Goal: Task Accomplishment & Management: Complete application form

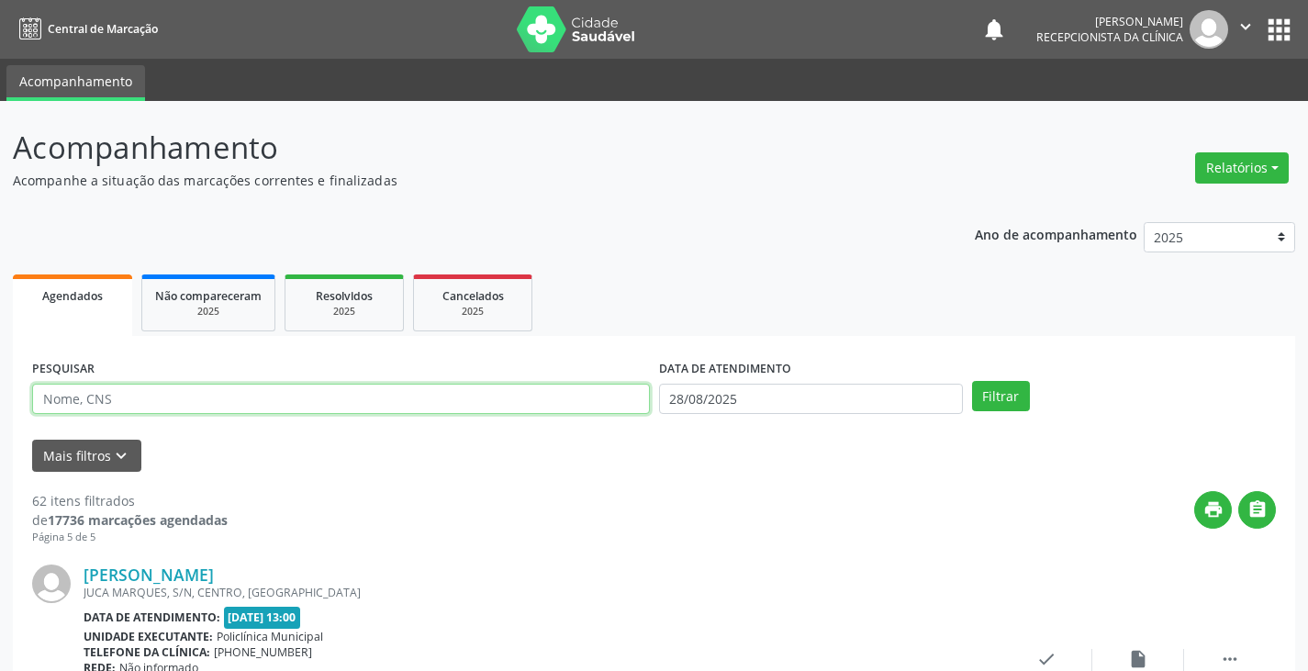
click at [562, 408] on input "text" at bounding box center [341, 399] width 618 height 31
type input "emi"
click at [972, 381] on button "Filtrar" at bounding box center [1001, 396] width 58 height 31
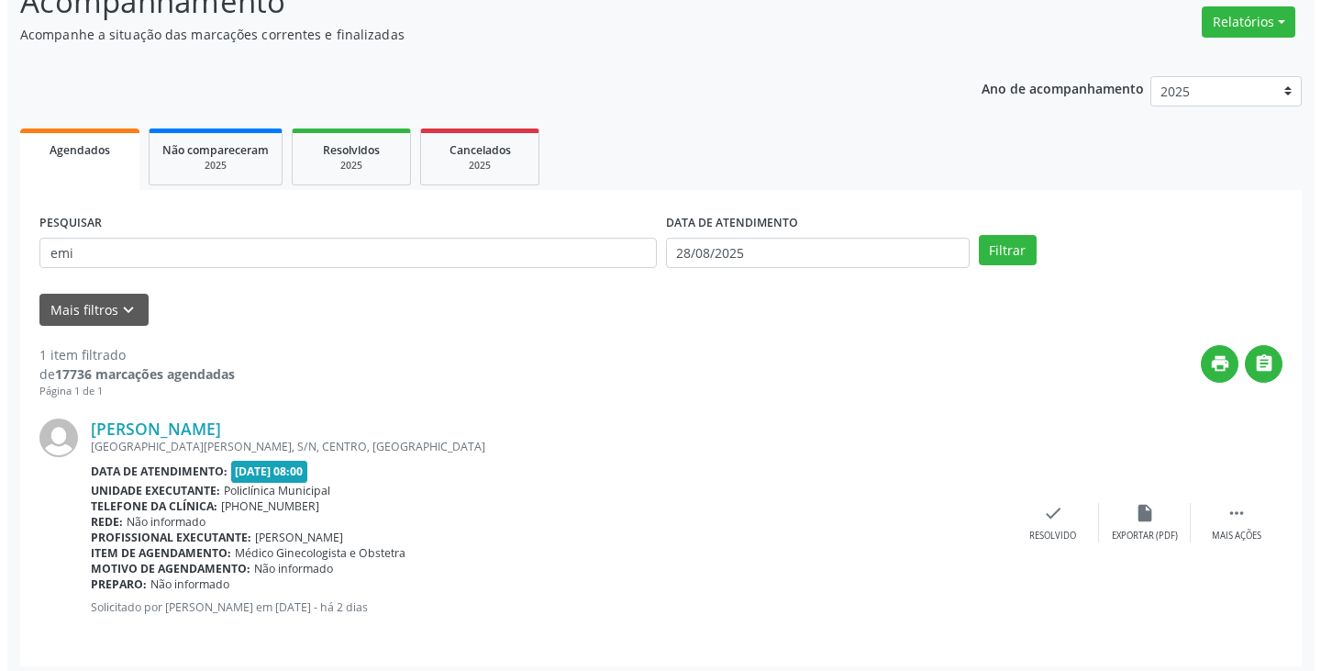
scroll to position [154, 0]
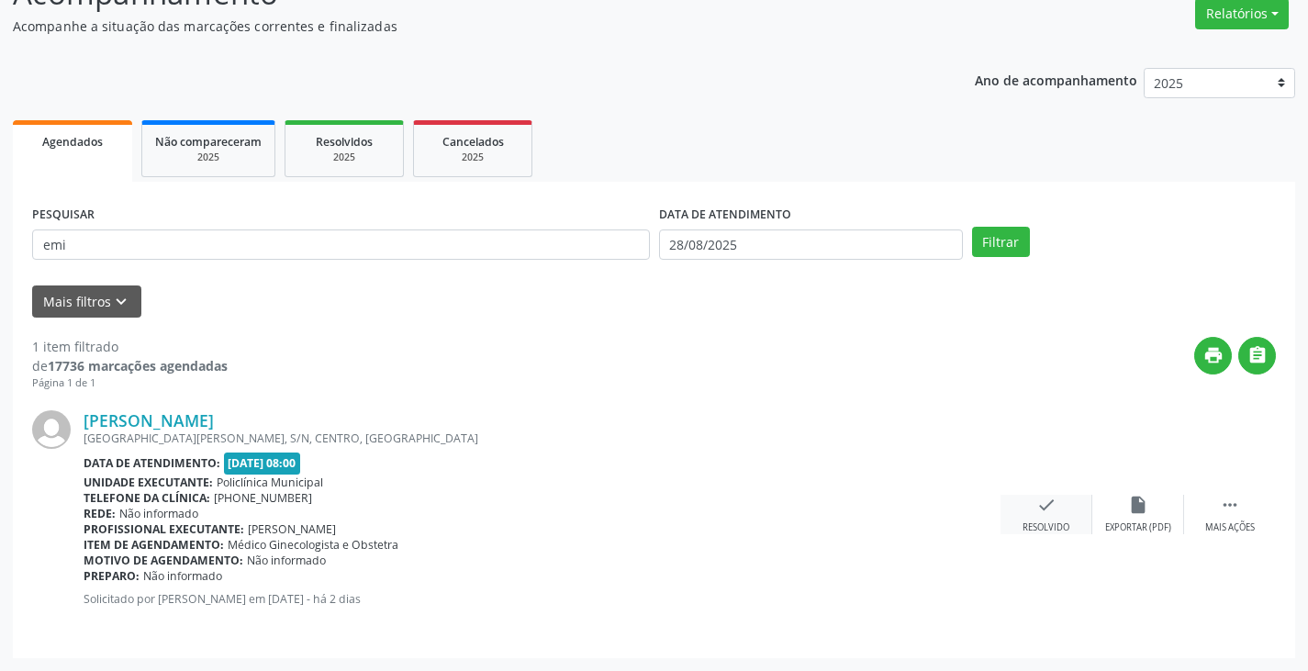
click at [1047, 513] on icon "check" at bounding box center [1046, 505] width 20 height 20
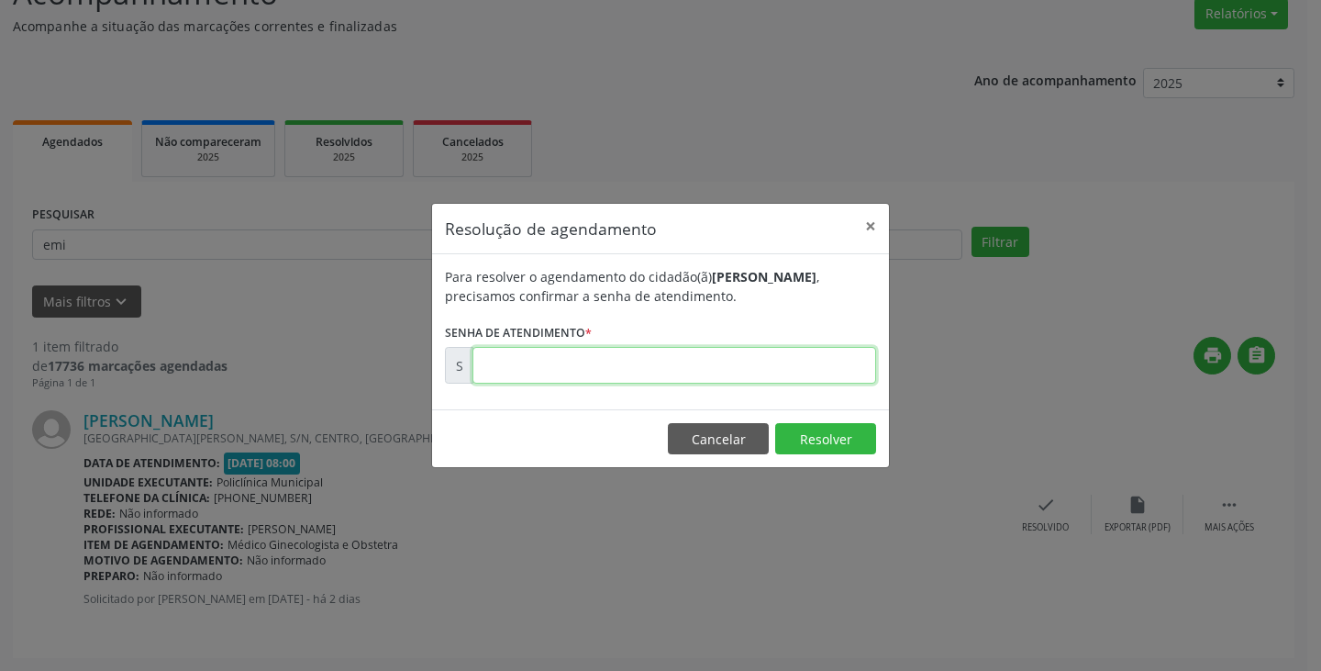
click at [801, 376] on input "text" at bounding box center [675, 365] width 404 height 37
type input "00000017"
click at [716, 429] on button "Cancelar" at bounding box center [718, 438] width 101 height 31
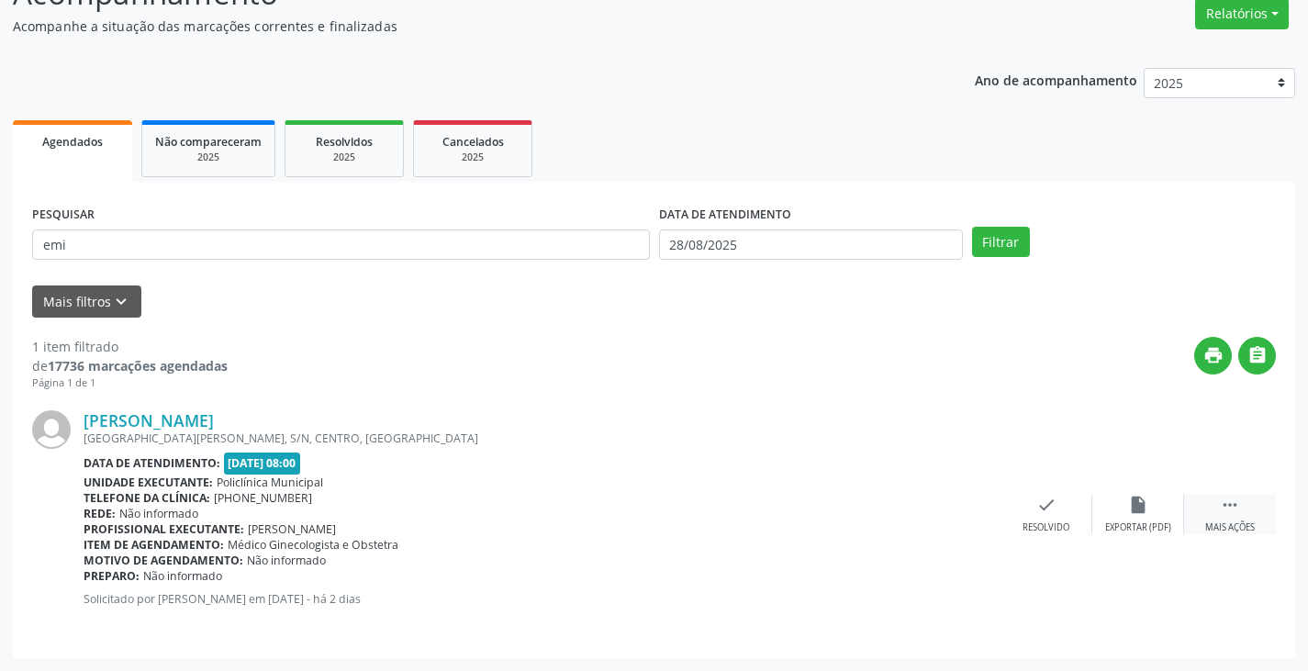
click at [1225, 518] on div " Mais ações" at bounding box center [1230, 514] width 92 height 39
click at [953, 521] on div "Imprimir" at bounding box center [953, 527] width 41 height 13
click at [762, 494] on div "[PERSON_NAME] [GEOGRAPHIC_DATA], S/N, CENTRO, [GEOGRAPHIC_DATA] Data de atendim…" at bounding box center [653, 515] width 1243 height 248
click at [772, 518] on div "check Resolvido" at bounding box center [771, 514] width 92 height 39
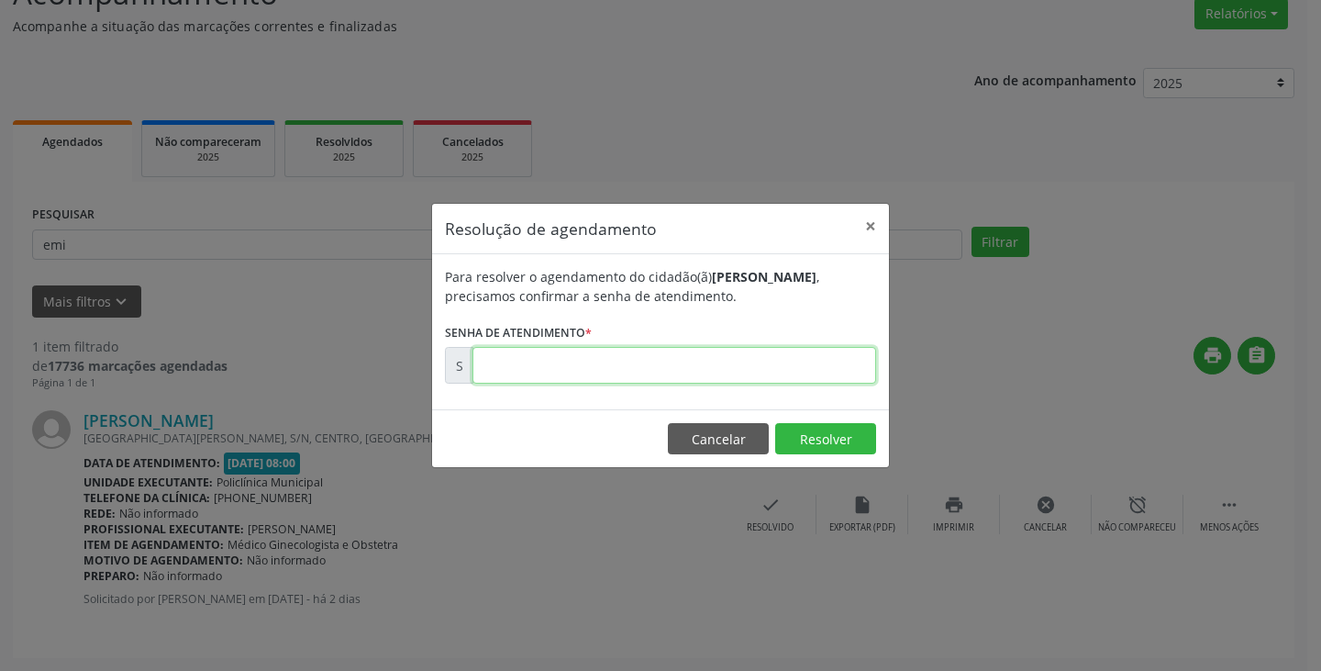
click at [693, 364] on input "text" at bounding box center [675, 365] width 404 height 37
paste input "00173651"
type input "00173651"
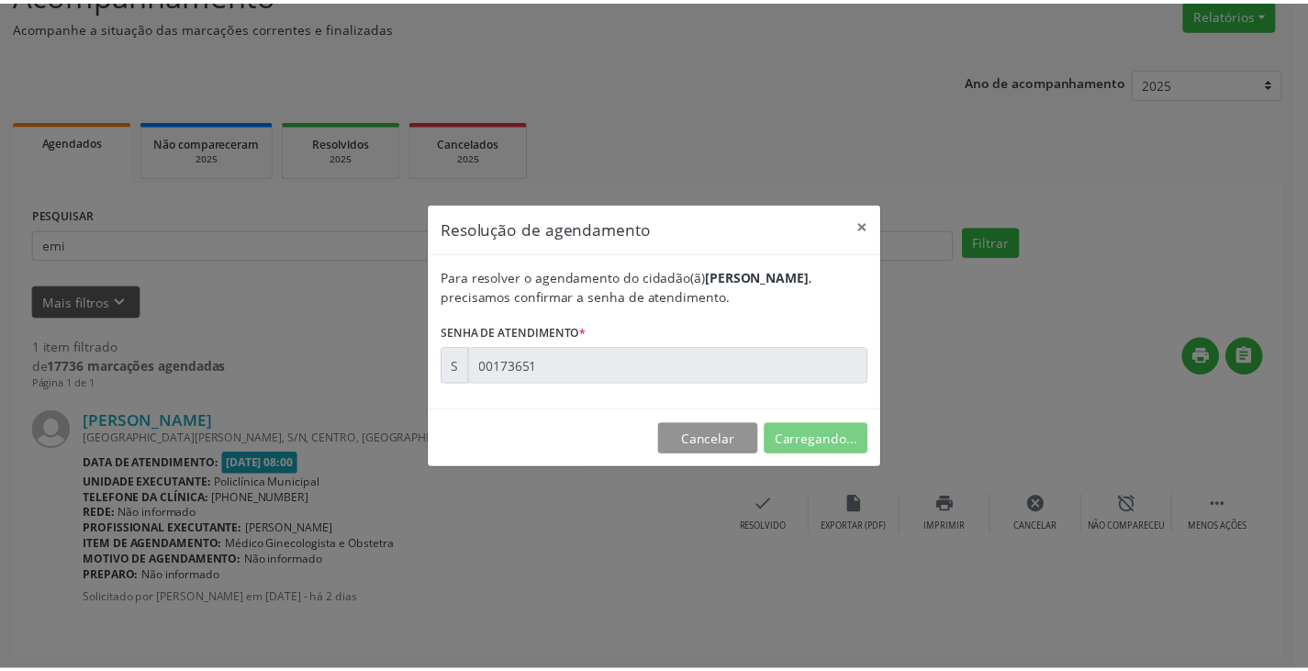
scroll to position [0, 0]
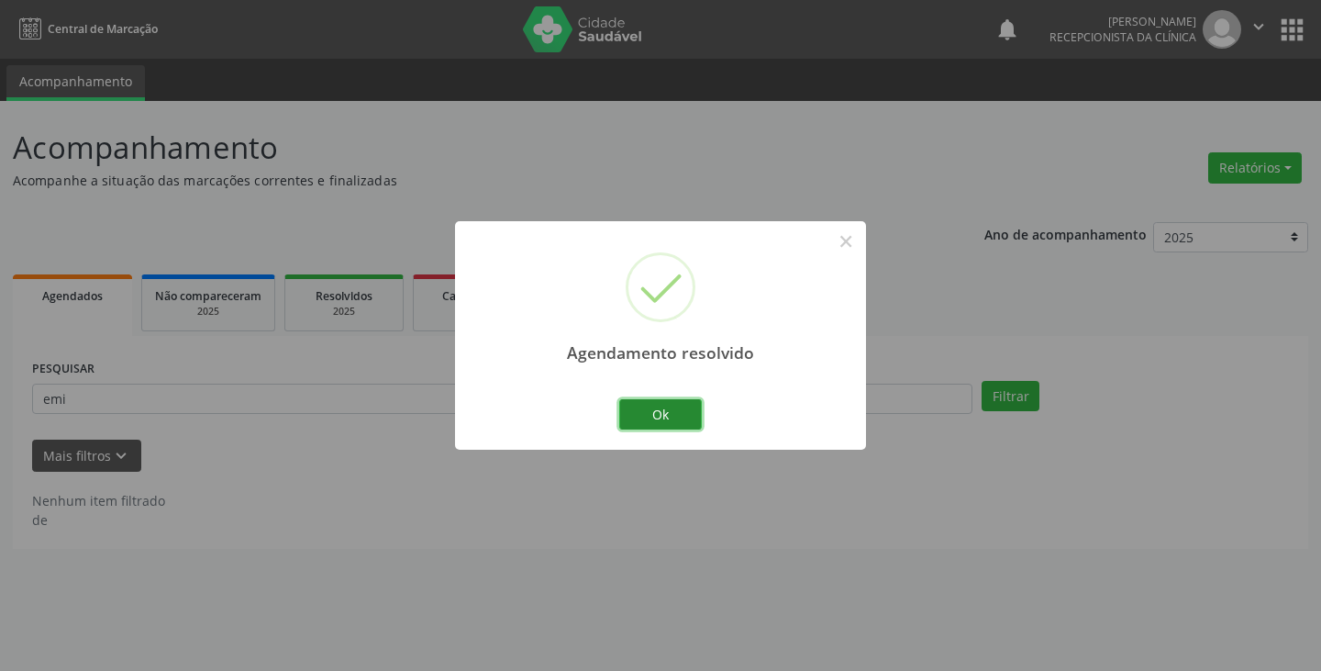
click at [680, 407] on button "Ok" at bounding box center [660, 414] width 83 height 31
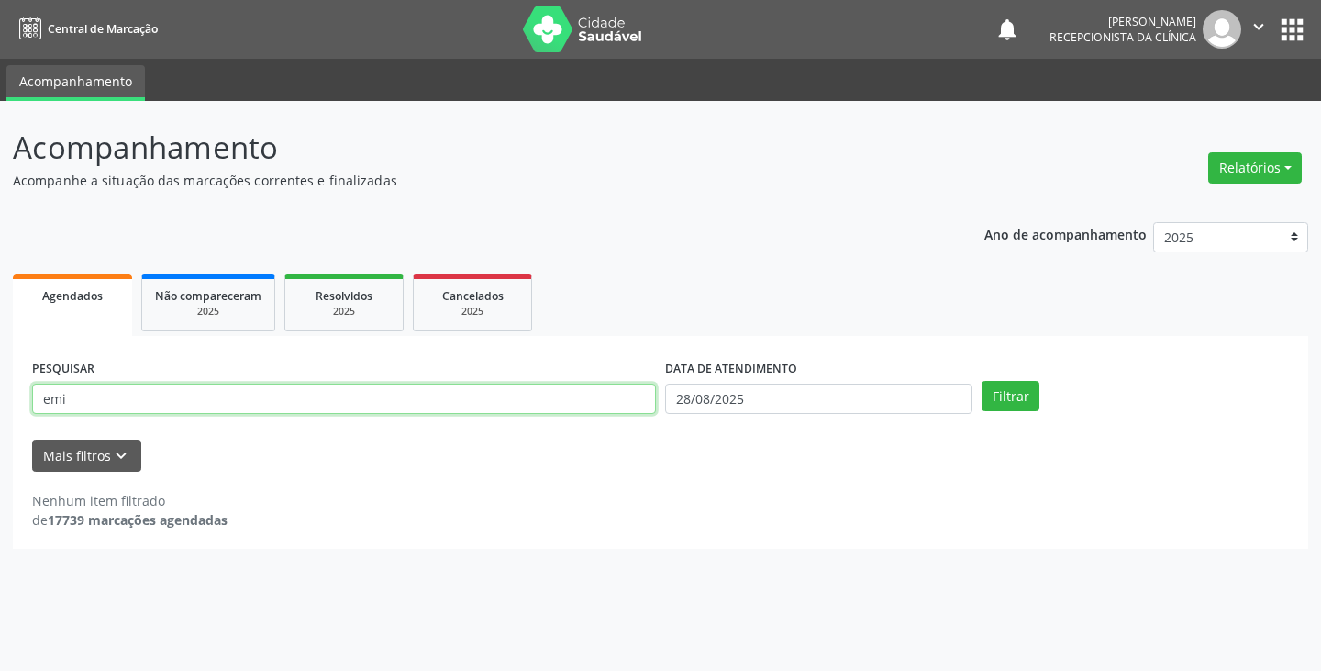
click at [641, 399] on input "emi" at bounding box center [344, 399] width 624 height 31
type input "e"
type input "gise"
click at [982, 381] on button "Filtrar" at bounding box center [1011, 396] width 58 height 31
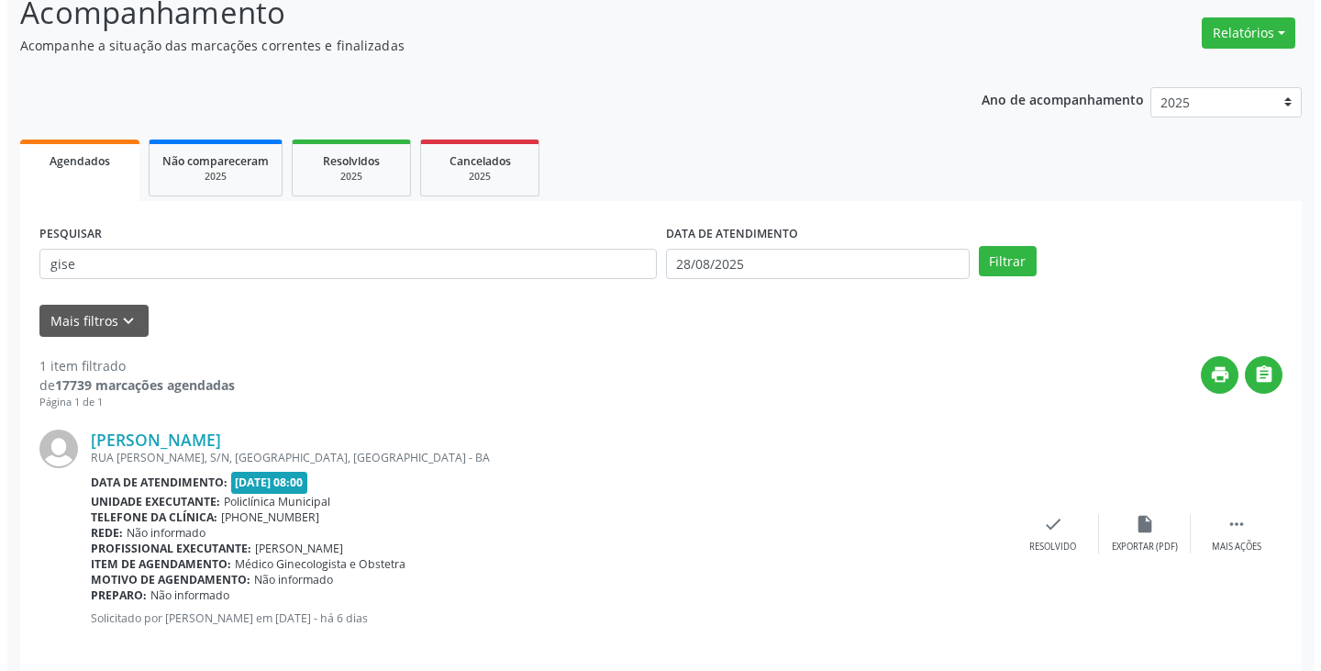
scroll to position [154, 0]
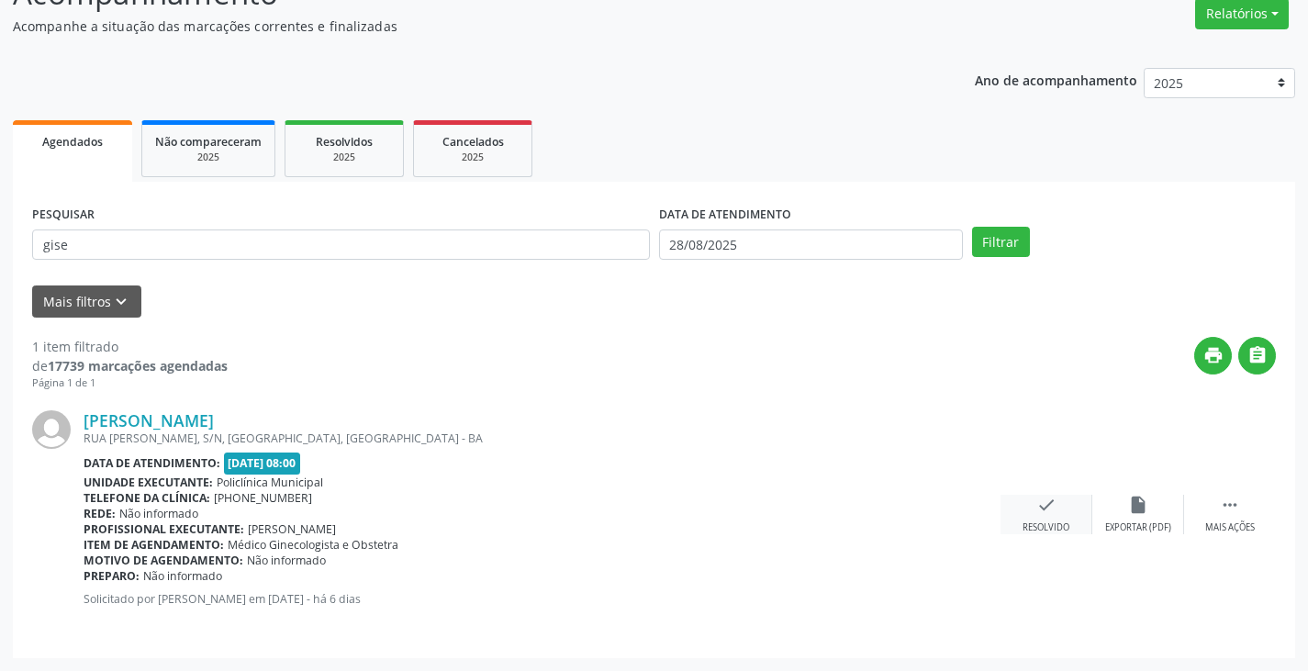
click at [1049, 511] on icon "check" at bounding box center [1046, 505] width 20 height 20
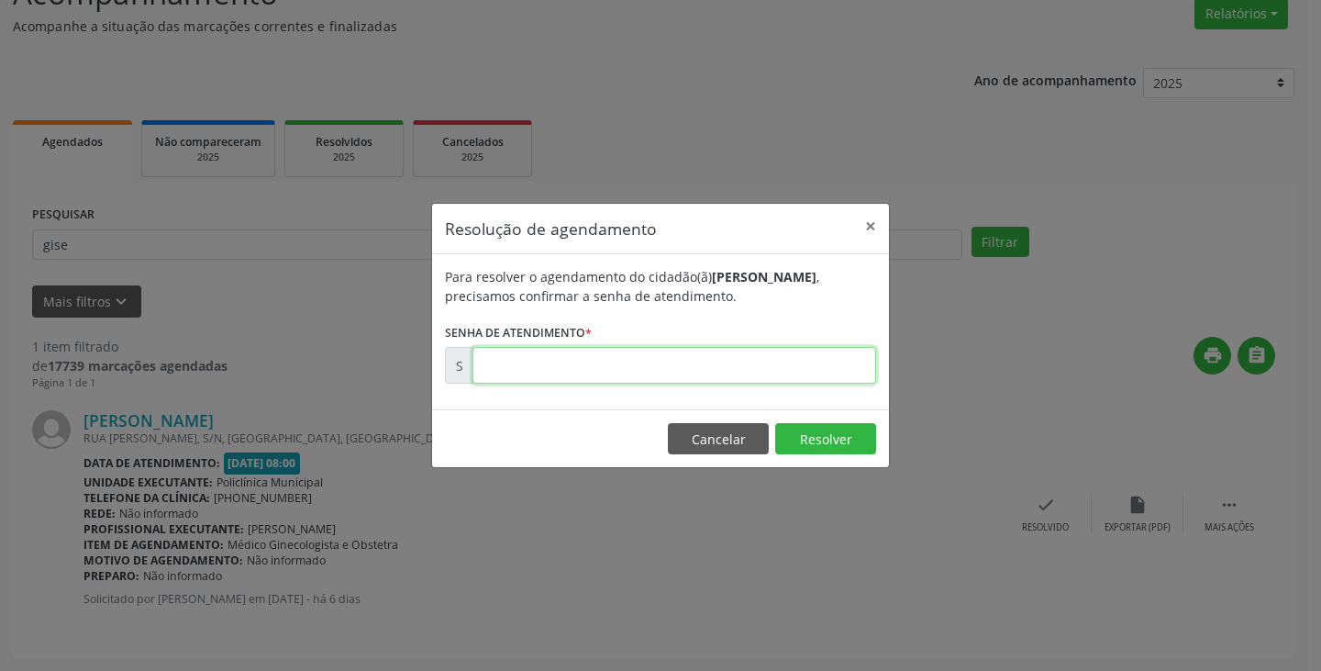
click at [754, 370] on input "text" at bounding box center [675, 365] width 404 height 37
type input "00173366"
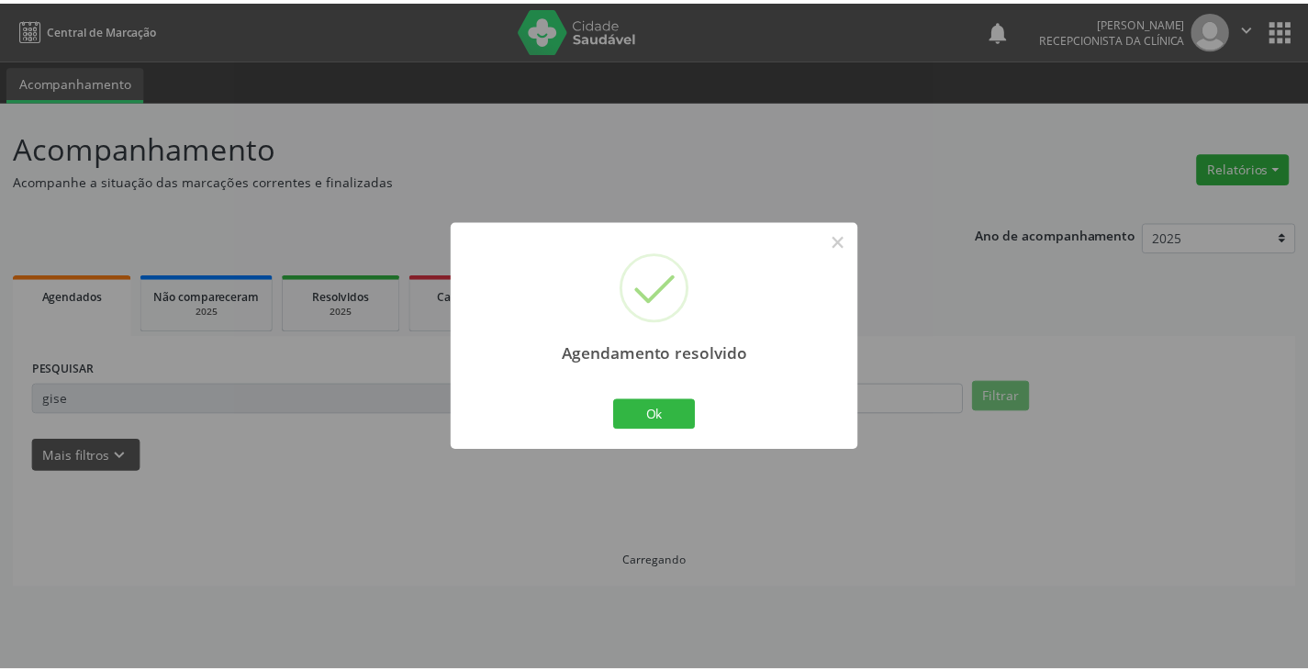
scroll to position [0, 0]
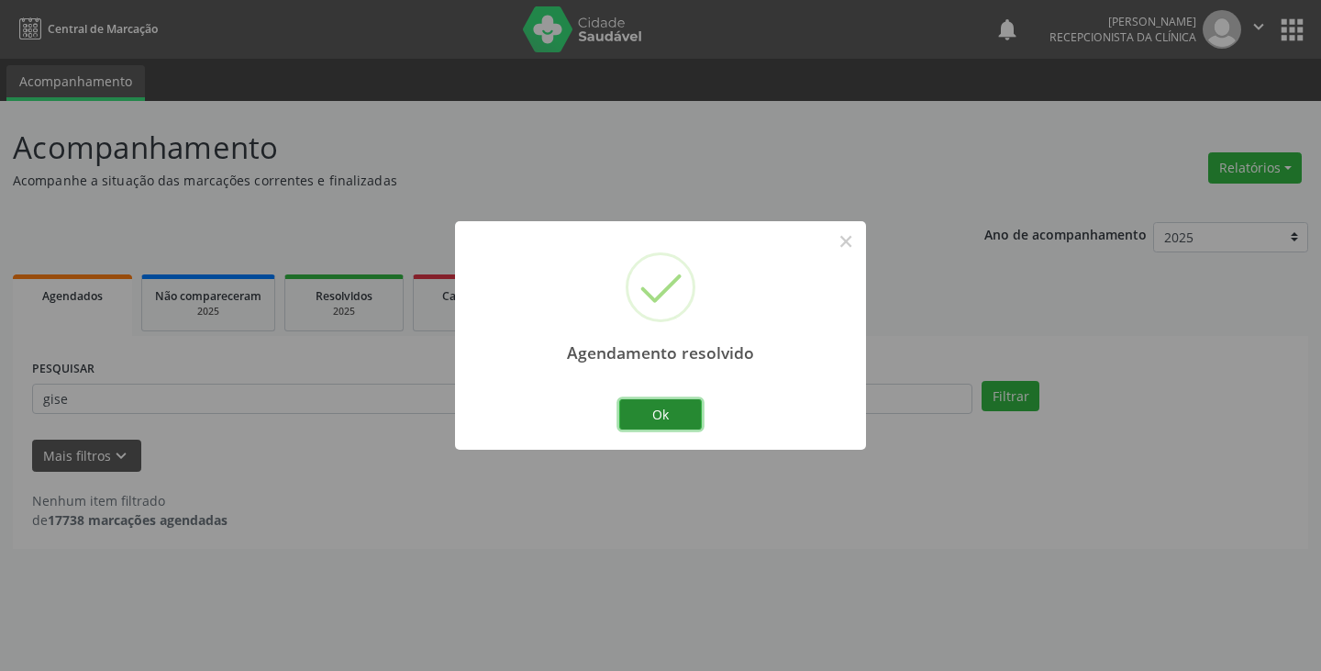
click at [680, 407] on button "Ok" at bounding box center [660, 414] width 83 height 31
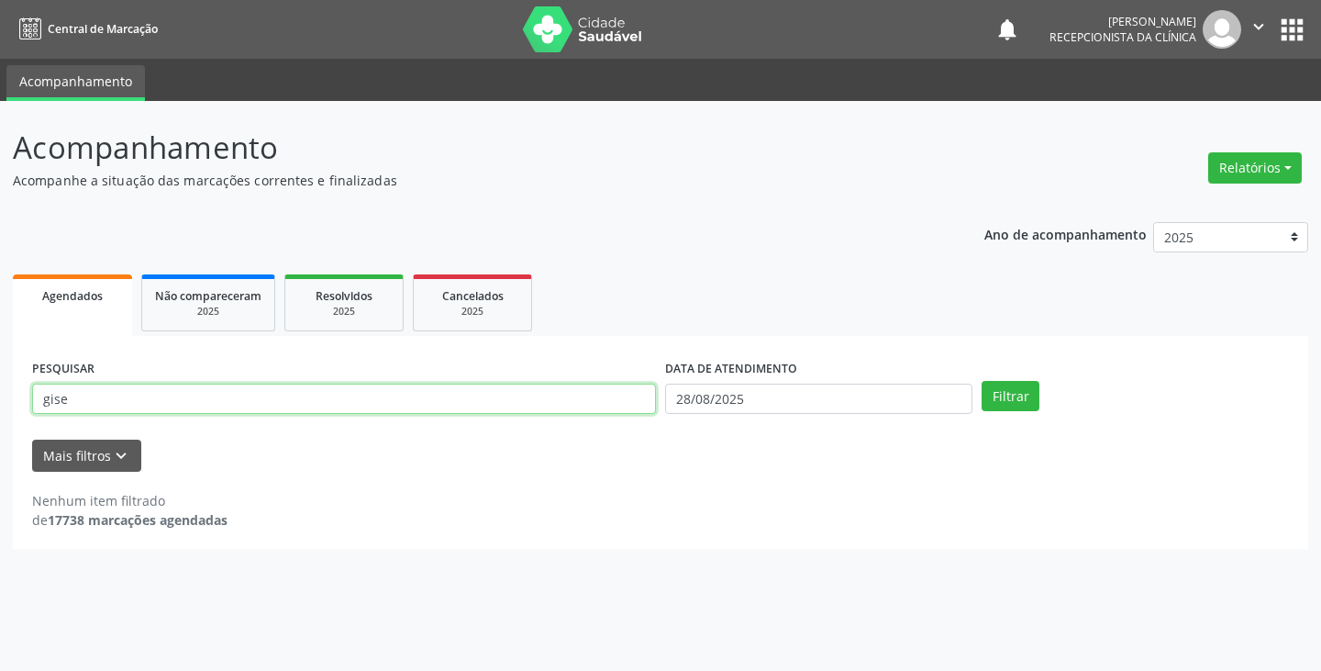
click at [633, 403] on input "gise" at bounding box center [344, 399] width 624 height 31
type input "g"
type input "aman"
click at [982, 381] on button "Filtrar" at bounding box center [1011, 396] width 58 height 31
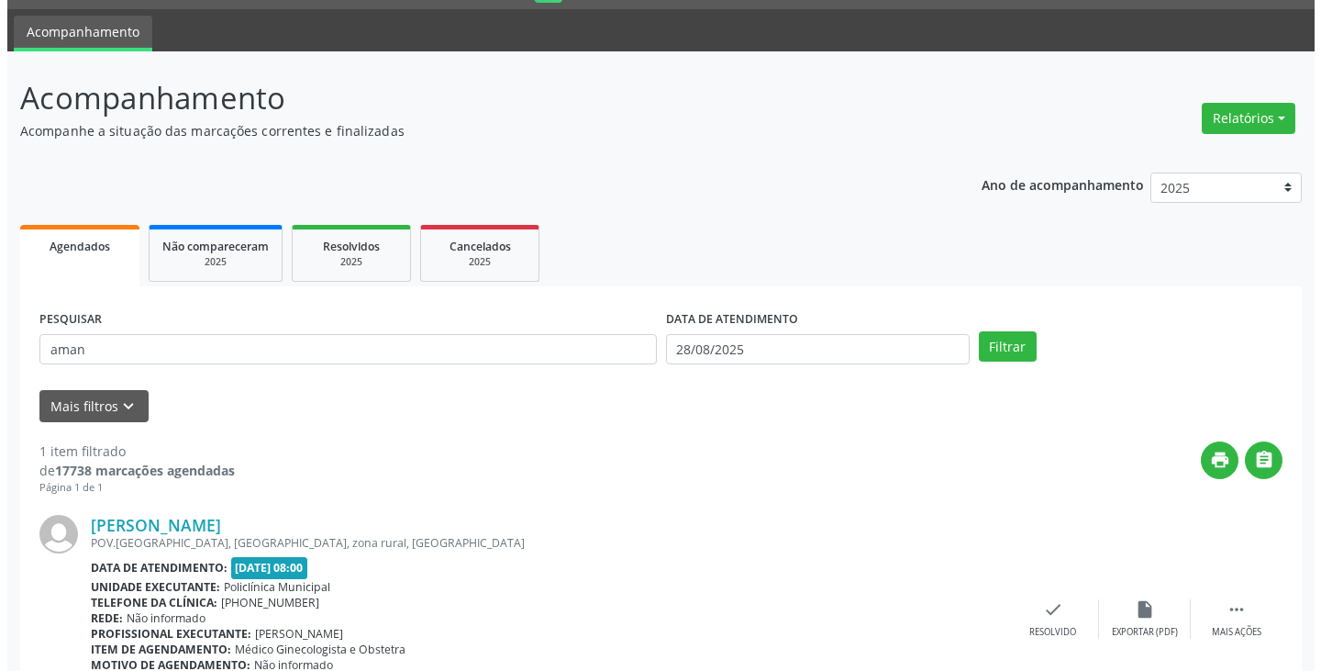
scroll to position [92, 0]
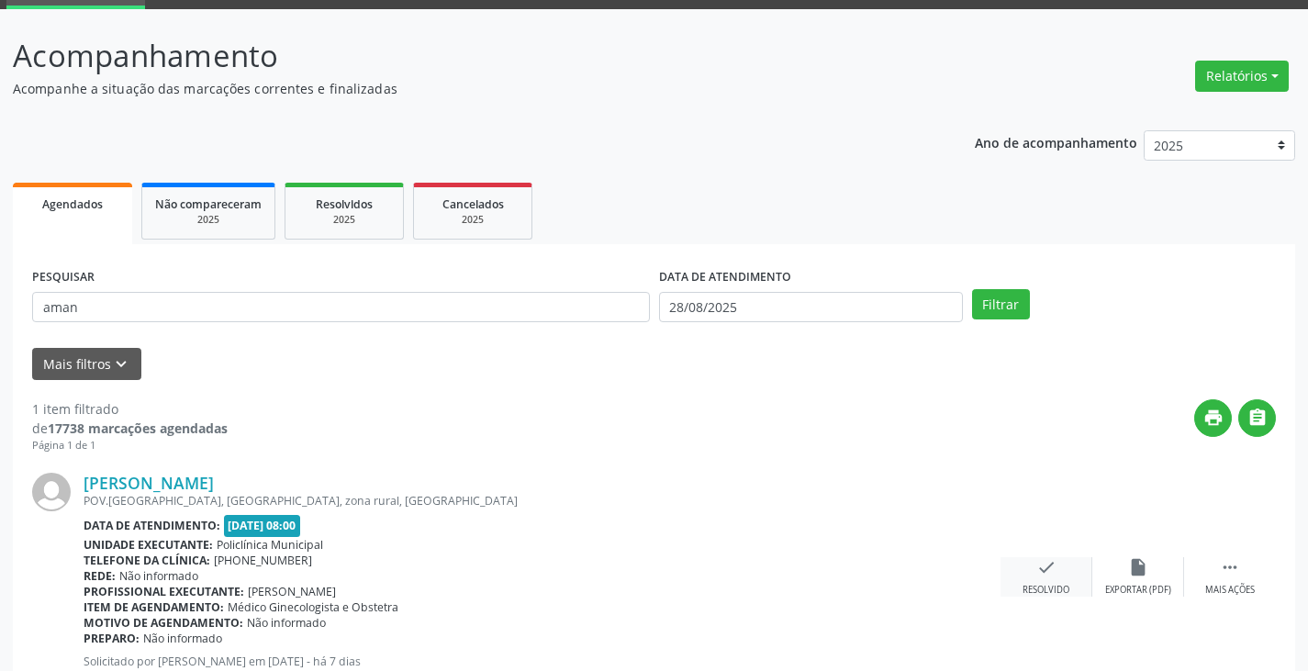
click at [1042, 563] on icon "check" at bounding box center [1046, 567] width 20 height 20
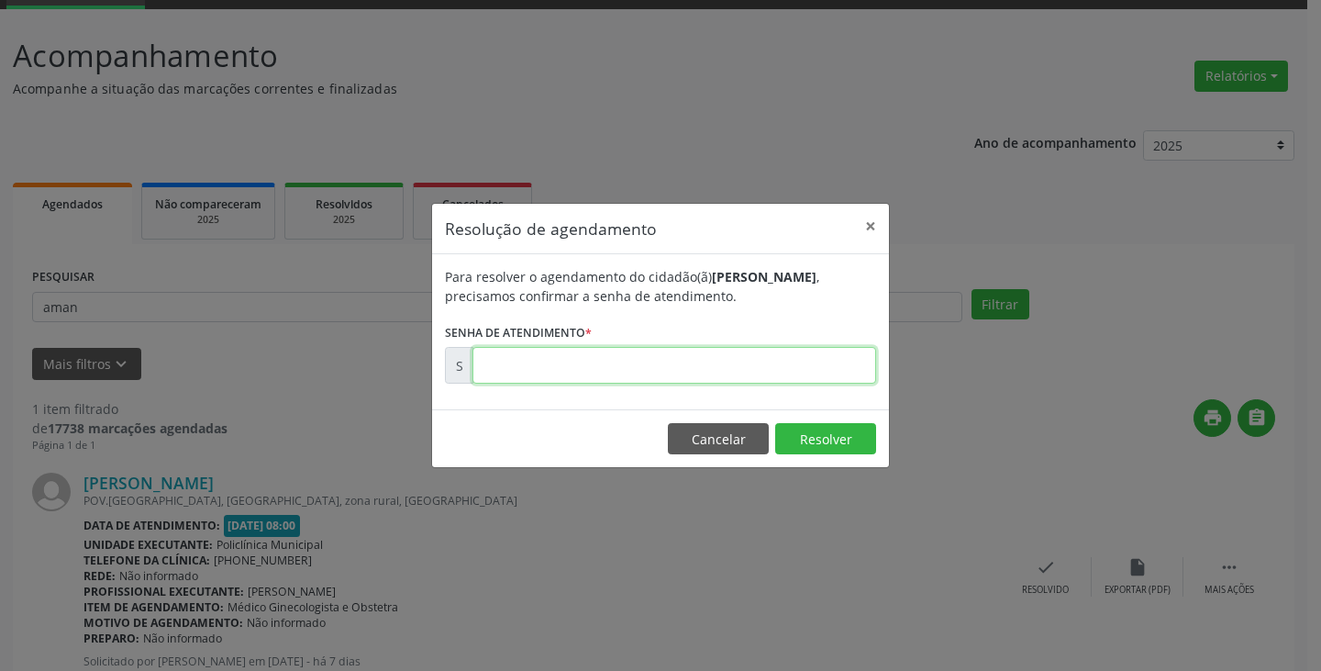
click at [811, 372] on input "text" at bounding box center [675, 365] width 404 height 37
type input "00173120"
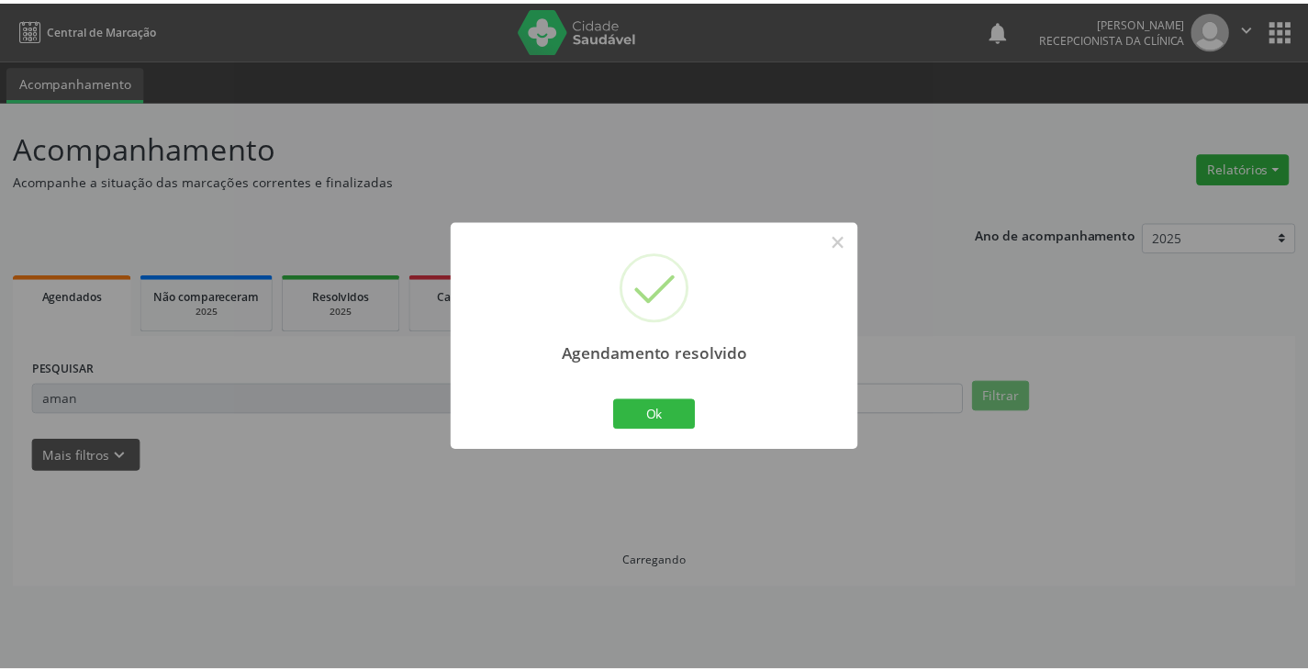
scroll to position [0, 0]
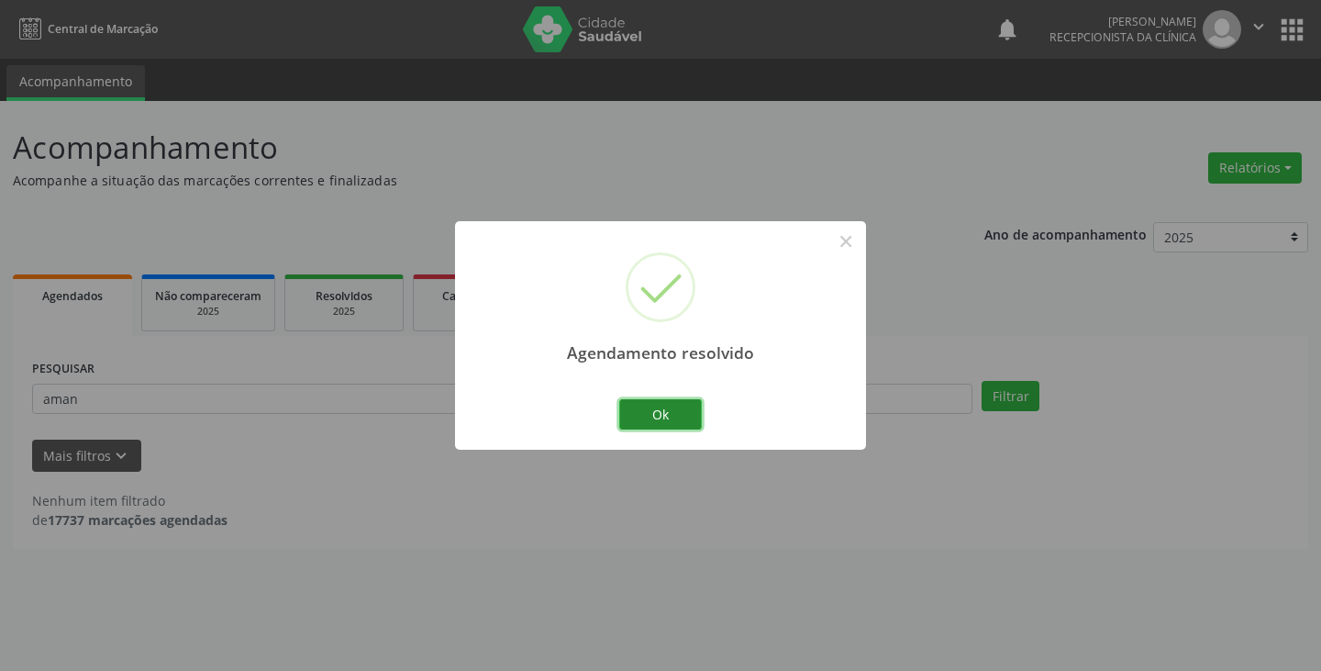
click at [685, 409] on button "Ok" at bounding box center [660, 414] width 83 height 31
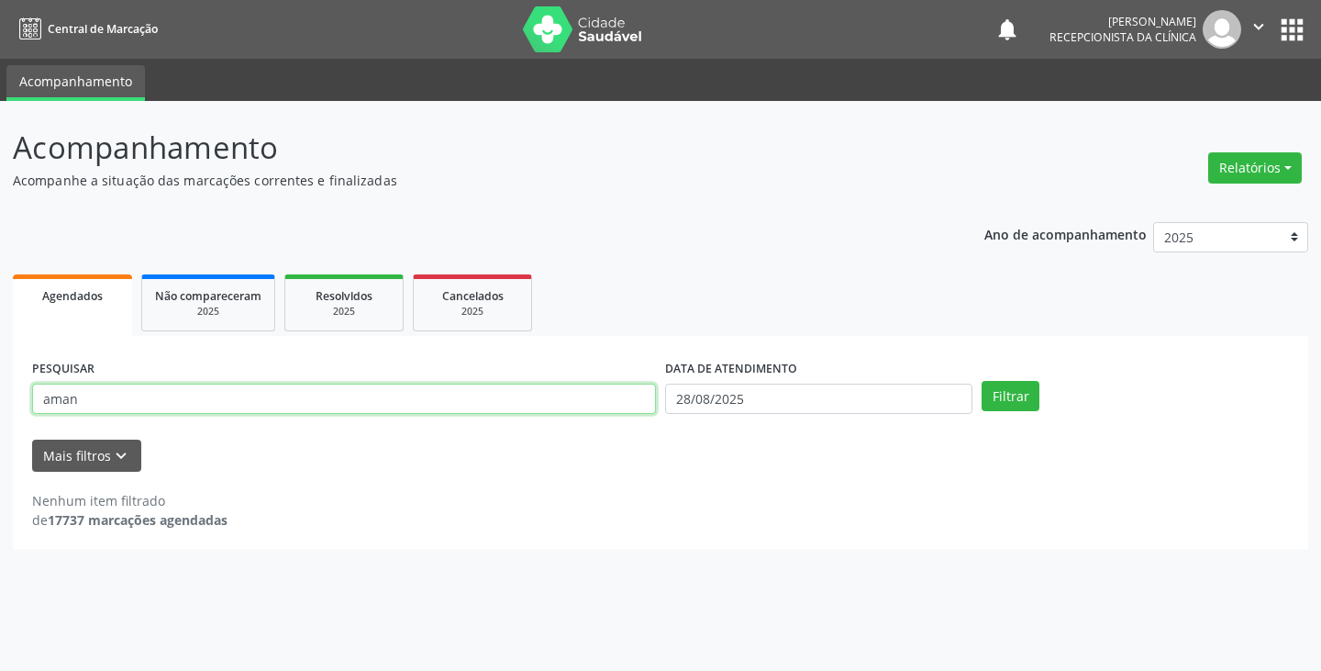
click at [559, 407] on input "aman" at bounding box center [344, 399] width 624 height 31
type input "a"
type input "ludi"
click at [982, 381] on button "Filtrar" at bounding box center [1011, 396] width 58 height 31
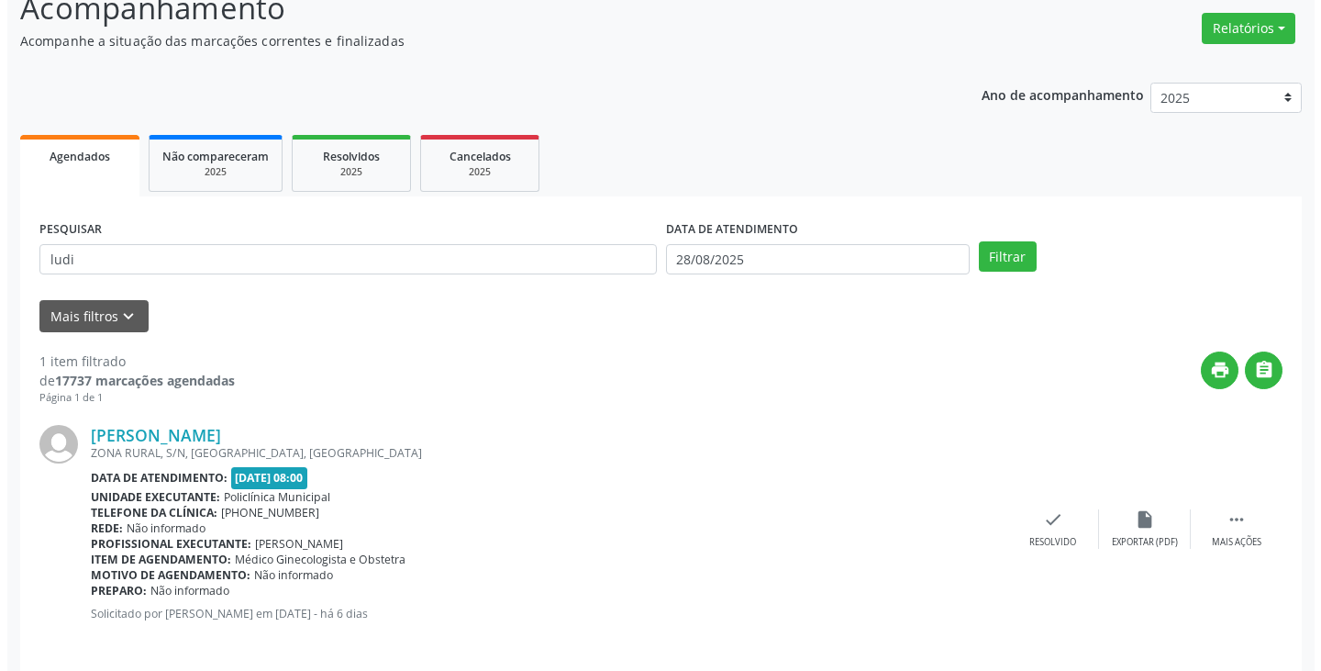
scroll to position [154, 0]
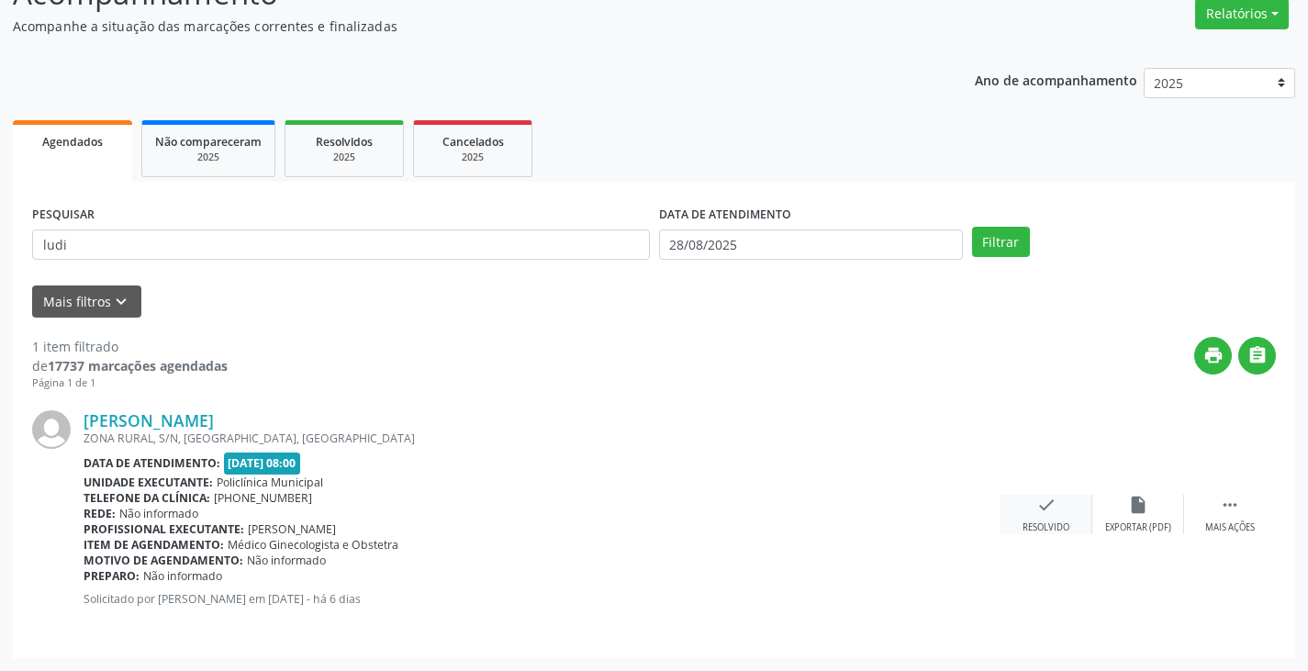
click at [1056, 508] on div "check Resolvido" at bounding box center [1046, 514] width 92 height 39
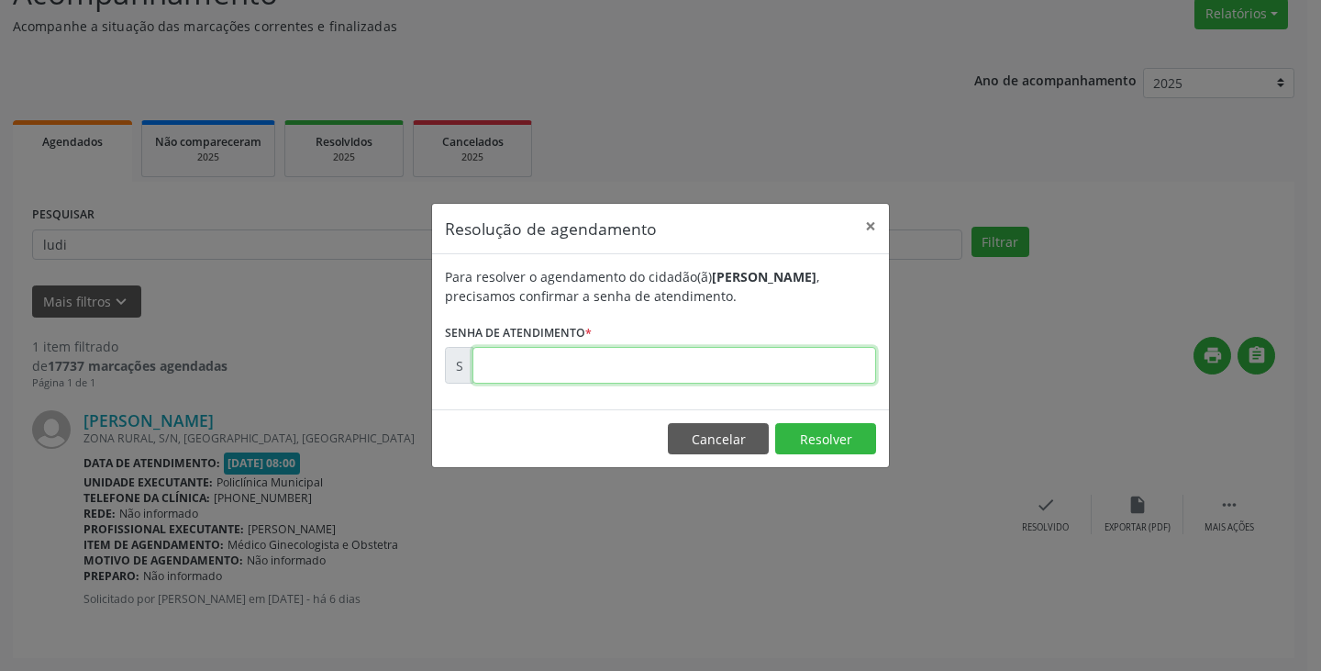
click at [767, 372] on input "text" at bounding box center [675, 365] width 404 height 37
type input "00173369"
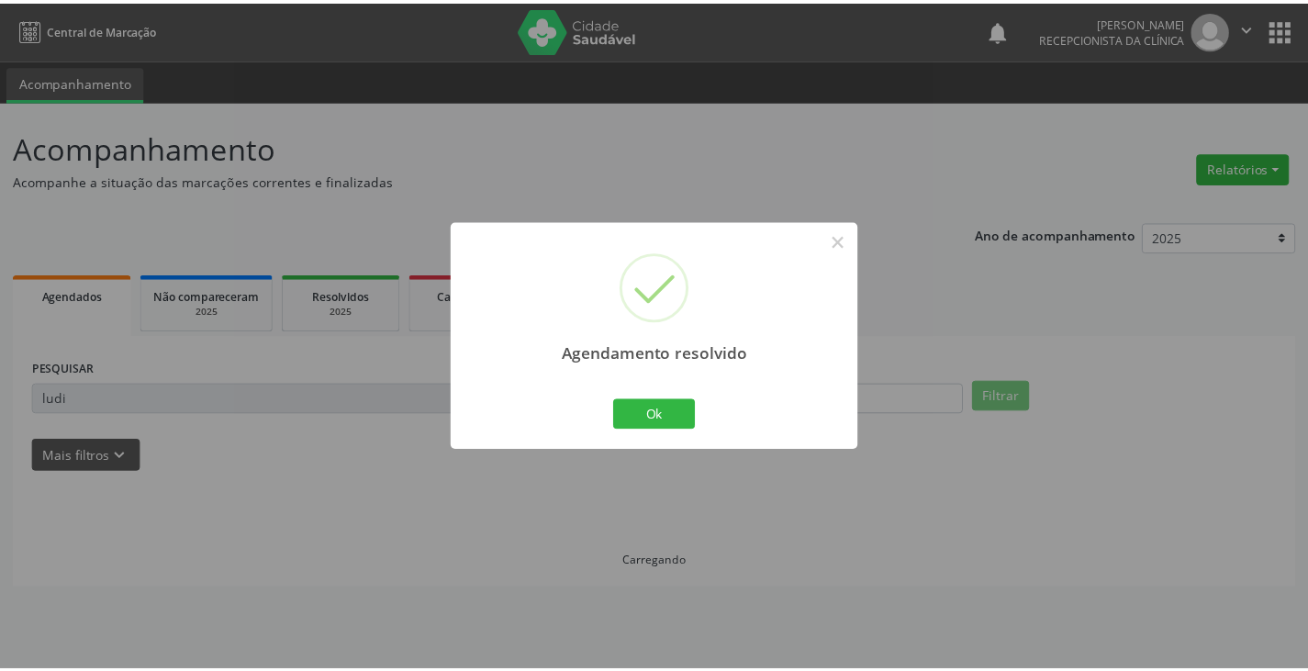
scroll to position [0, 0]
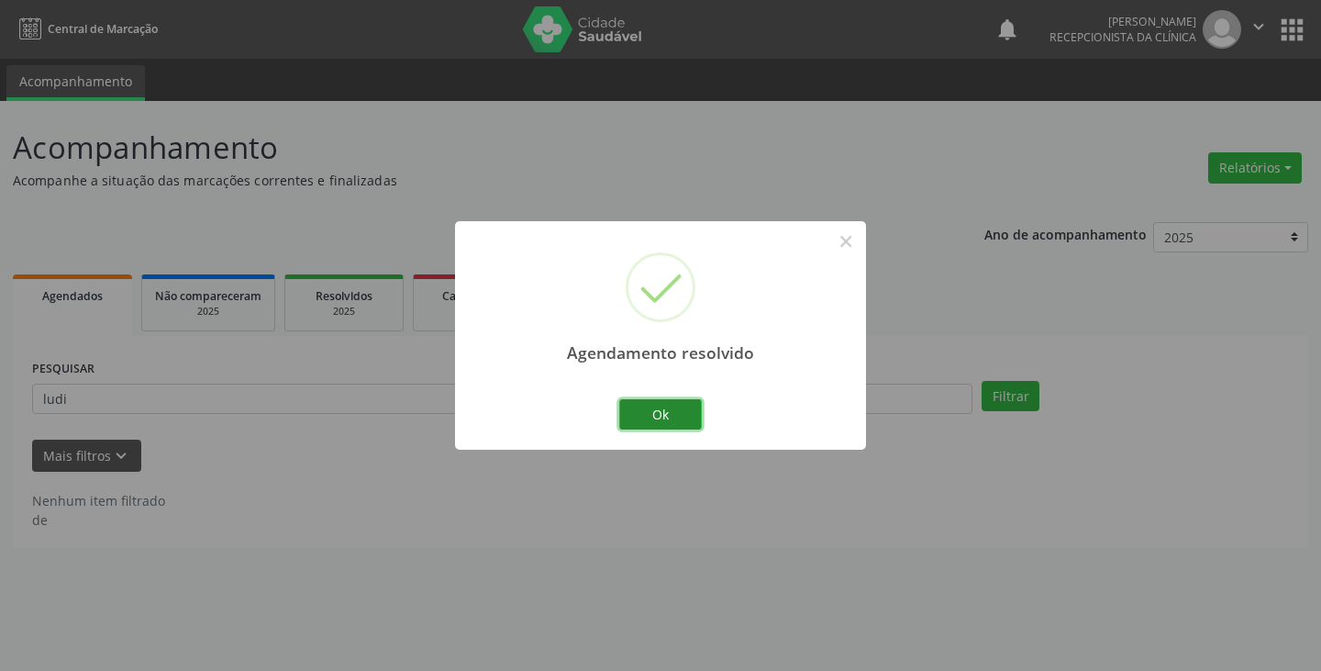
click at [669, 412] on button "Ok" at bounding box center [660, 414] width 83 height 31
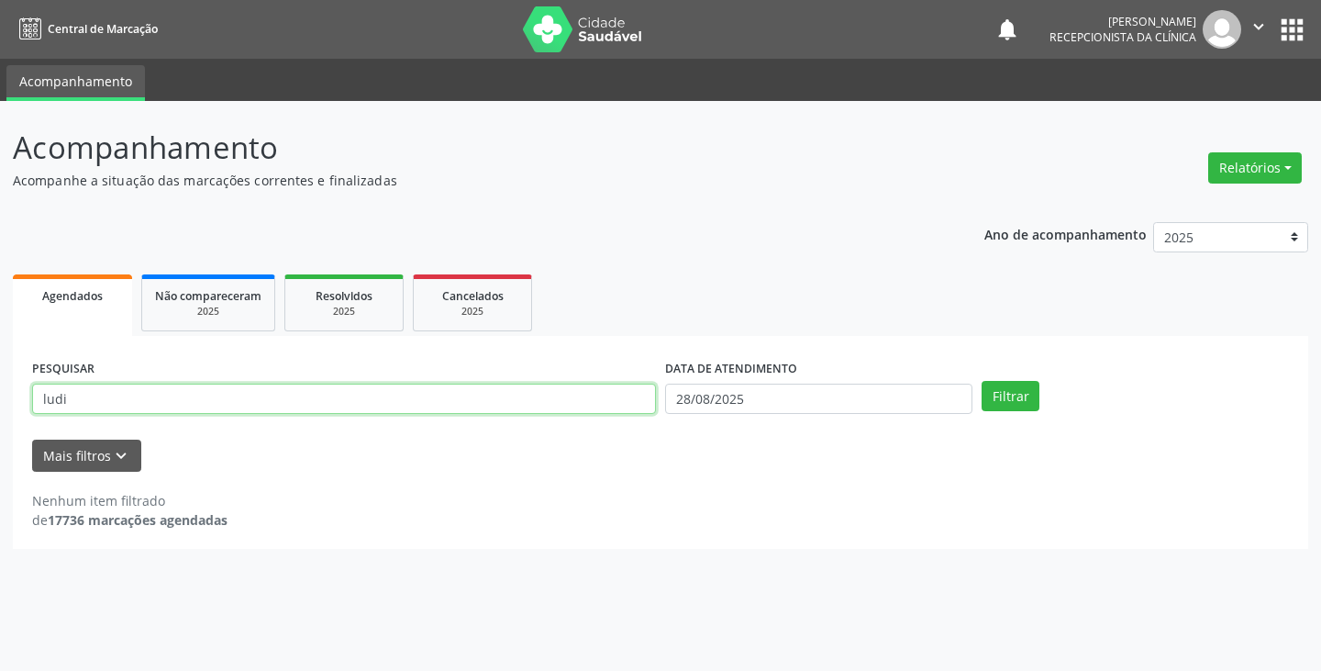
click at [614, 407] on input "ludi" at bounding box center [344, 399] width 624 height 31
type input "l"
type input "ana"
click at [982, 381] on button "Filtrar" at bounding box center [1011, 396] width 58 height 31
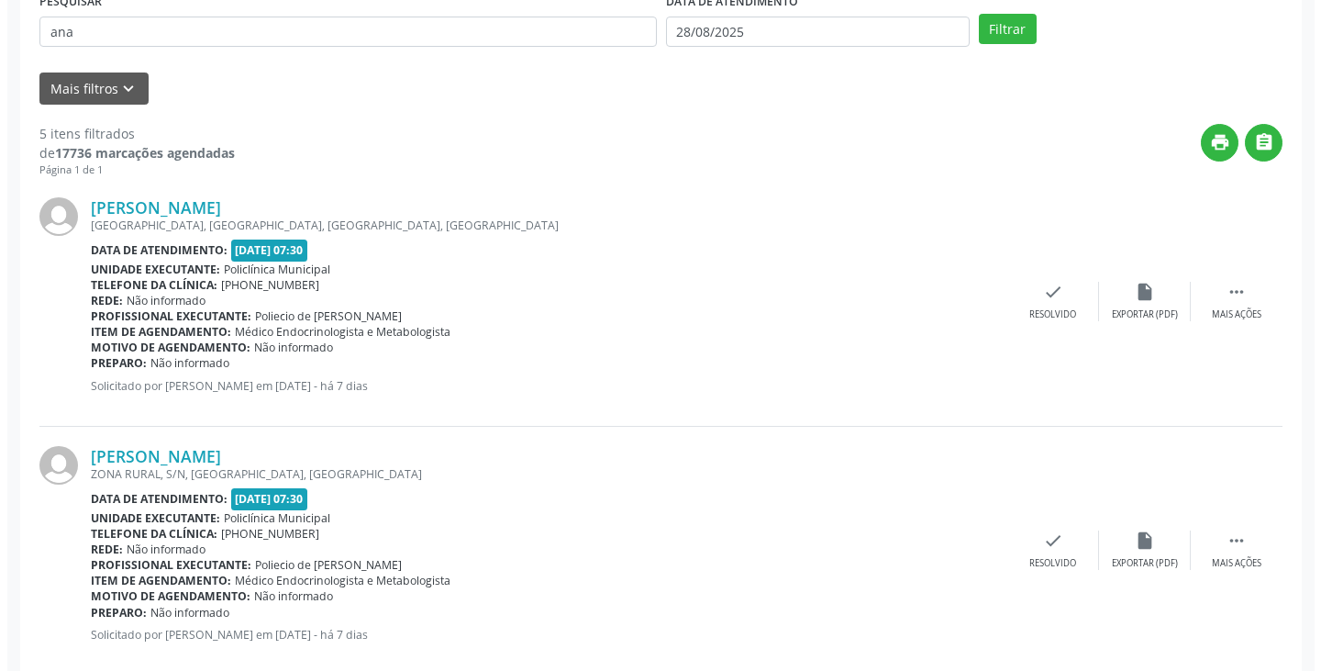
scroll to position [826, 0]
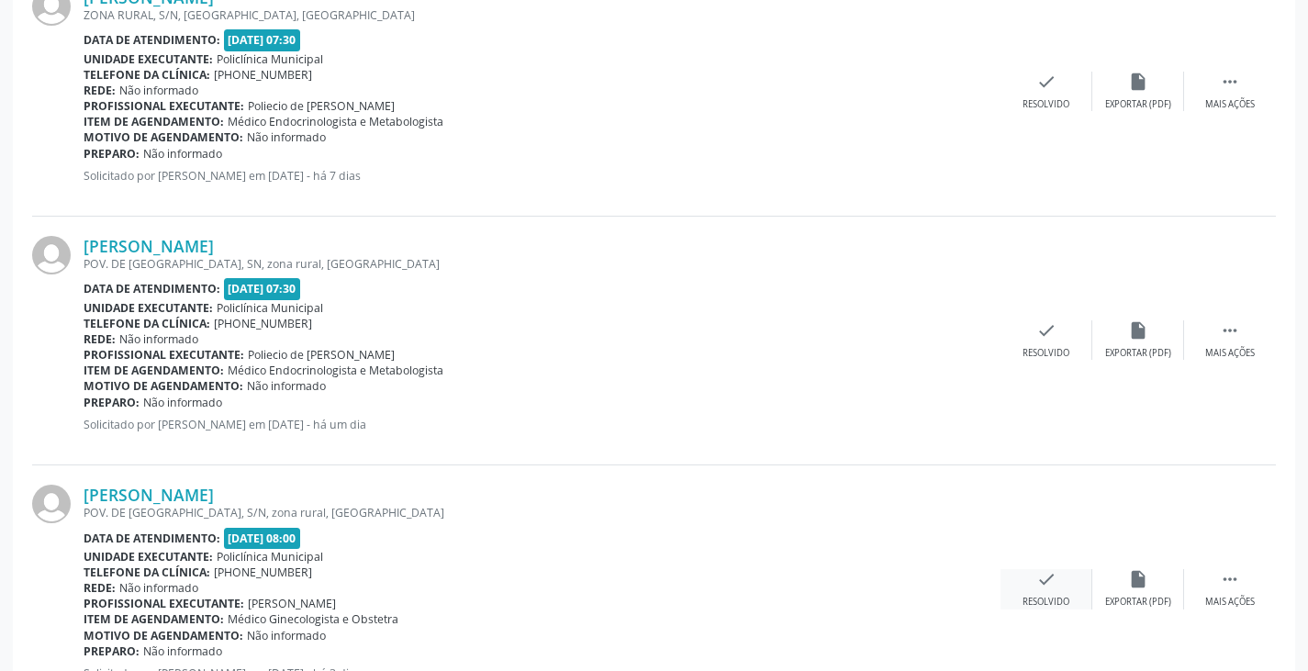
click at [1033, 582] on div "check Resolvido" at bounding box center [1046, 588] width 92 height 39
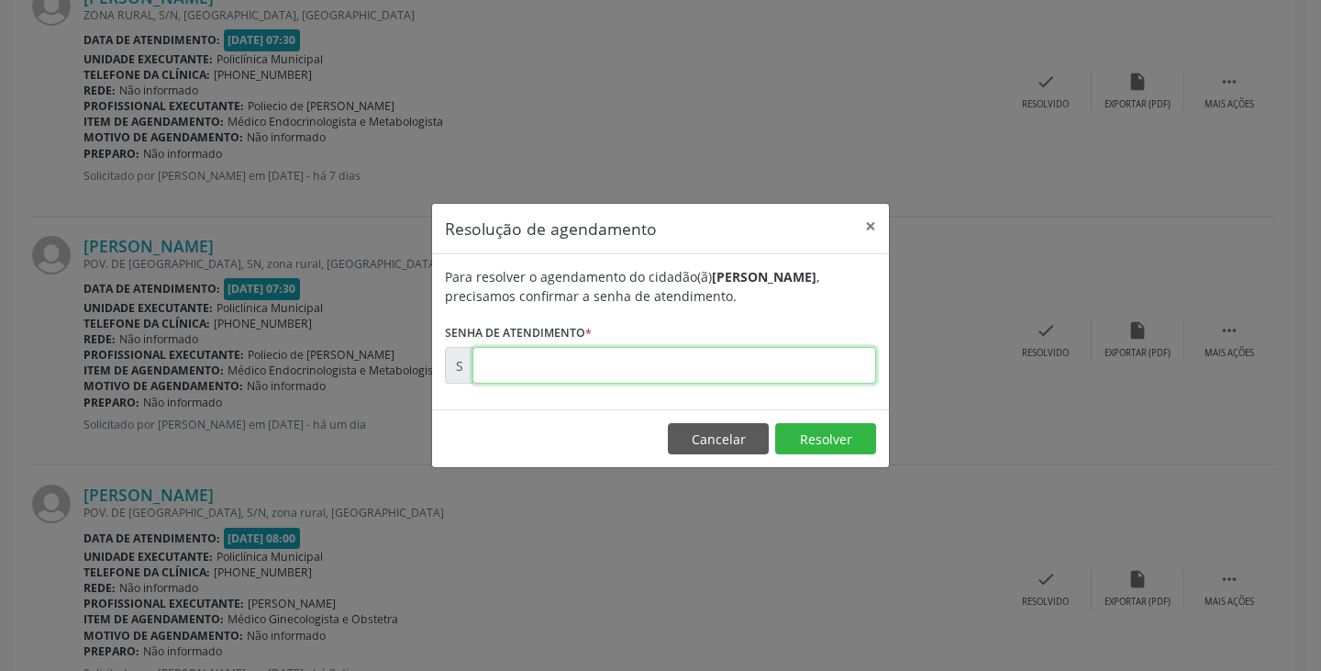
click at [674, 360] on input "text" at bounding box center [675, 365] width 404 height 37
type input "00173520"
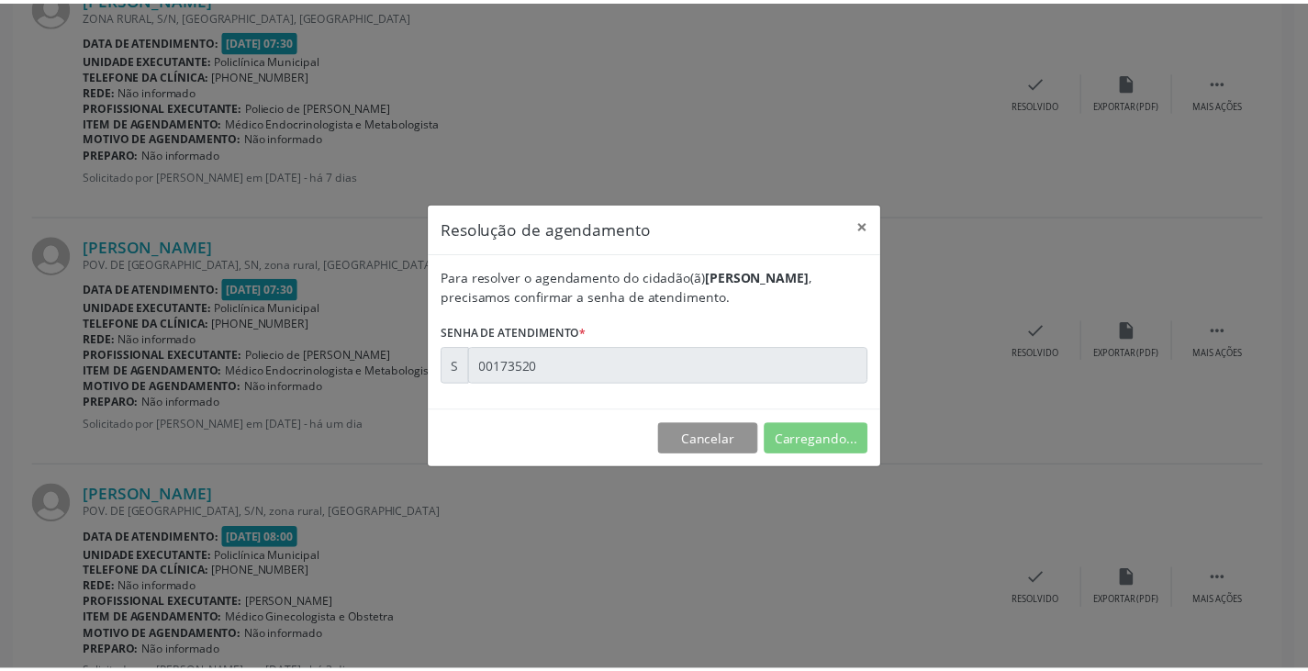
scroll to position [0, 0]
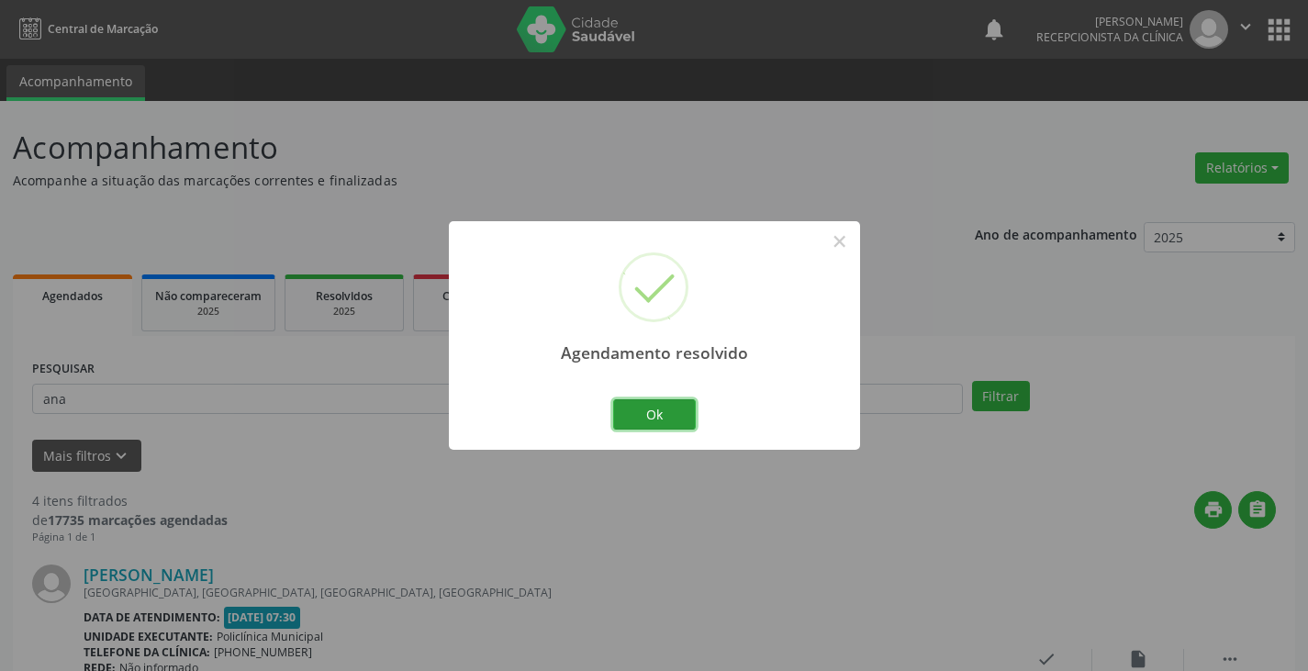
drag, startPoint x: 631, startPoint y: 415, endPoint x: 583, endPoint y: 398, distance: 51.4
click at [624, 415] on button "Ok" at bounding box center [654, 414] width 83 height 31
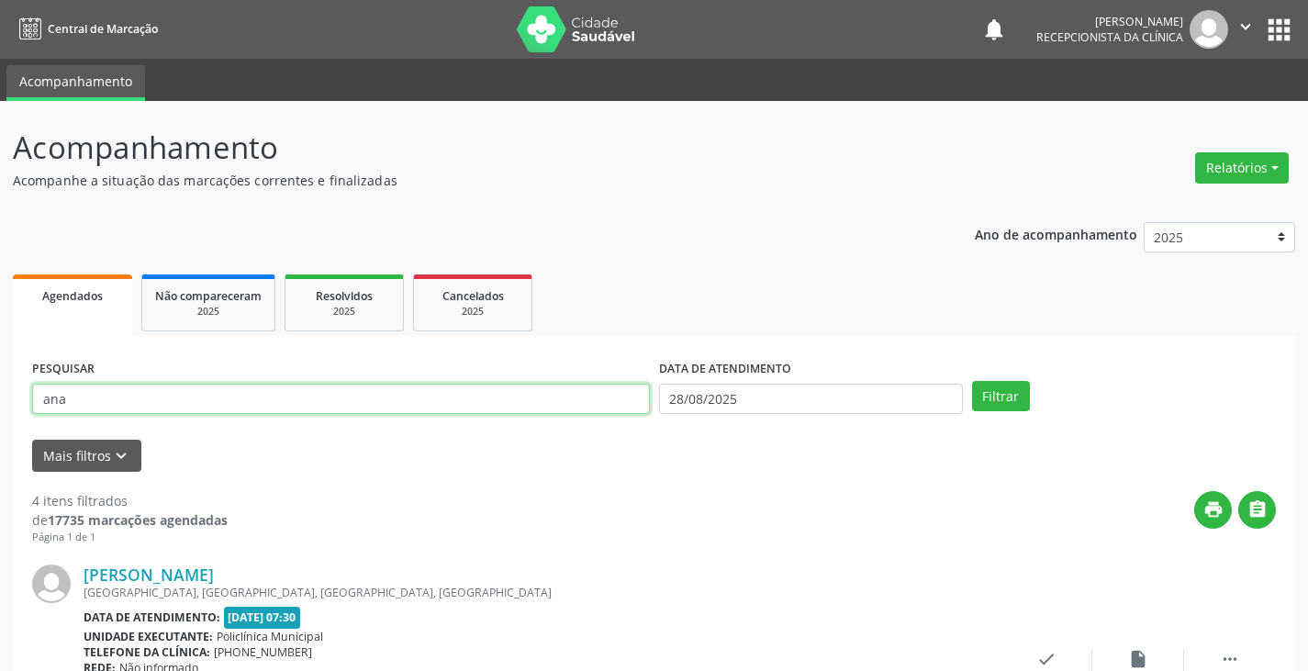
click at [575, 398] on input "ana" at bounding box center [341, 399] width 618 height 31
type input "a"
type input "[PERSON_NAME]"
click at [972, 381] on button "Filtrar" at bounding box center [1001, 396] width 58 height 31
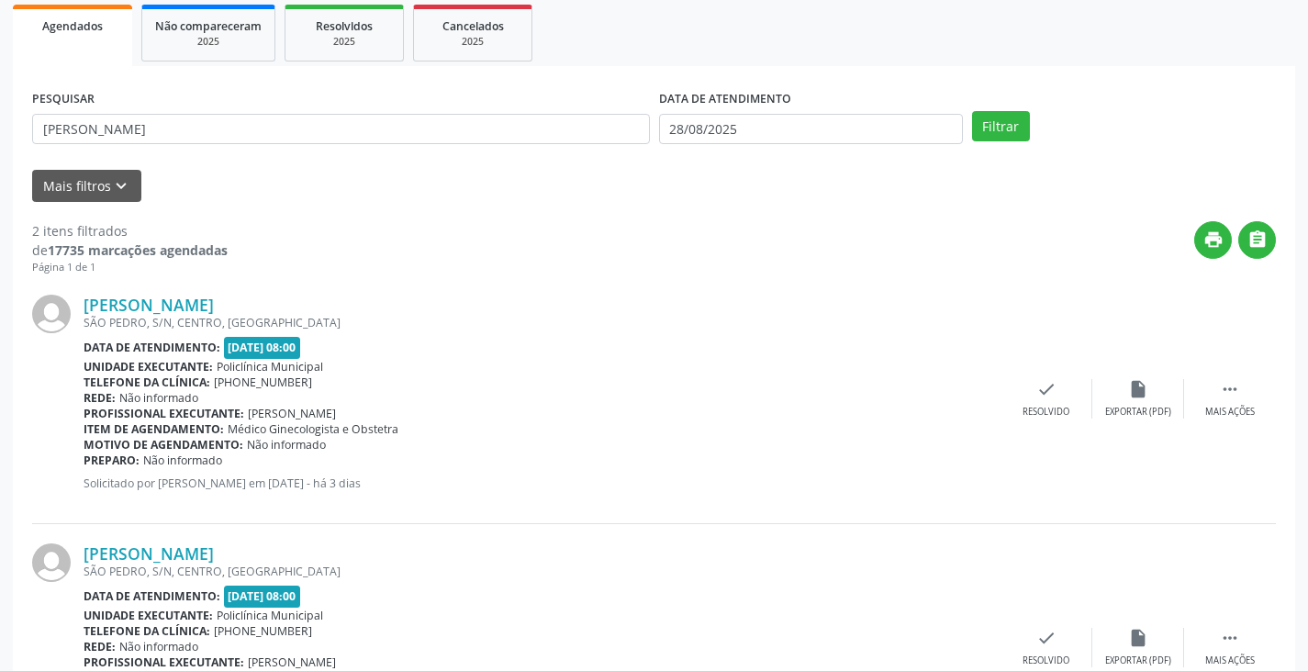
scroll to position [275, 0]
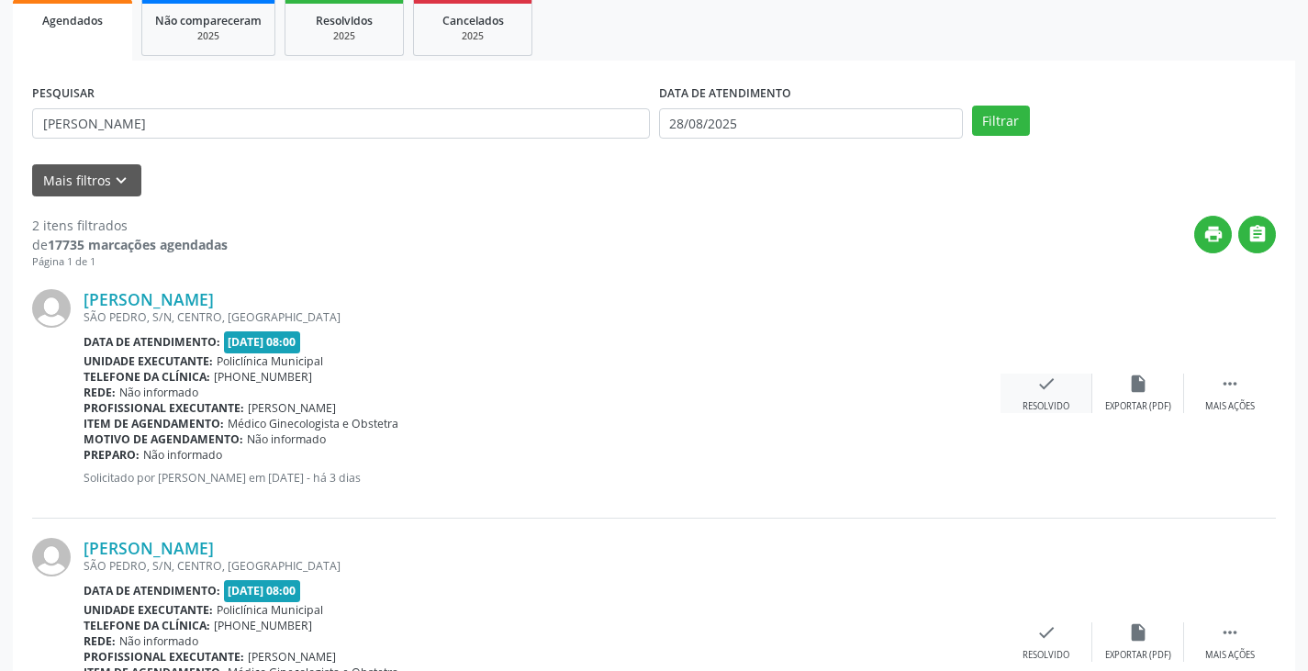
click at [1036, 397] on div "check Resolvido" at bounding box center [1046, 392] width 92 height 39
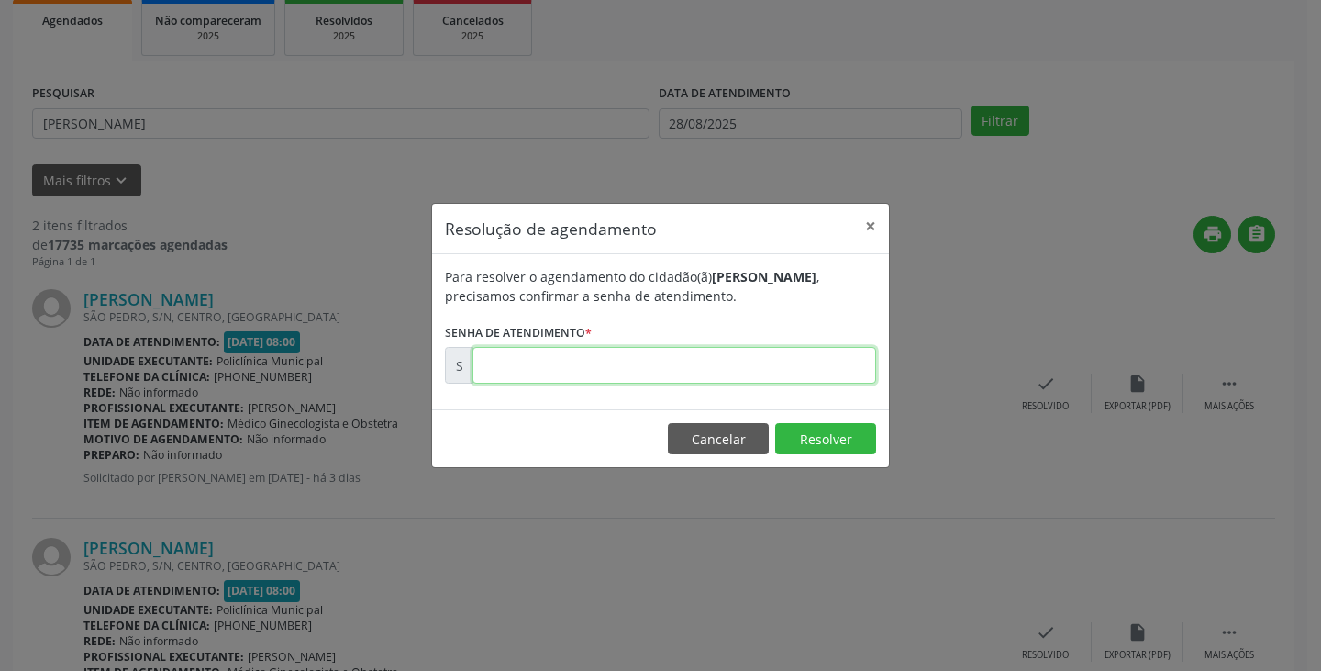
click at [756, 373] on input "text" at bounding box center [675, 365] width 404 height 37
type input "00173669"
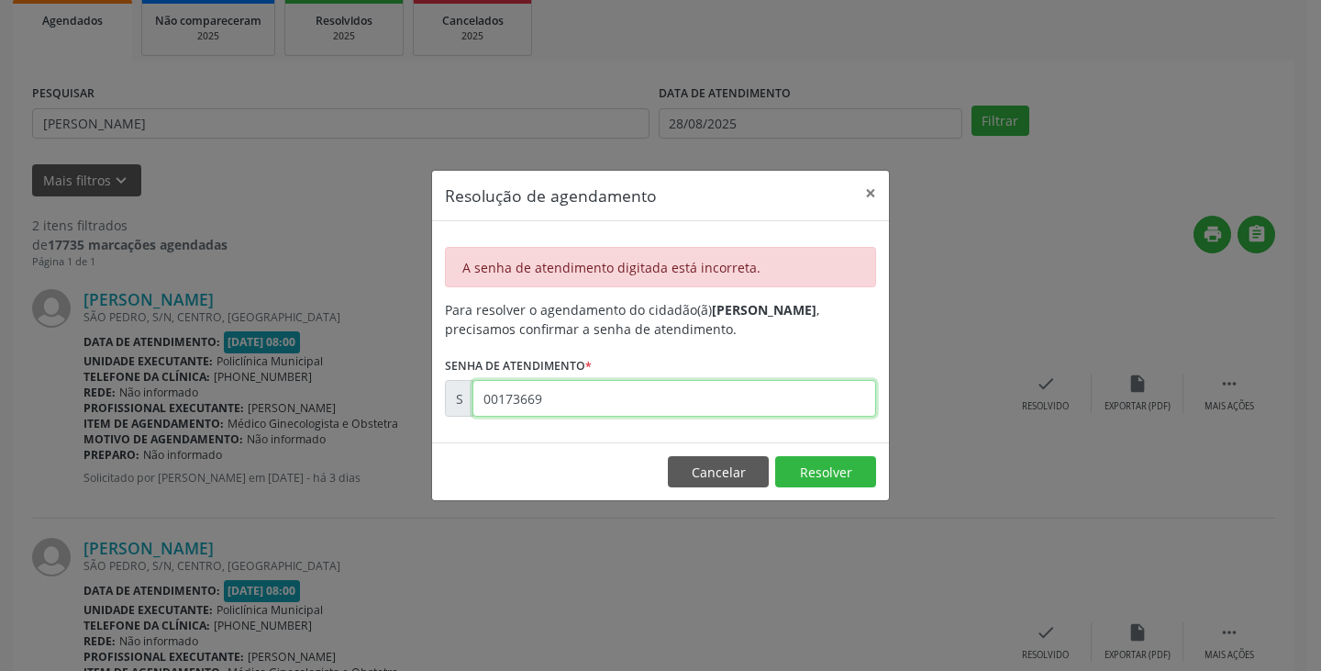
click at [683, 400] on input "00173669" at bounding box center [675, 398] width 404 height 37
drag, startPoint x: 538, startPoint y: 402, endPoint x: 500, endPoint y: 395, distance: 38.2
click at [500, 395] on input "00173669" at bounding box center [675, 398] width 404 height 37
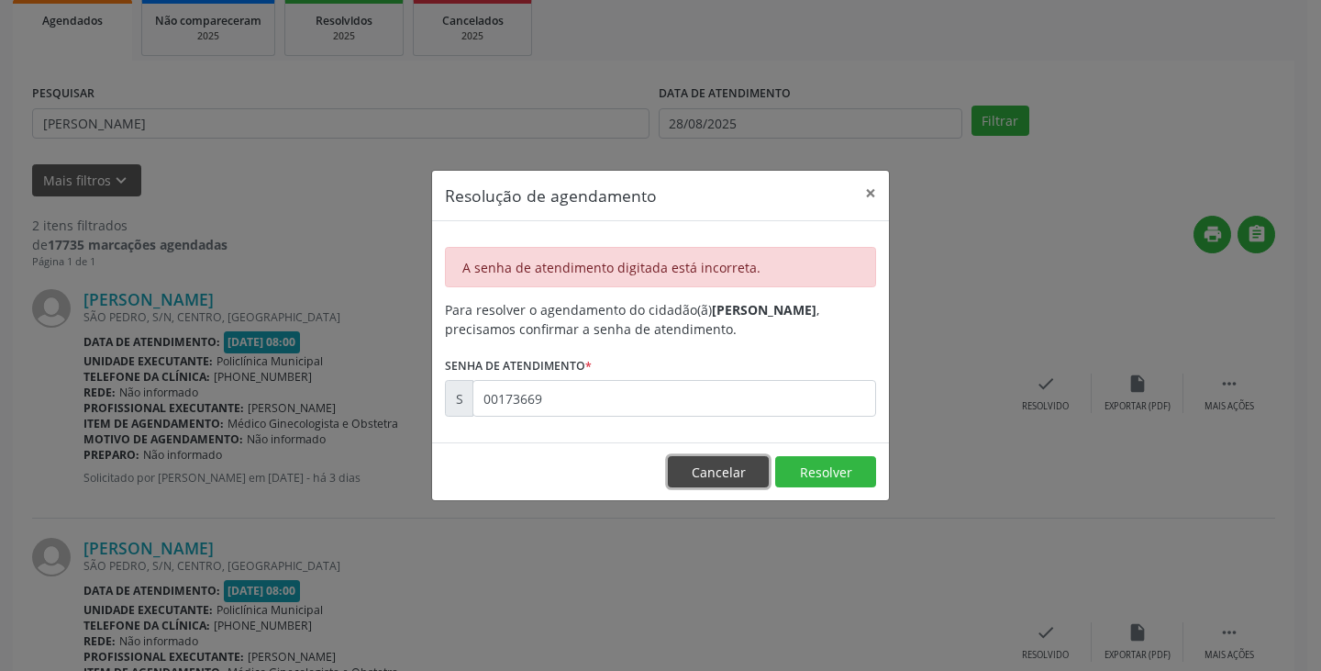
click at [726, 479] on button "Cancelar" at bounding box center [718, 471] width 101 height 31
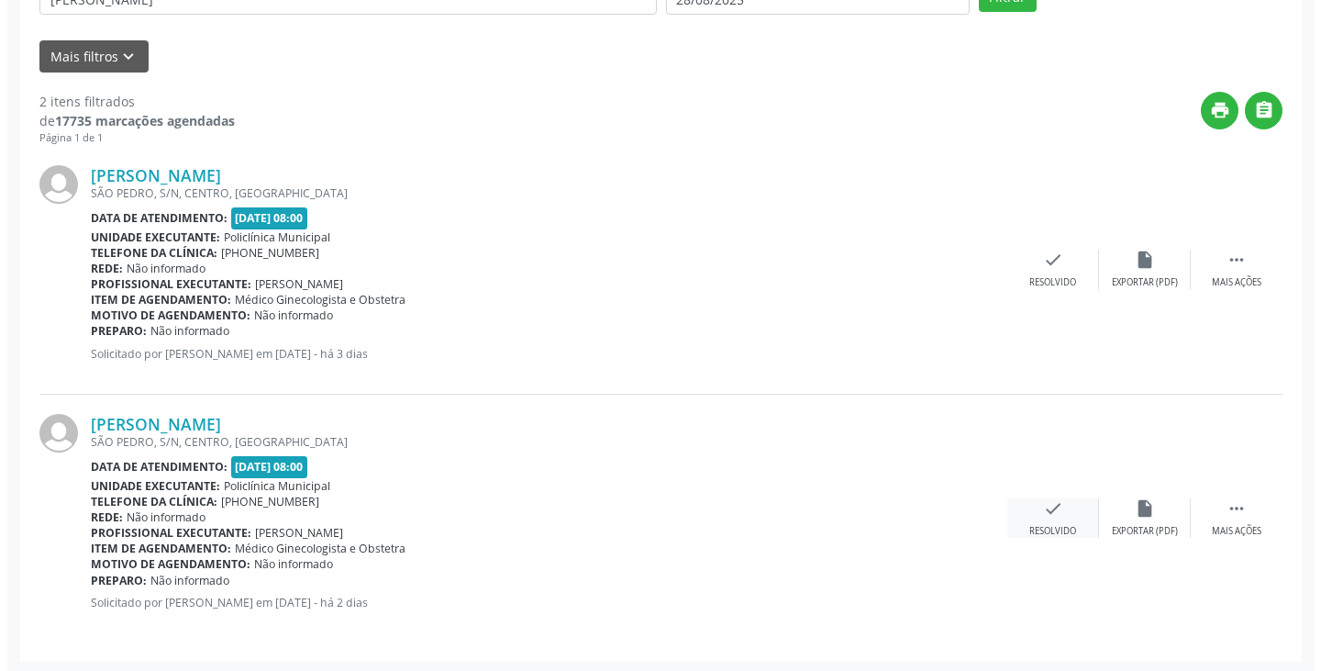
scroll to position [403, 0]
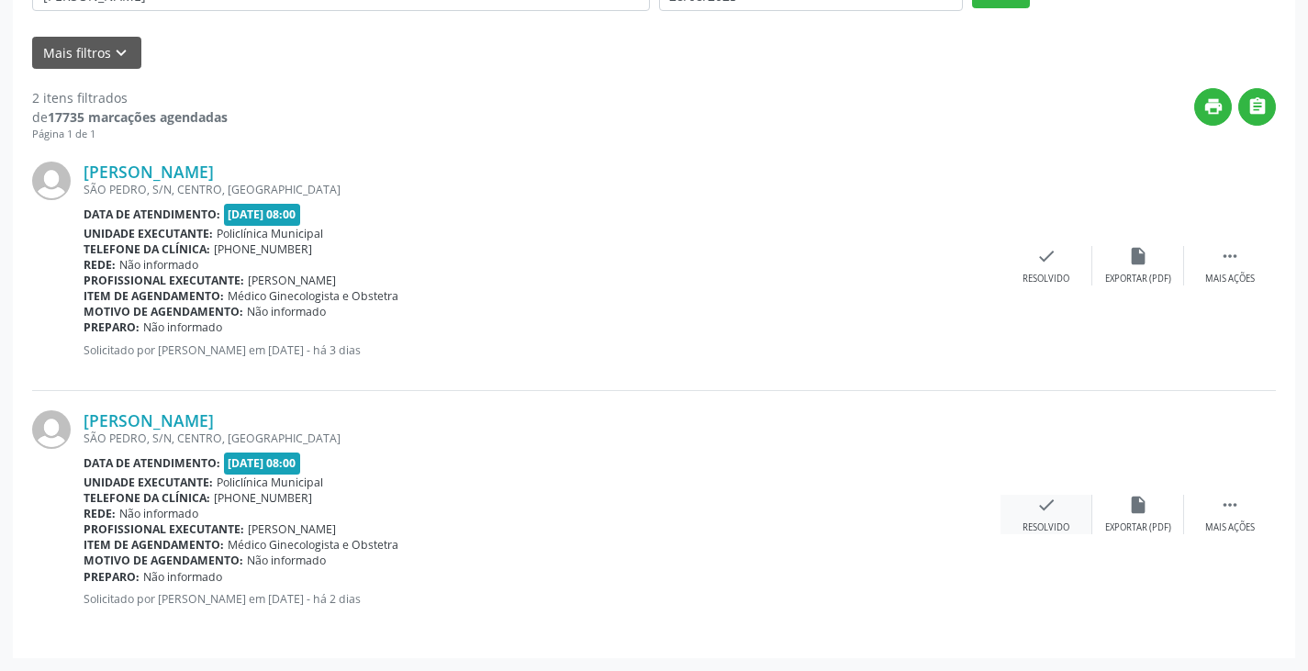
click at [1037, 510] on icon "check" at bounding box center [1046, 505] width 20 height 20
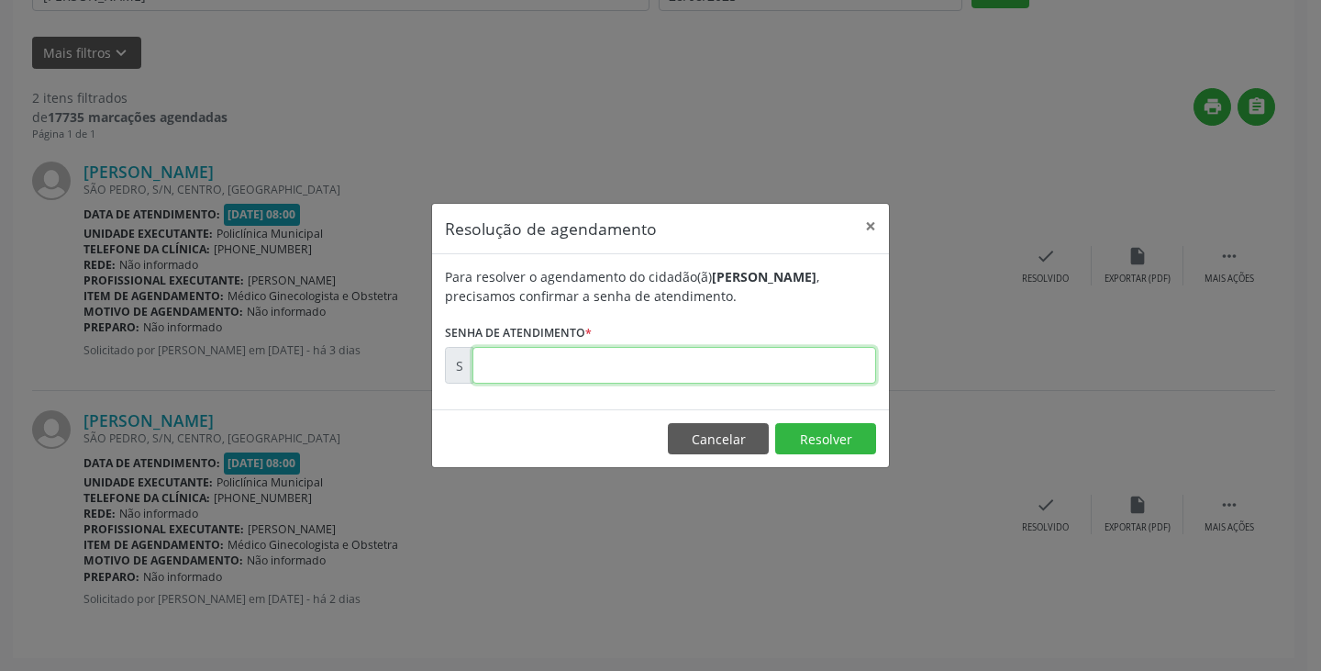
click at [754, 371] on input "text" at bounding box center [675, 365] width 404 height 37
paste input "00173669"
type input "00173669"
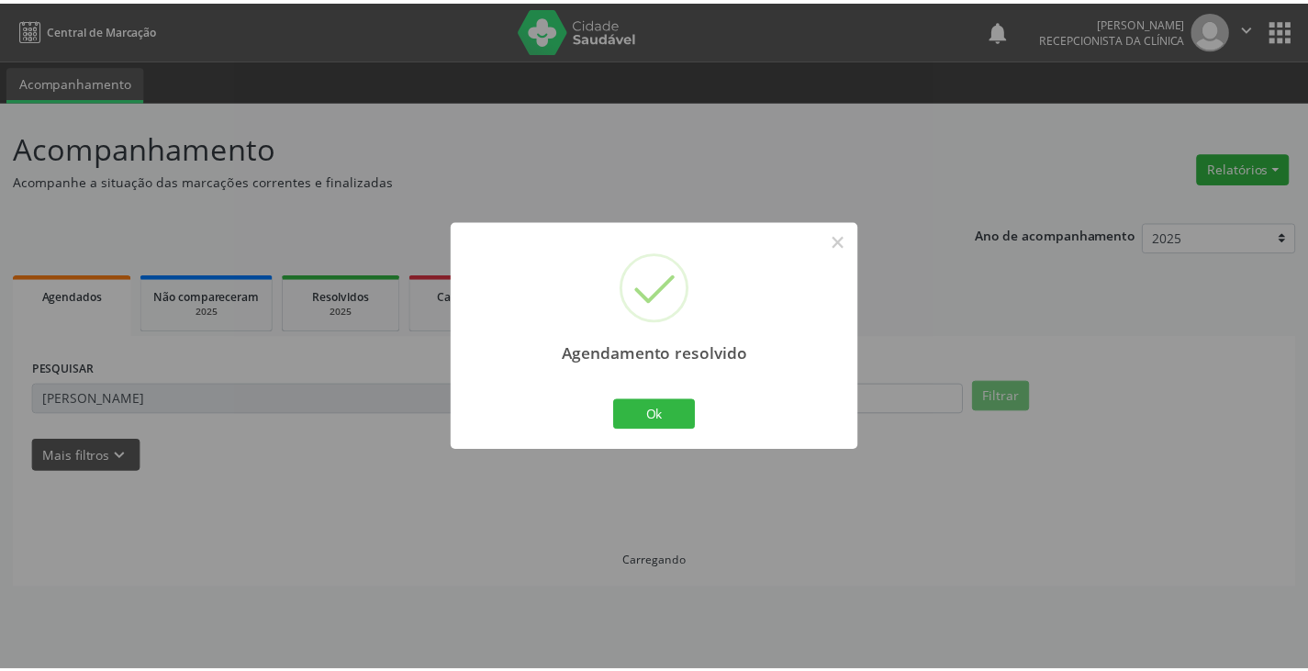
scroll to position [0, 0]
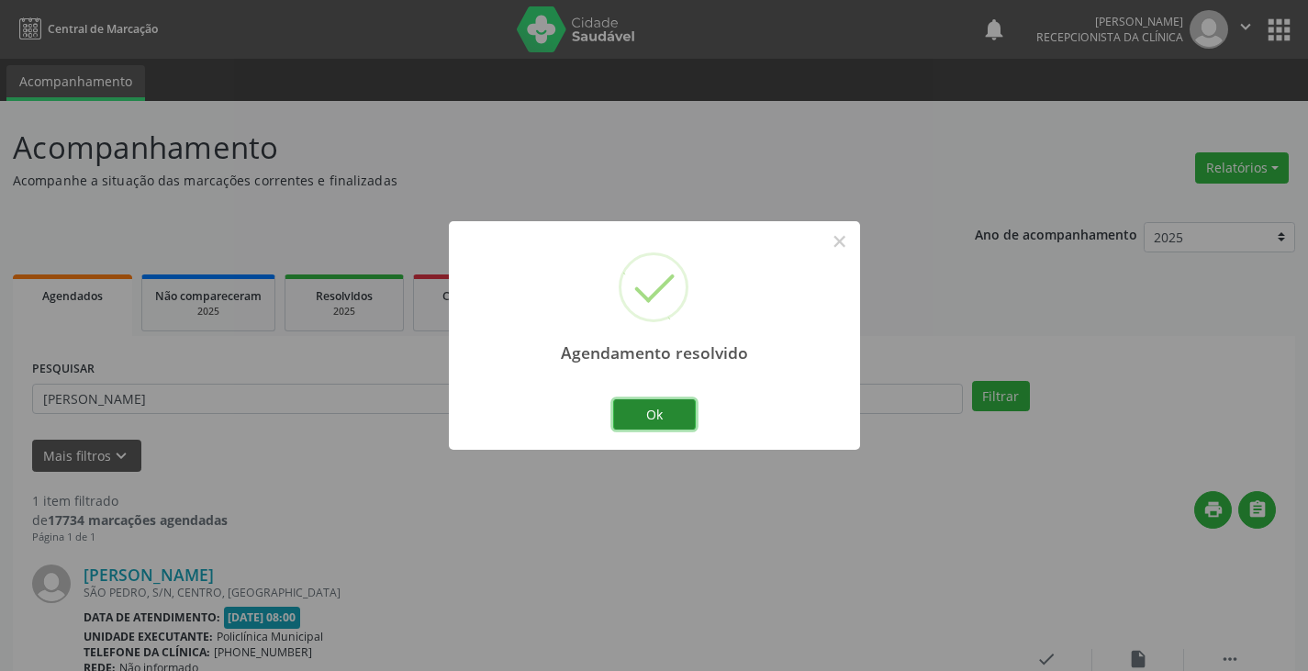
click at [634, 407] on button "Ok" at bounding box center [654, 414] width 83 height 31
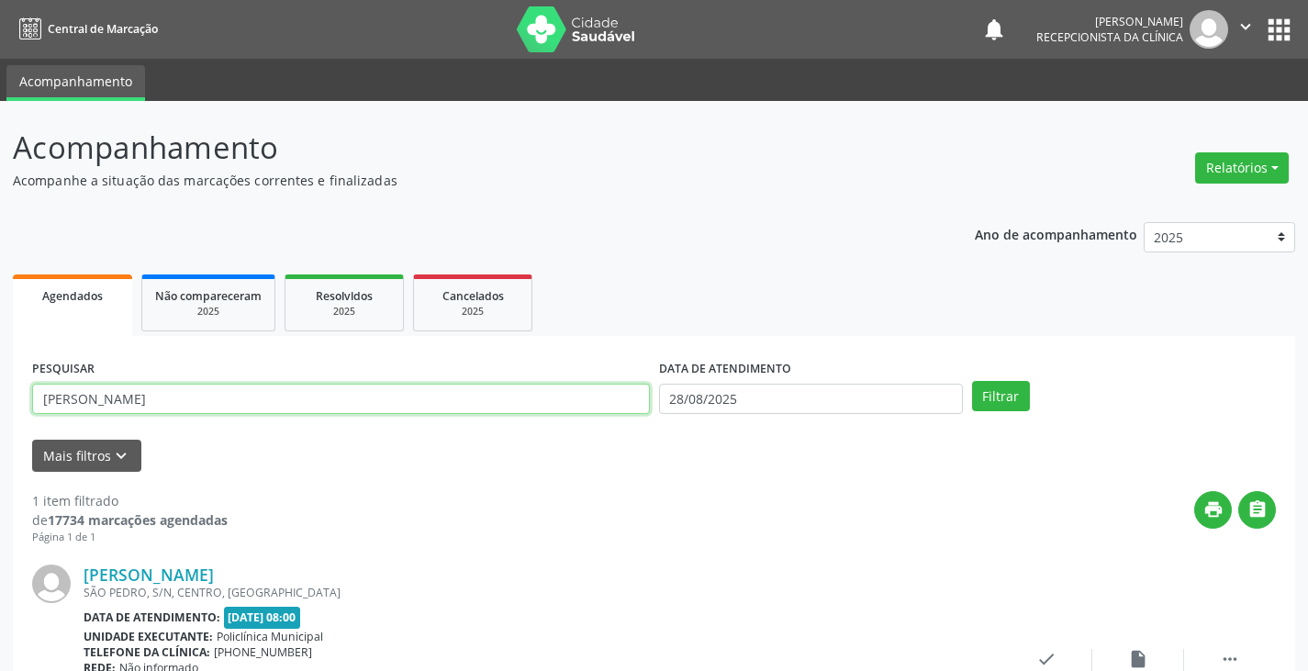
click at [578, 401] on input "[PERSON_NAME]" at bounding box center [341, 399] width 618 height 31
click at [576, 484] on div "1 item filtrado de 17734 marcações agendadas Página 1 de 1 print  [PERSON_NAME…" at bounding box center [653, 632] width 1243 height 321
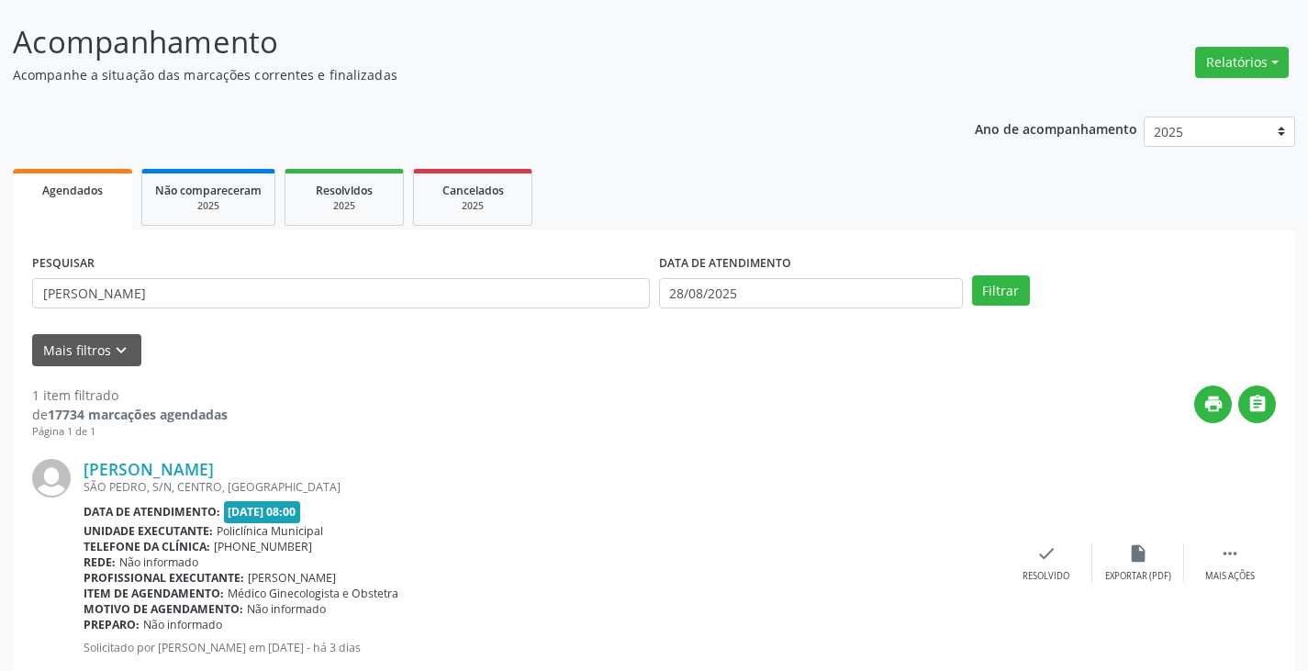
scroll to position [62, 0]
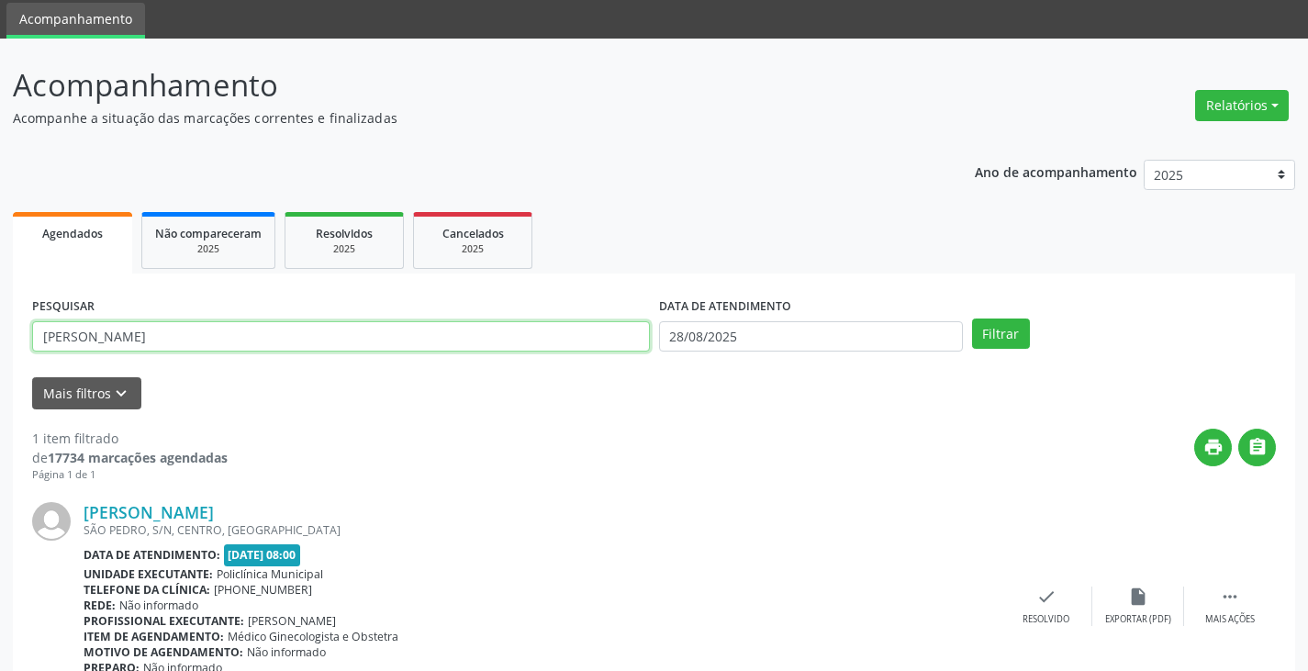
click at [475, 332] on input "[PERSON_NAME]" at bounding box center [341, 336] width 618 height 31
type input "m"
type input "leti"
click at [972, 318] on button "Filtrar" at bounding box center [1001, 333] width 58 height 31
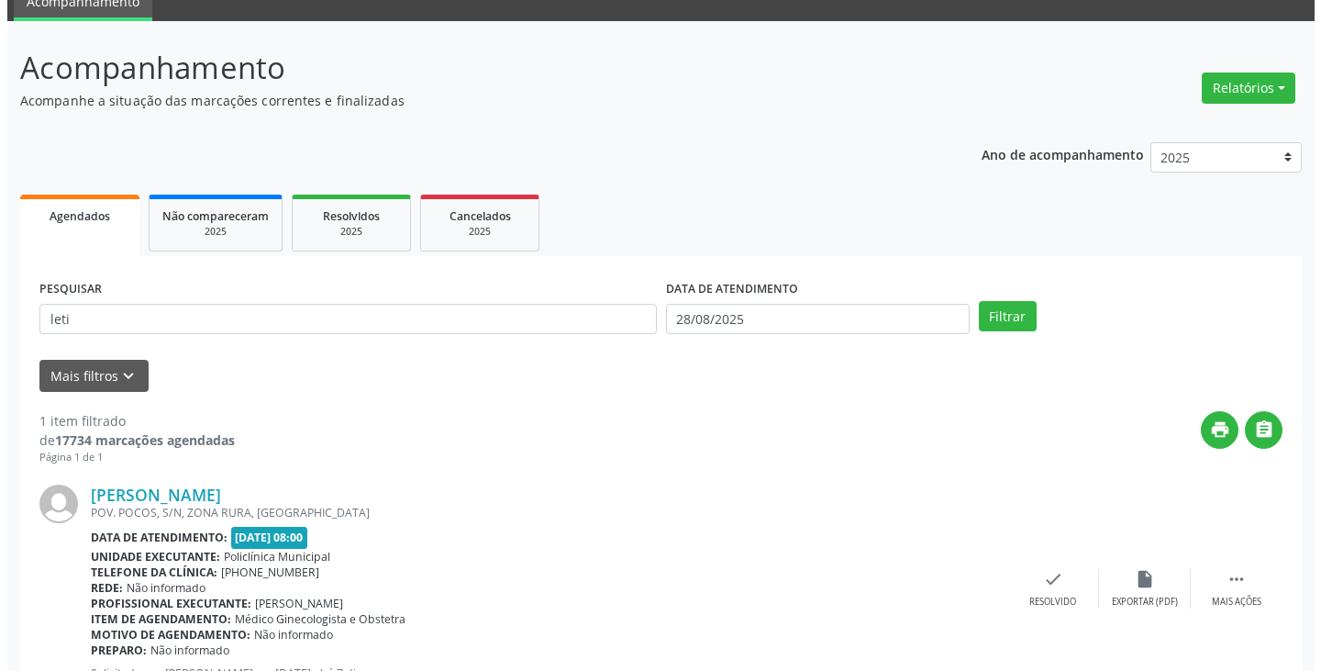
scroll to position [154, 0]
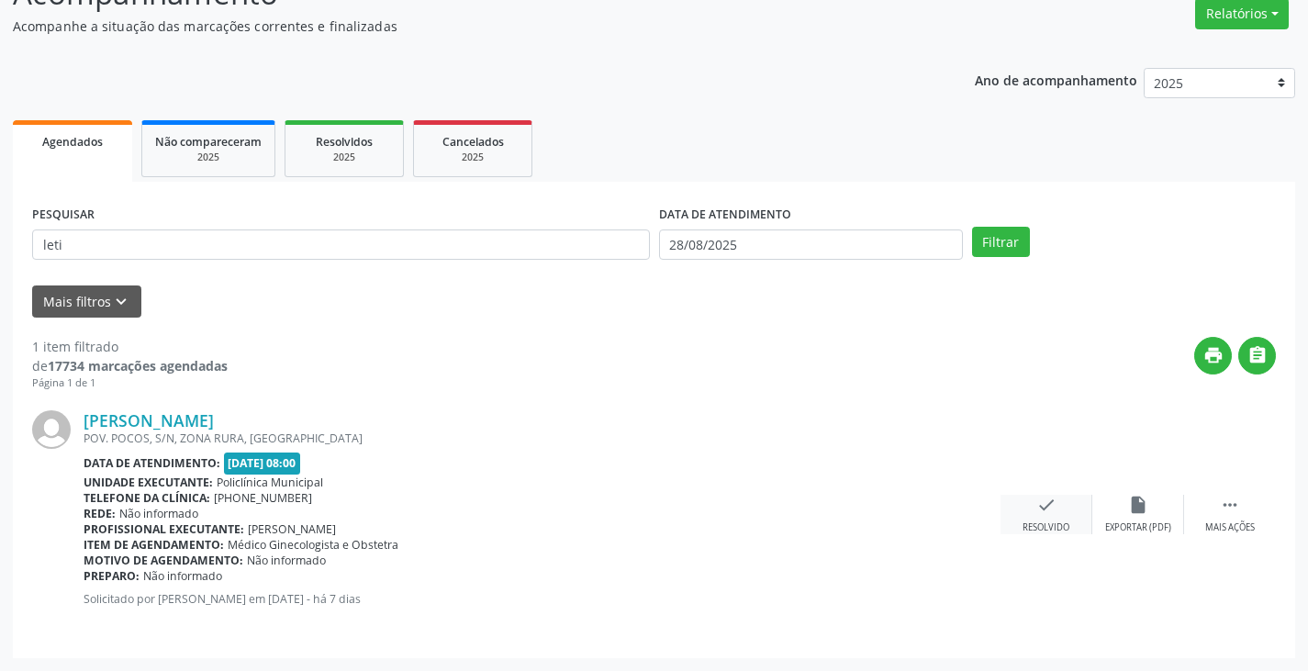
click at [1033, 509] on div "check Resolvido" at bounding box center [1046, 514] width 92 height 39
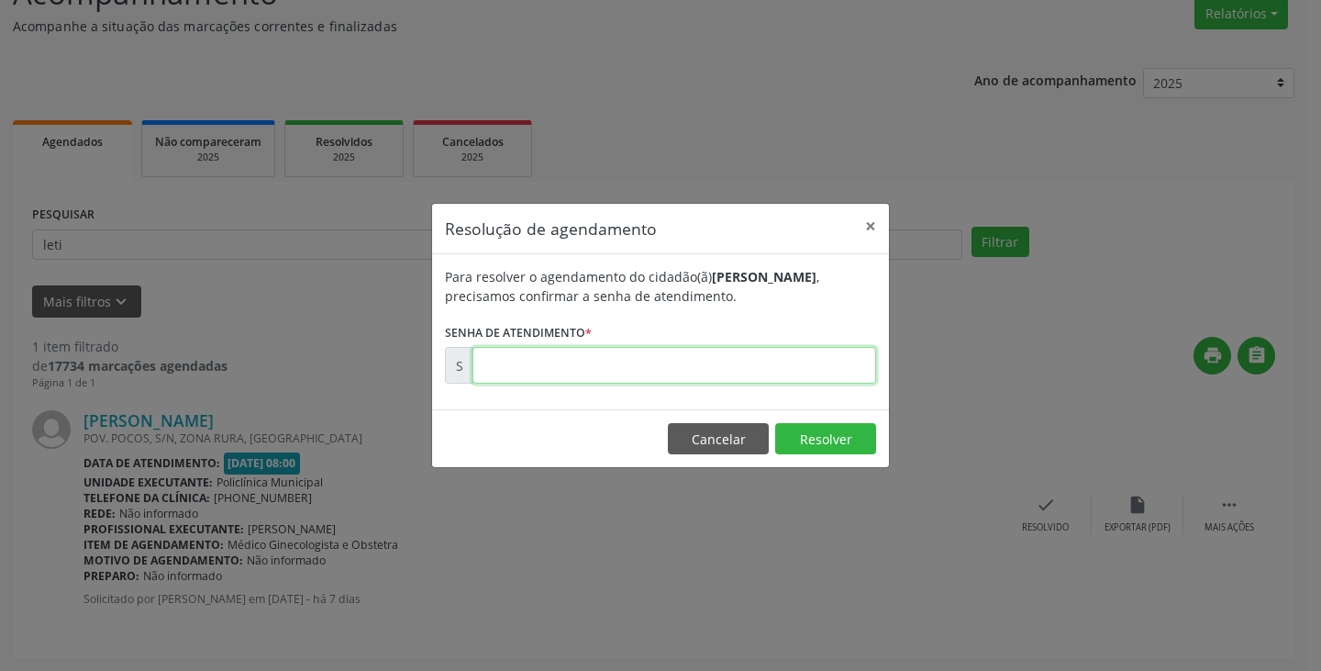
click at [809, 362] on input "text" at bounding box center [675, 365] width 404 height 37
type input "00173102"
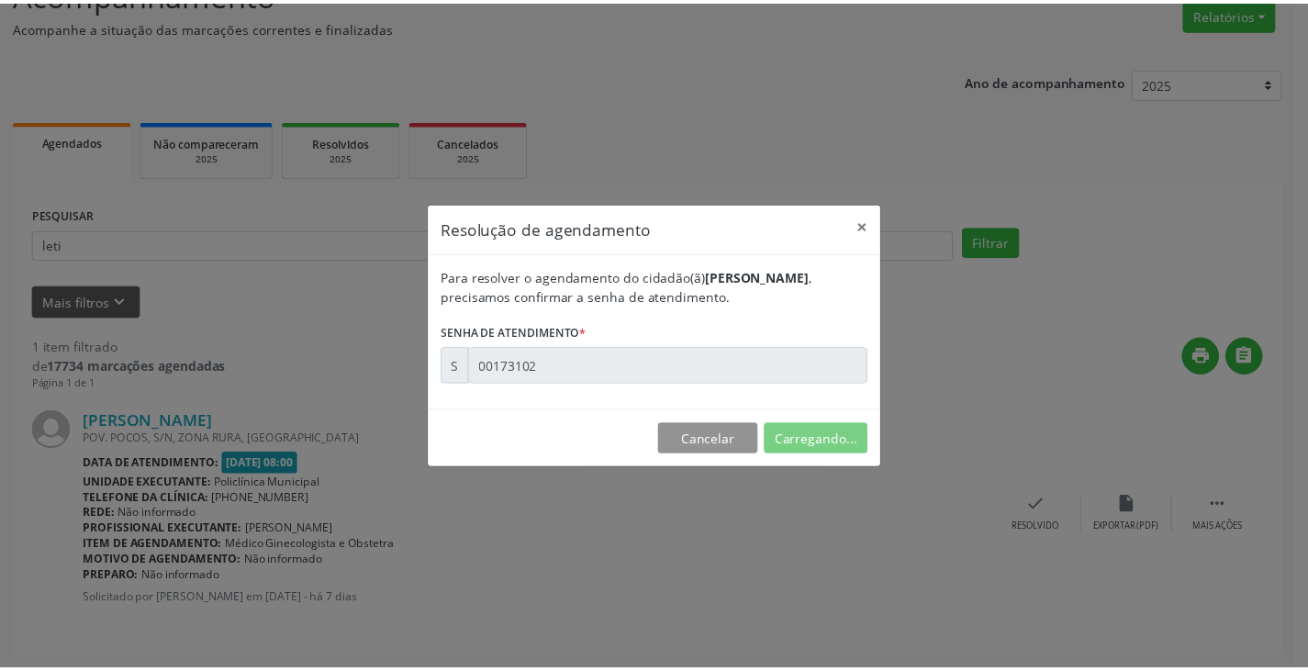
scroll to position [0, 0]
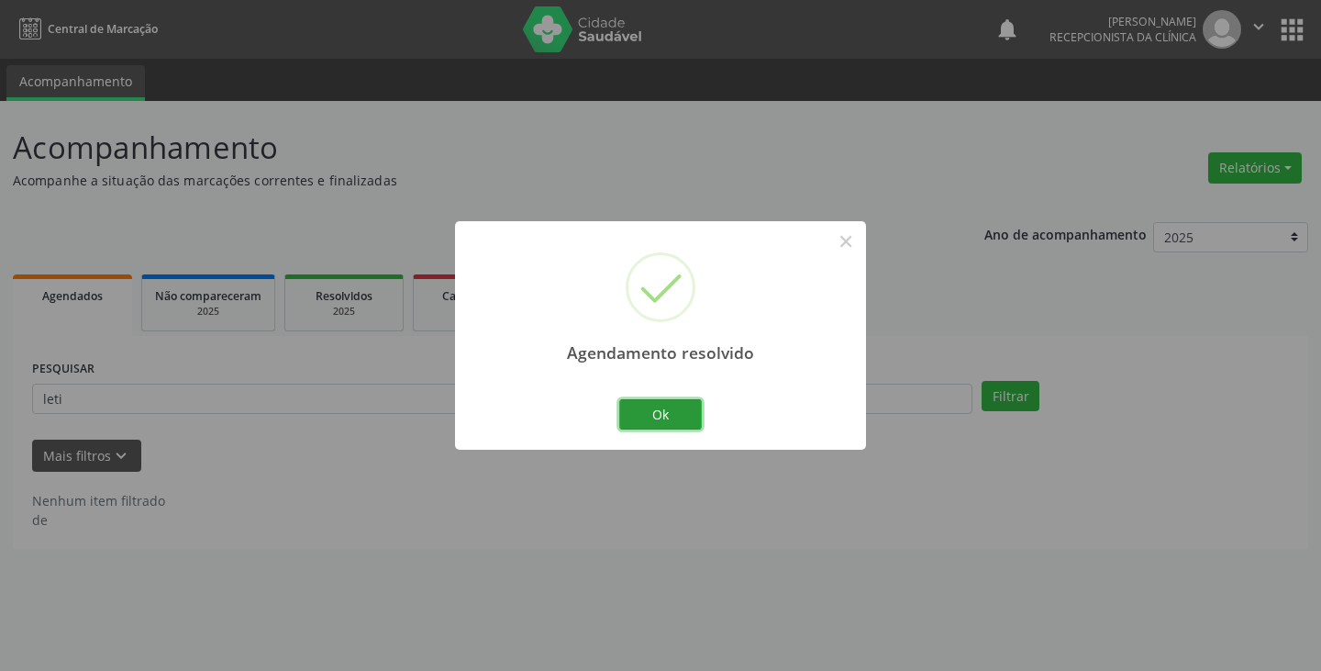
drag, startPoint x: 677, startPoint y: 413, endPoint x: 601, endPoint y: 407, distance: 76.4
click at [671, 414] on button "Ok" at bounding box center [660, 414] width 83 height 31
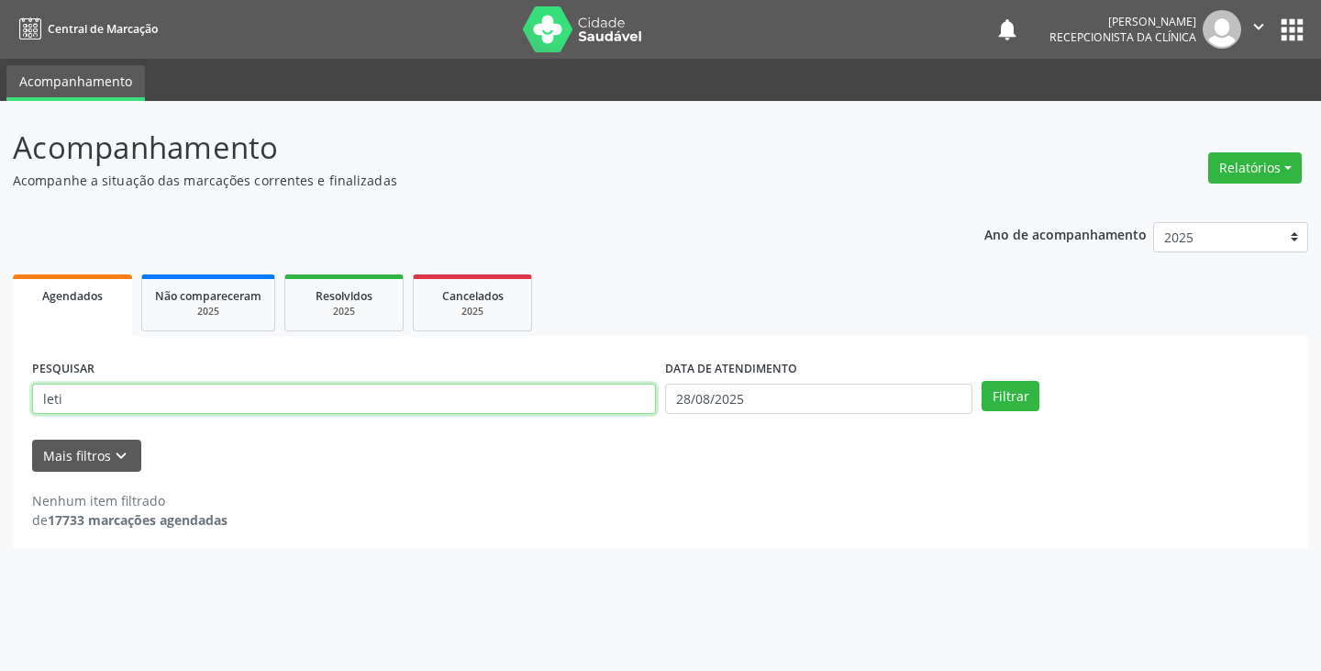
click at [589, 403] on input "leti" at bounding box center [344, 399] width 624 height 31
type input "l"
type input "ligi"
click at [982, 381] on button "Filtrar" at bounding box center [1011, 396] width 58 height 31
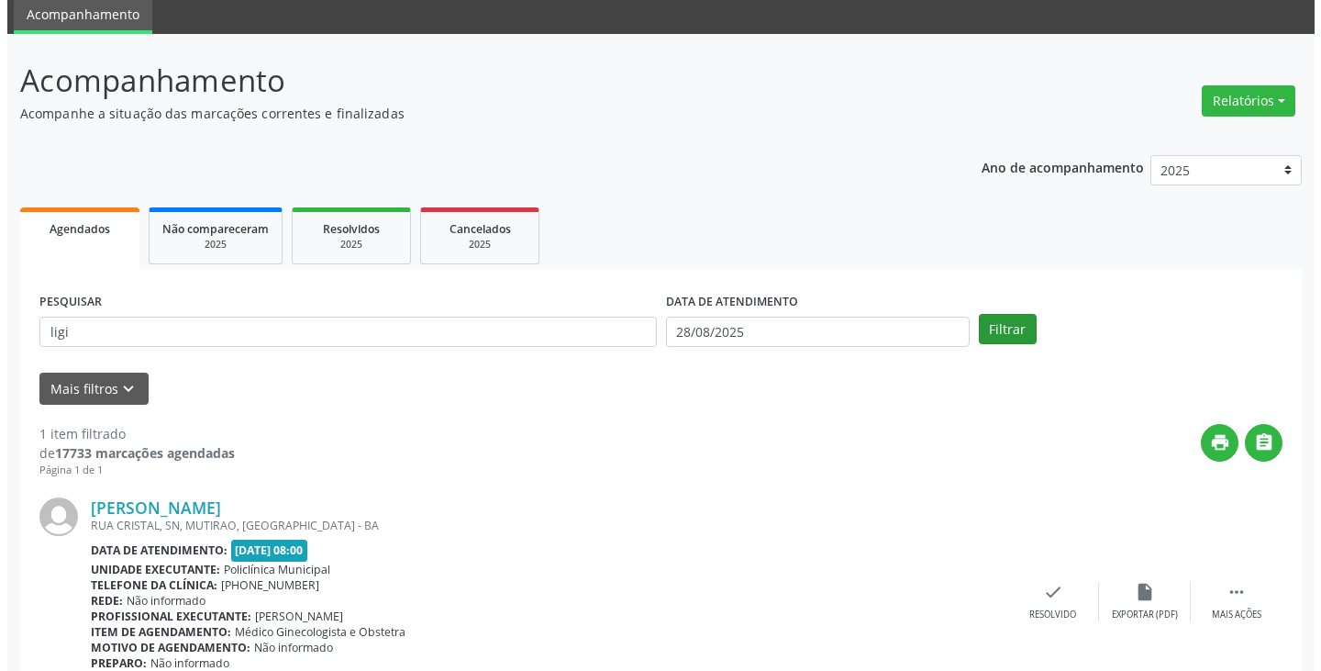
scroll to position [154, 0]
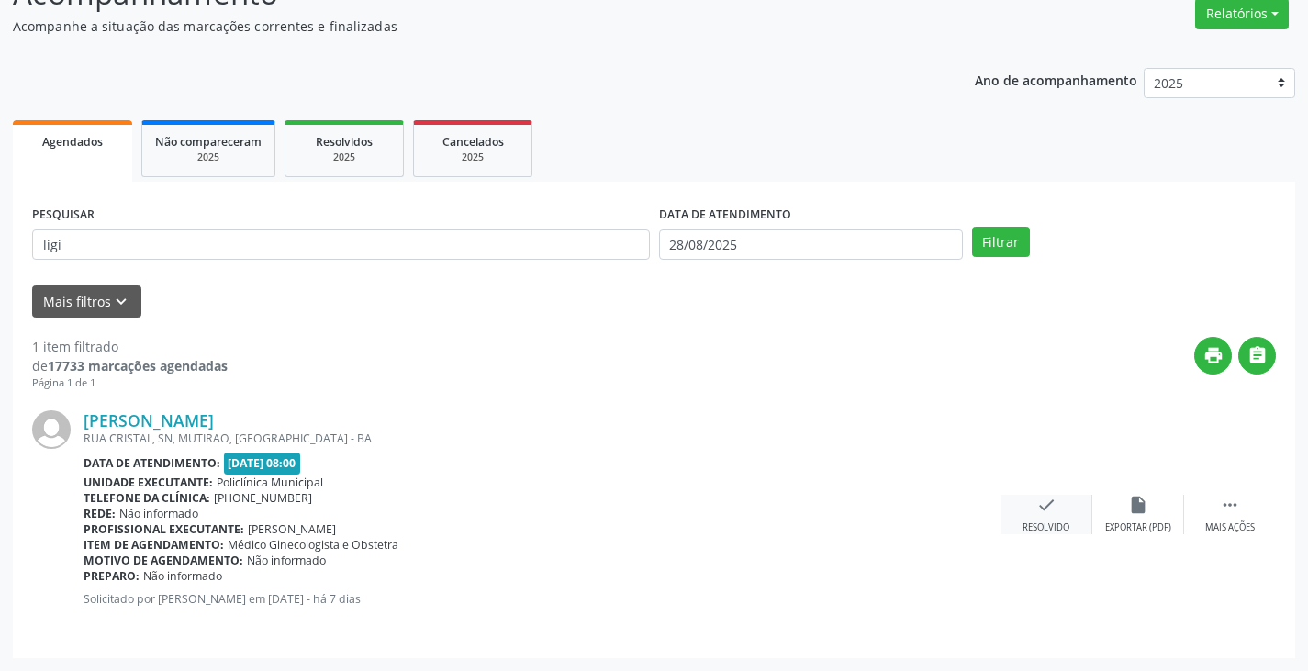
click at [1036, 510] on icon "check" at bounding box center [1046, 505] width 20 height 20
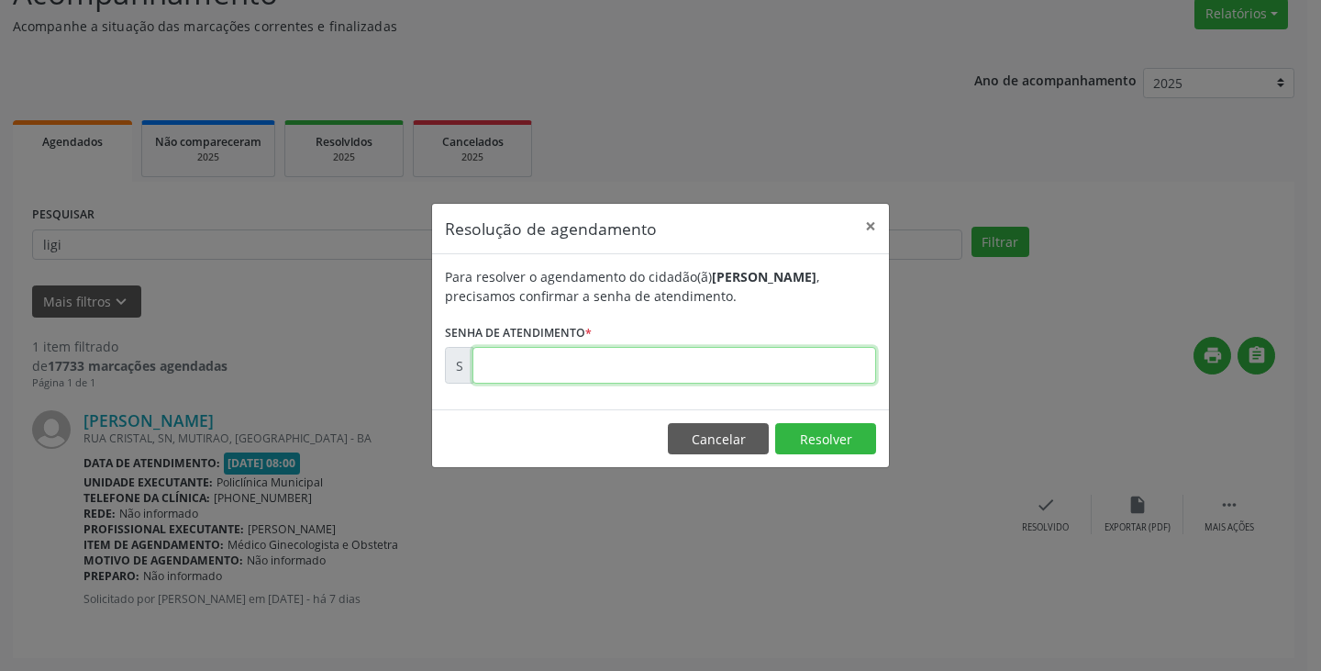
click at [803, 377] on input "text" at bounding box center [675, 365] width 404 height 37
type input "00173273"
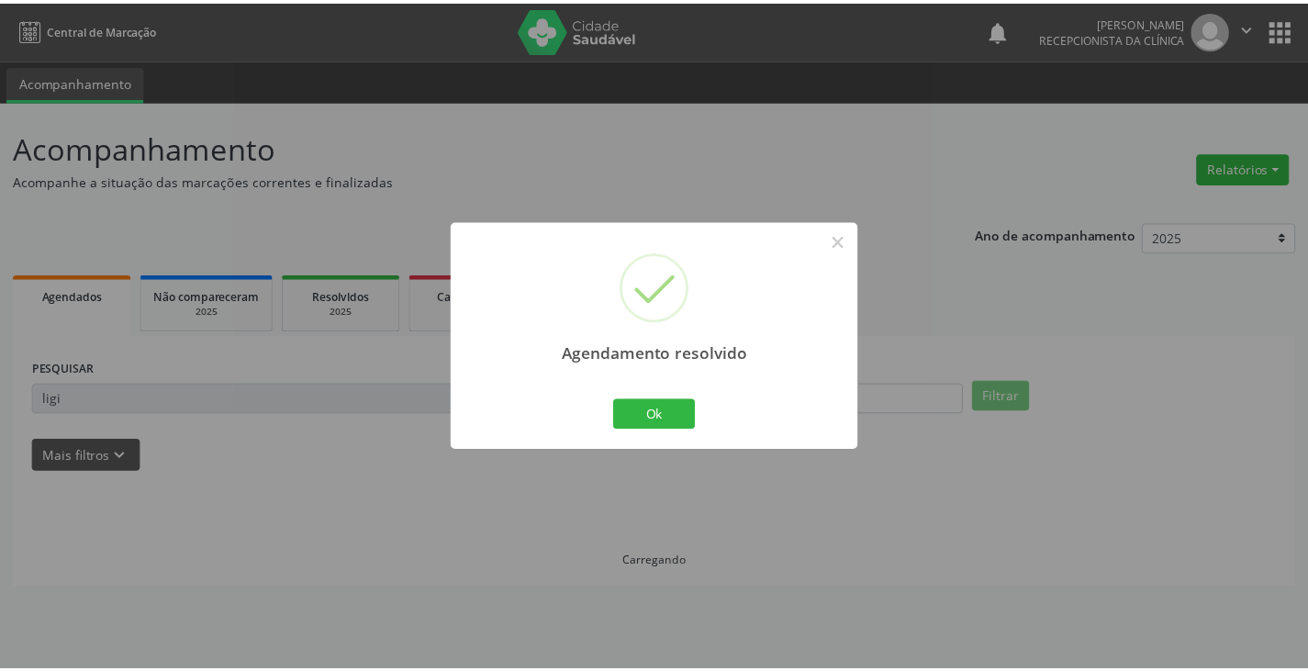
scroll to position [0, 0]
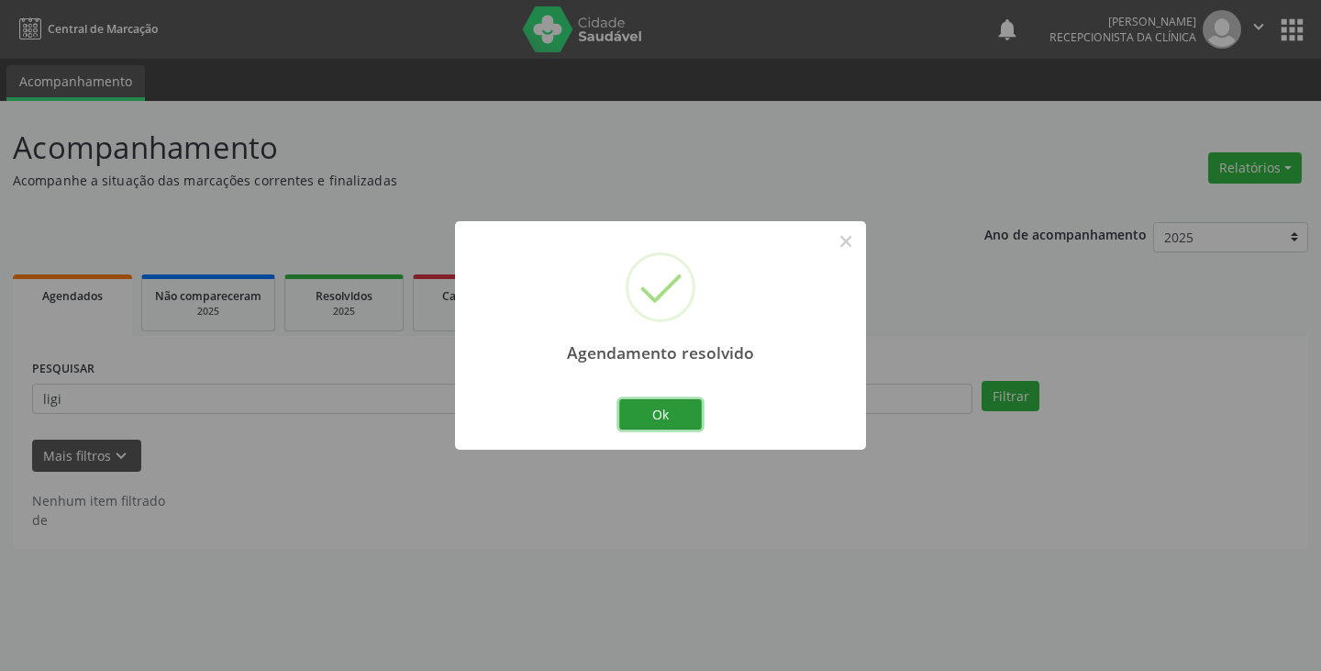
drag, startPoint x: 669, startPoint y: 421, endPoint x: 607, endPoint y: 407, distance: 63.2
click at [668, 422] on button "Ok" at bounding box center [660, 414] width 83 height 31
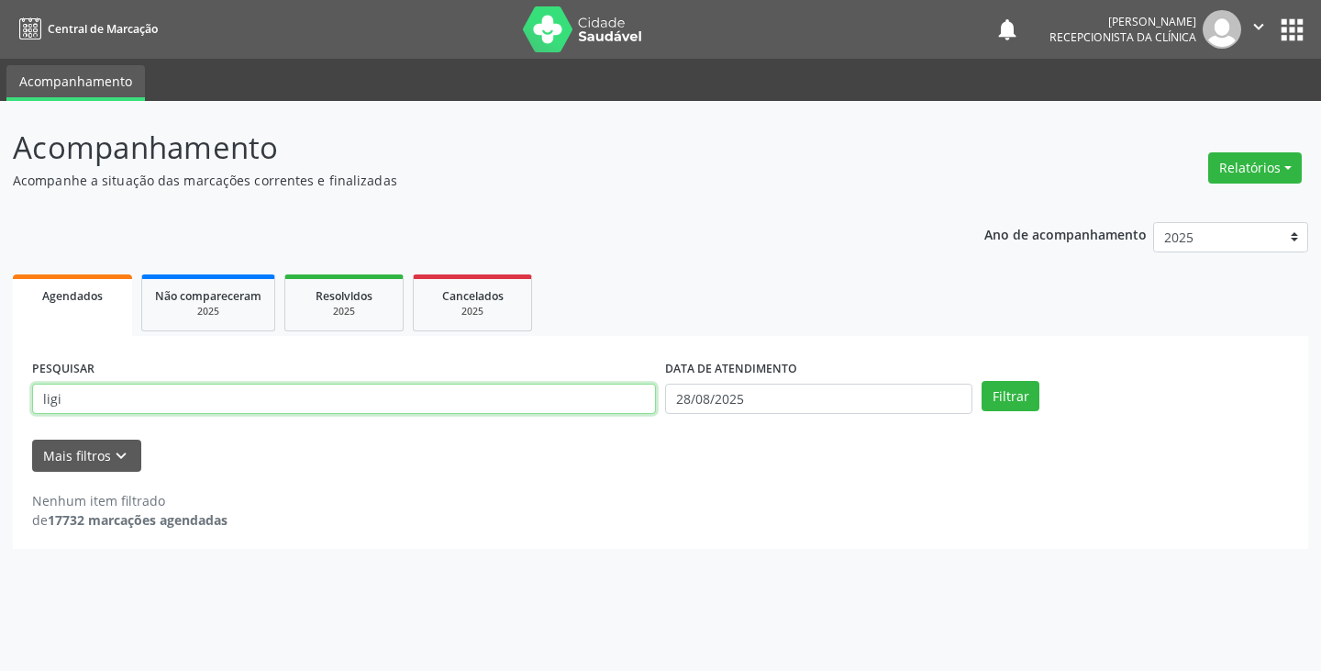
click at [601, 404] on input "ligi" at bounding box center [344, 399] width 624 height 31
click at [982, 381] on button "Filtrar" at bounding box center [1011, 396] width 58 height 31
click at [606, 395] on input "lgess" at bounding box center [344, 399] width 624 height 31
type input "l"
type input "gess"
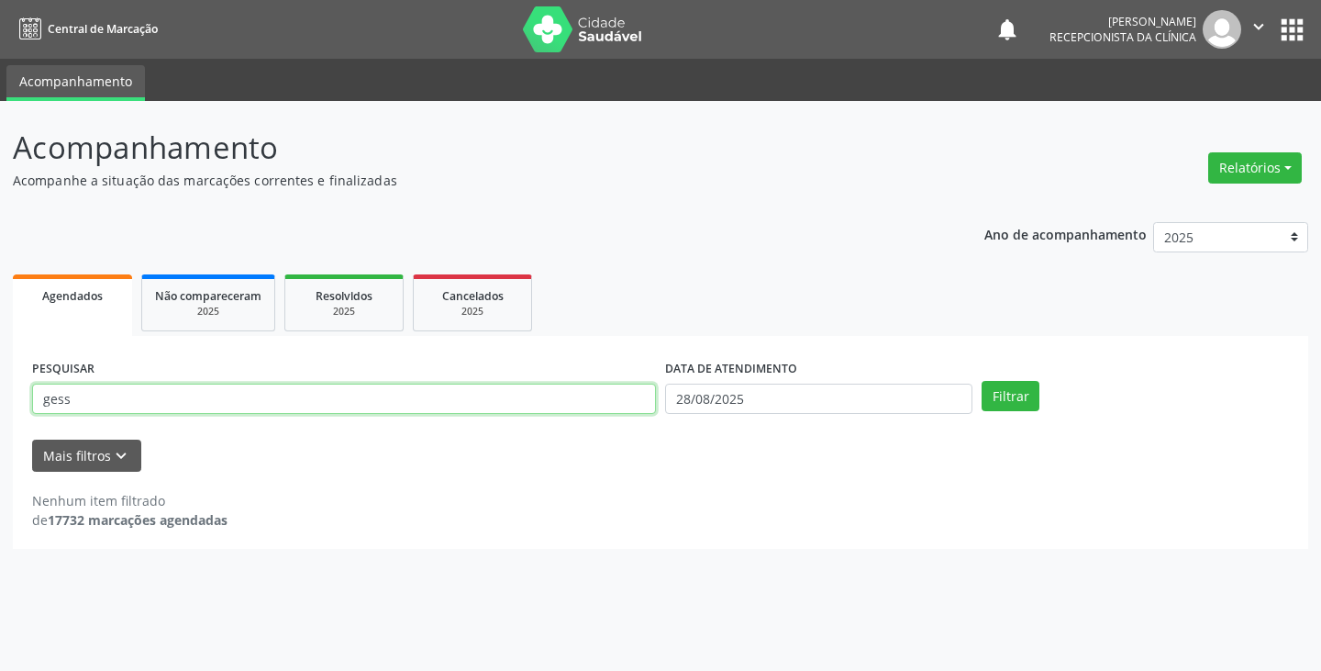
click at [982, 381] on button "Filtrar" at bounding box center [1011, 396] width 58 height 31
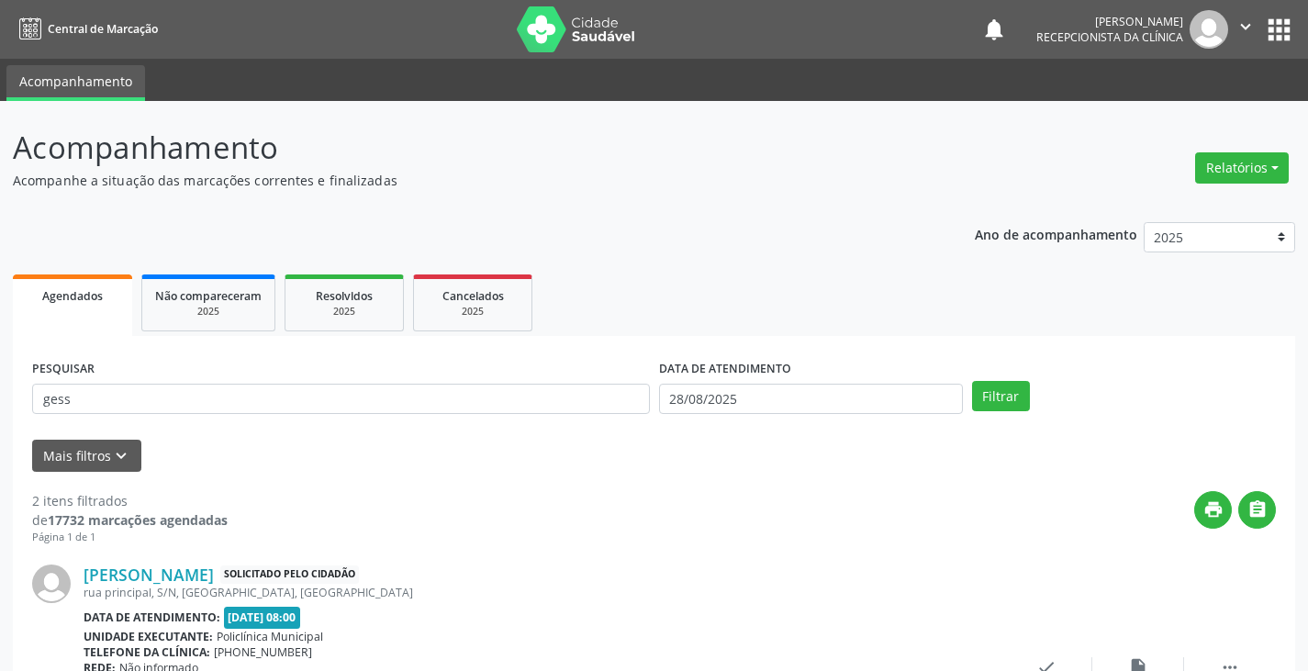
scroll to position [275, 0]
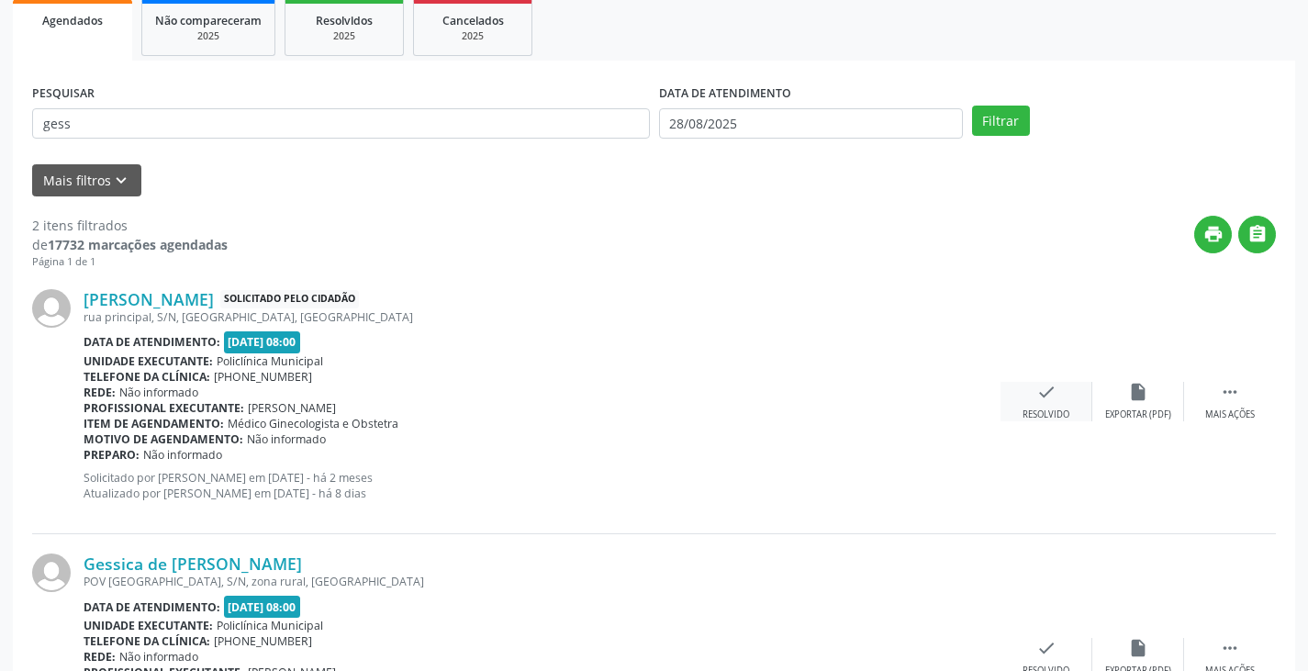
click at [1054, 402] on div "check Resolvido" at bounding box center [1046, 401] width 92 height 39
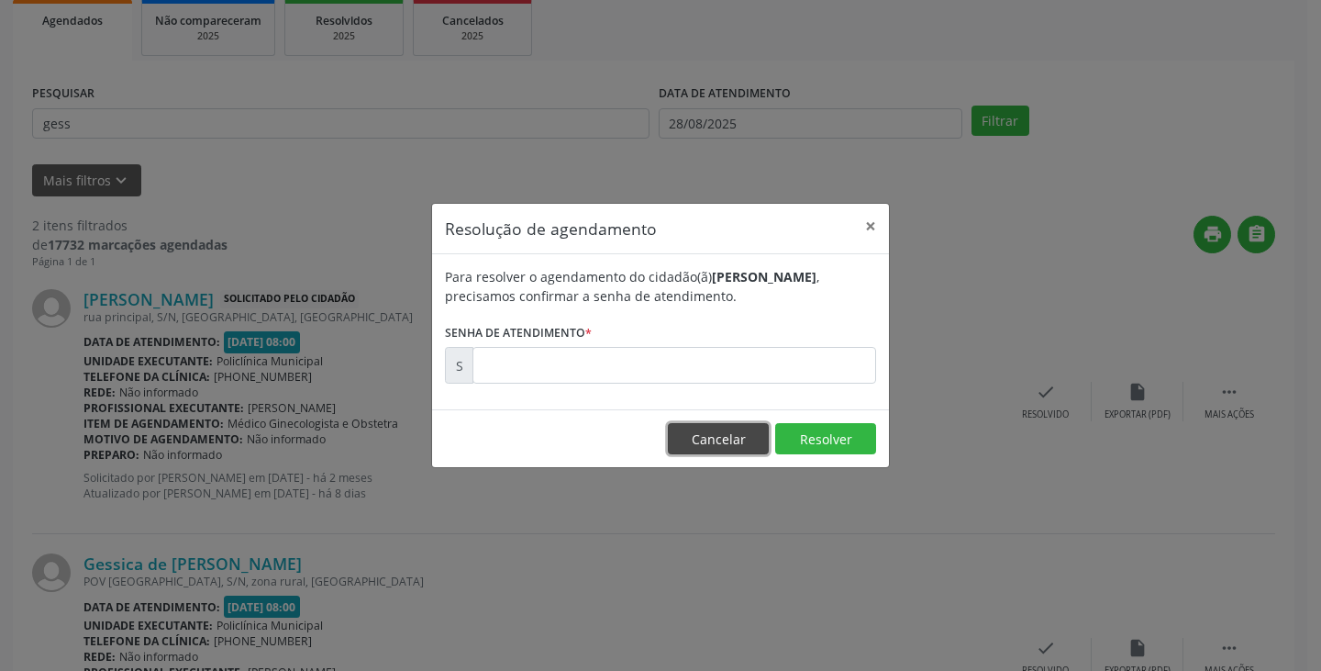
click at [732, 429] on button "Cancelar" at bounding box center [718, 438] width 101 height 31
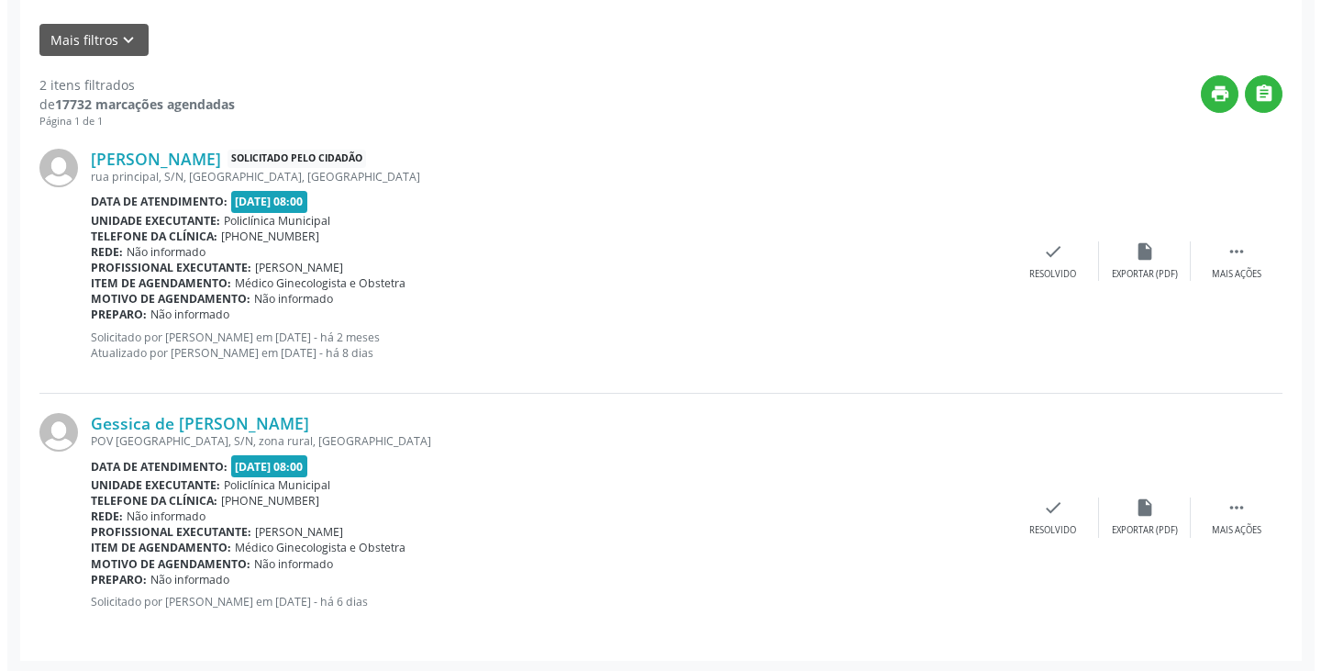
scroll to position [418, 0]
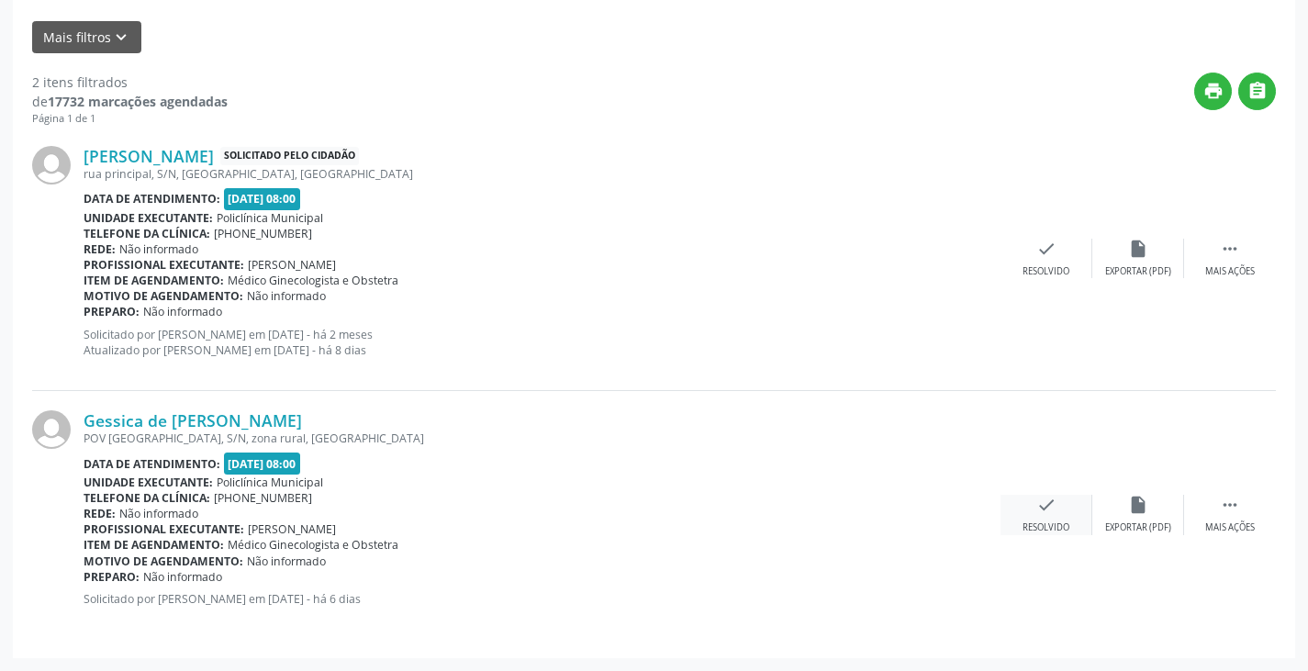
click at [1040, 503] on icon "check" at bounding box center [1046, 505] width 20 height 20
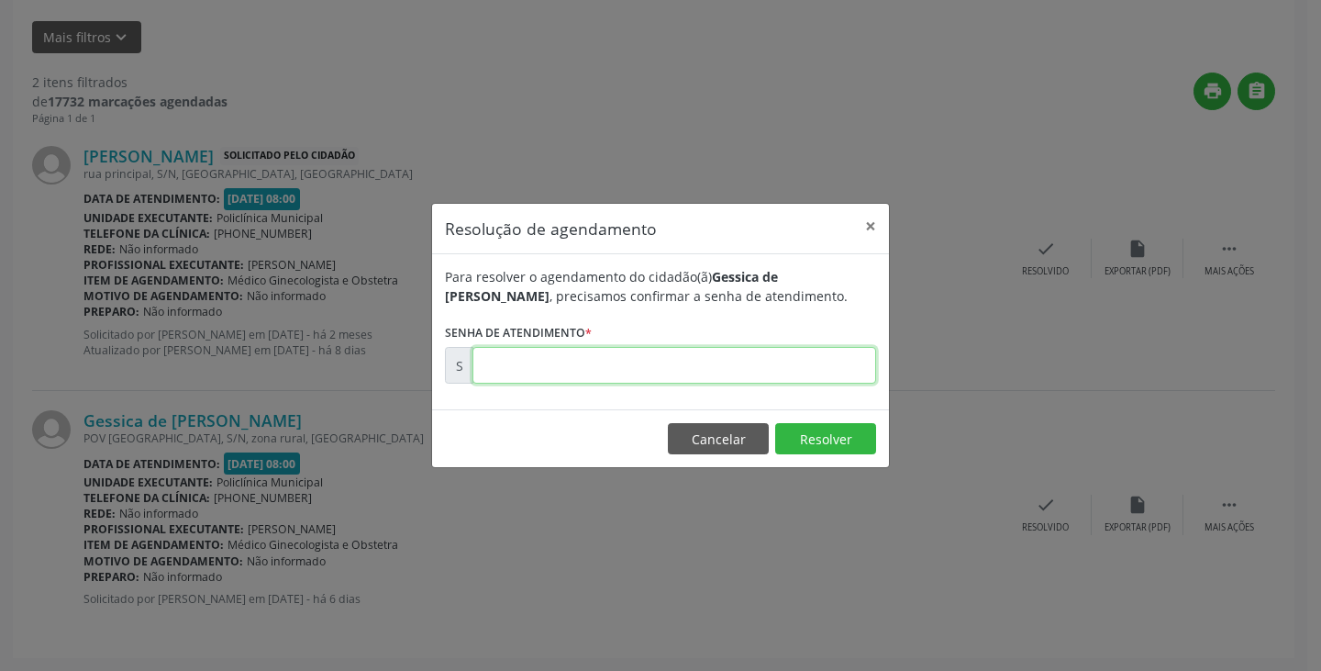
click at [764, 382] on input "text" at bounding box center [675, 365] width 404 height 37
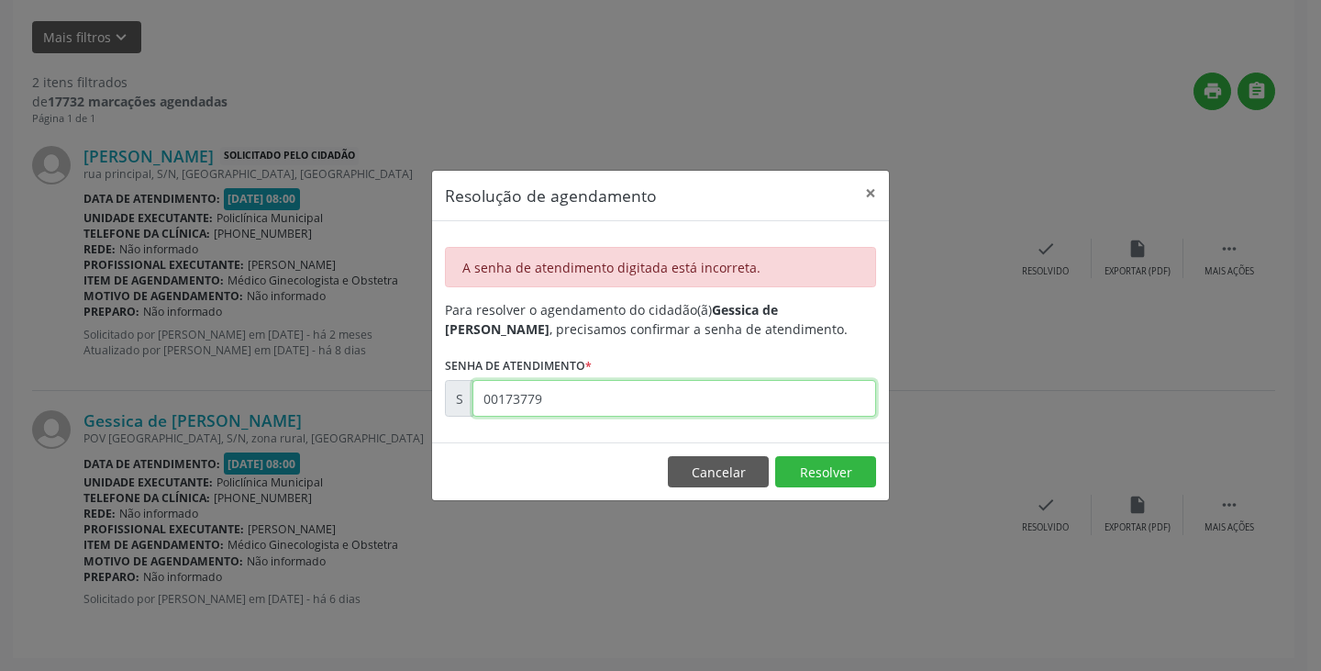
click at [755, 406] on input "00173779" at bounding box center [675, 398] width 404 height 37
type input "000000"
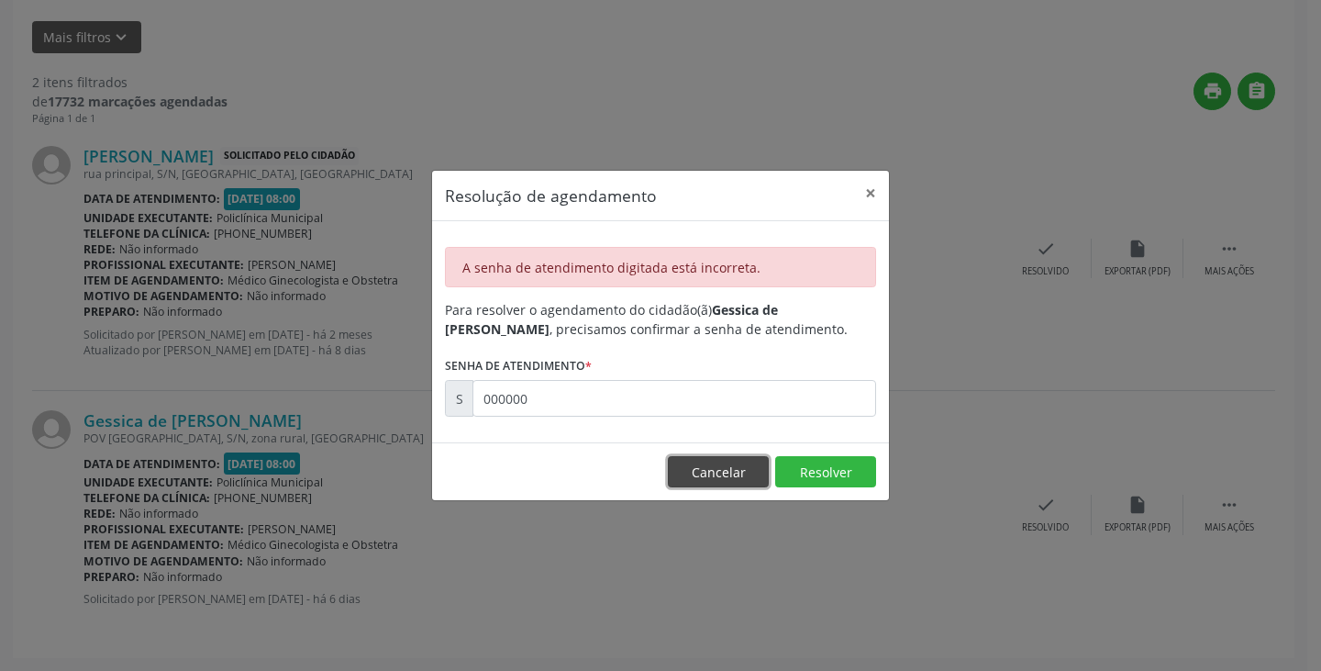
click at [725, 485] on button "Cancelar" at bounding box center [718, 471] width 101 height 31
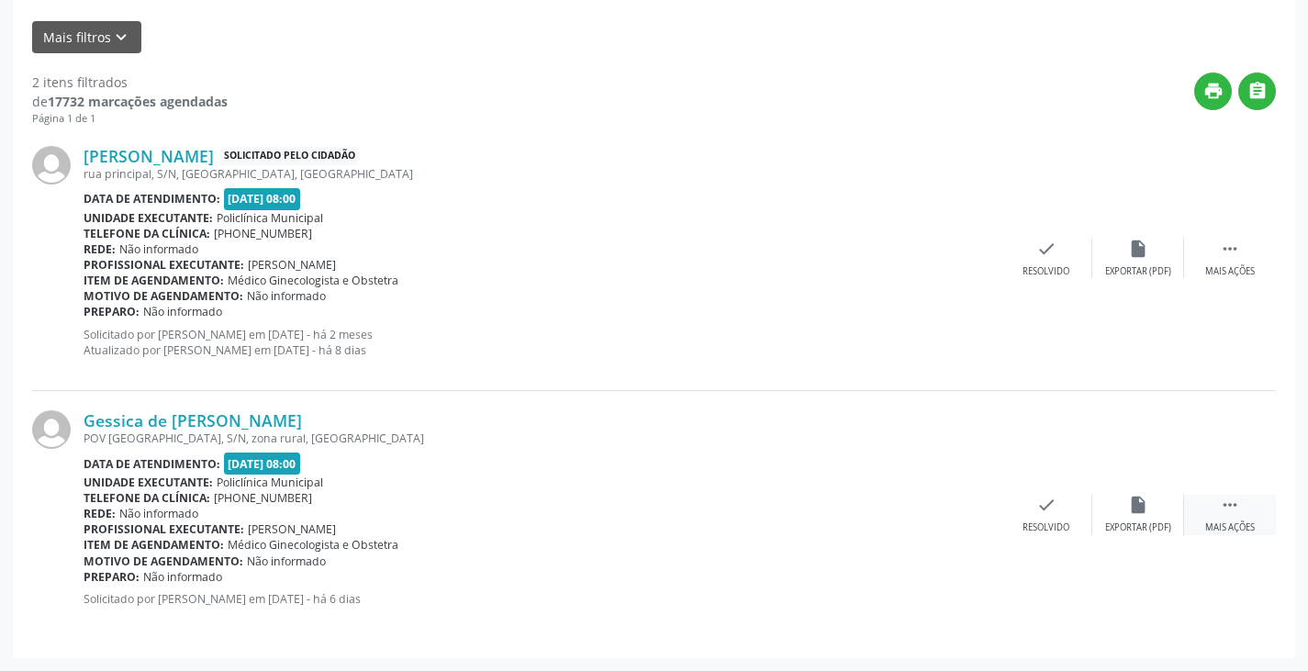
click at [1231, 512] on icon "" at bounding box center [1230, 505] width 20 height 20
click at [955, 521] on div "Imprimir" at bounding box center [953, 527] width 41 height 13
click at [783, 505] on div "check Resolvido" at bounding box center [771, 514] width 92 height 39
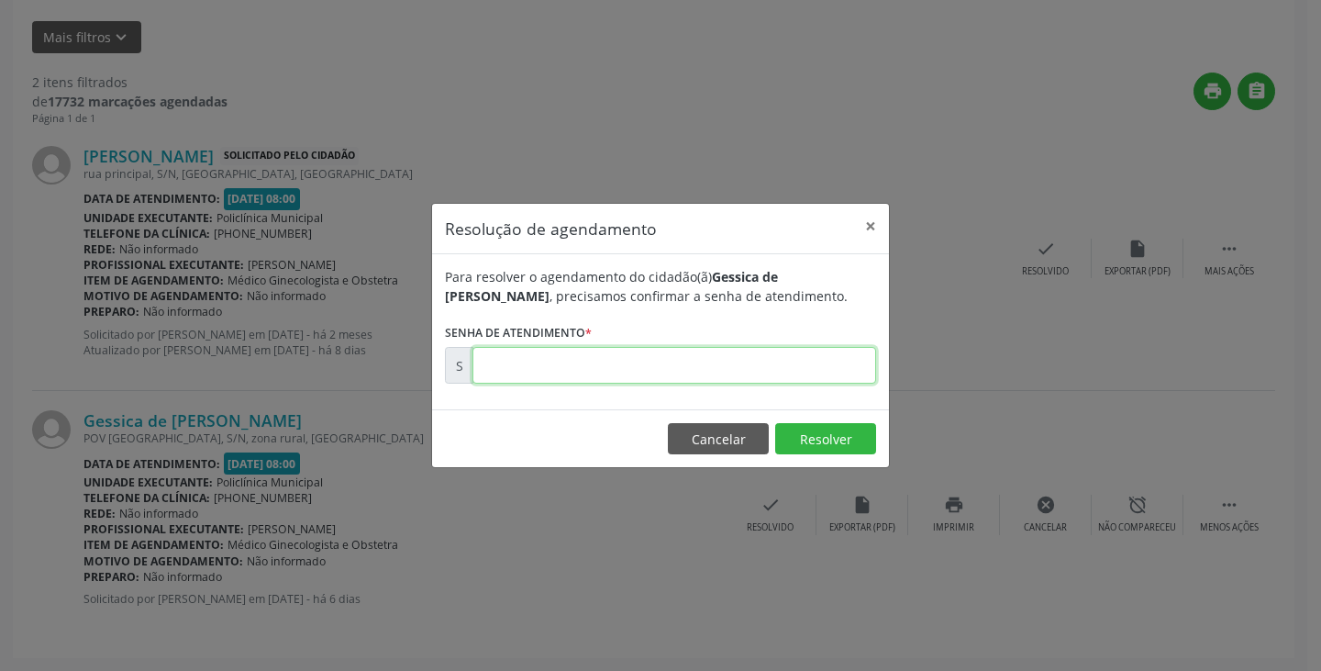
click at [701, 365] on input "text" at bounding box center [675, 365] width 404 height 37
drag, startPoint x: 701, startPoint y: 365, endPoint x: 677, endPoint y: 365, distance: 23.9
click at [677, 365] on input "text" at bounding box center [675, 365] width 404 height 37
paste input "00173379"
type input "00173379"
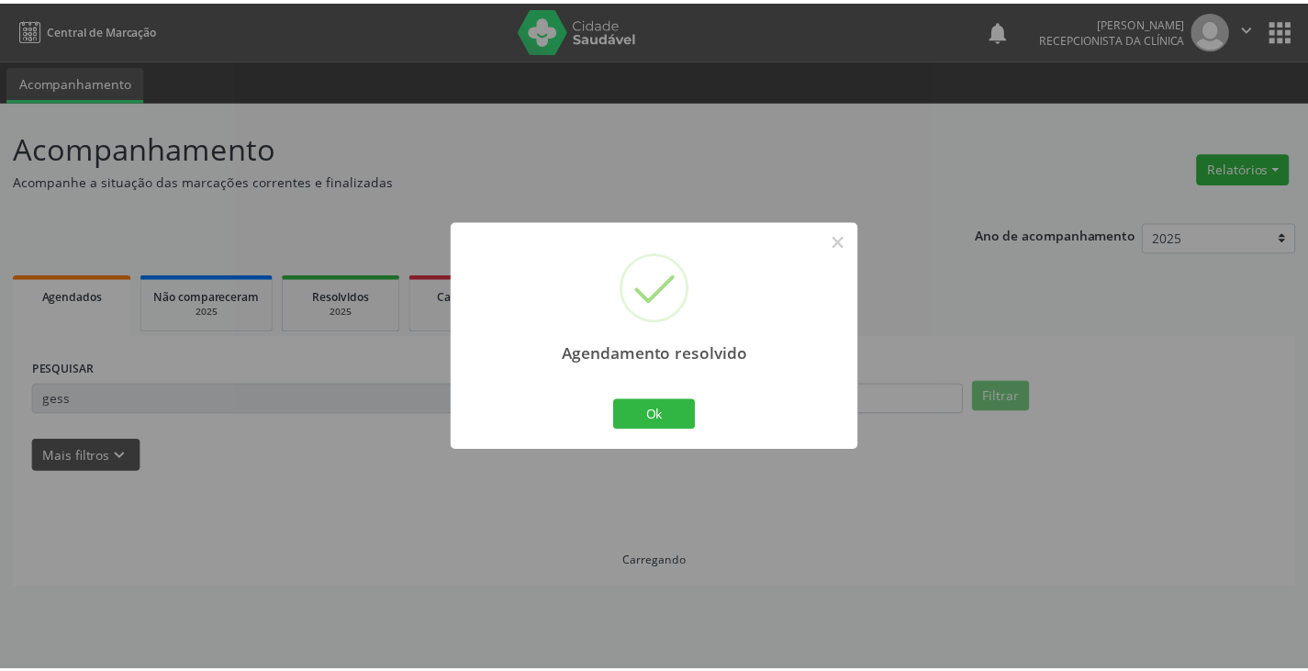
scroll to position [0, 0]
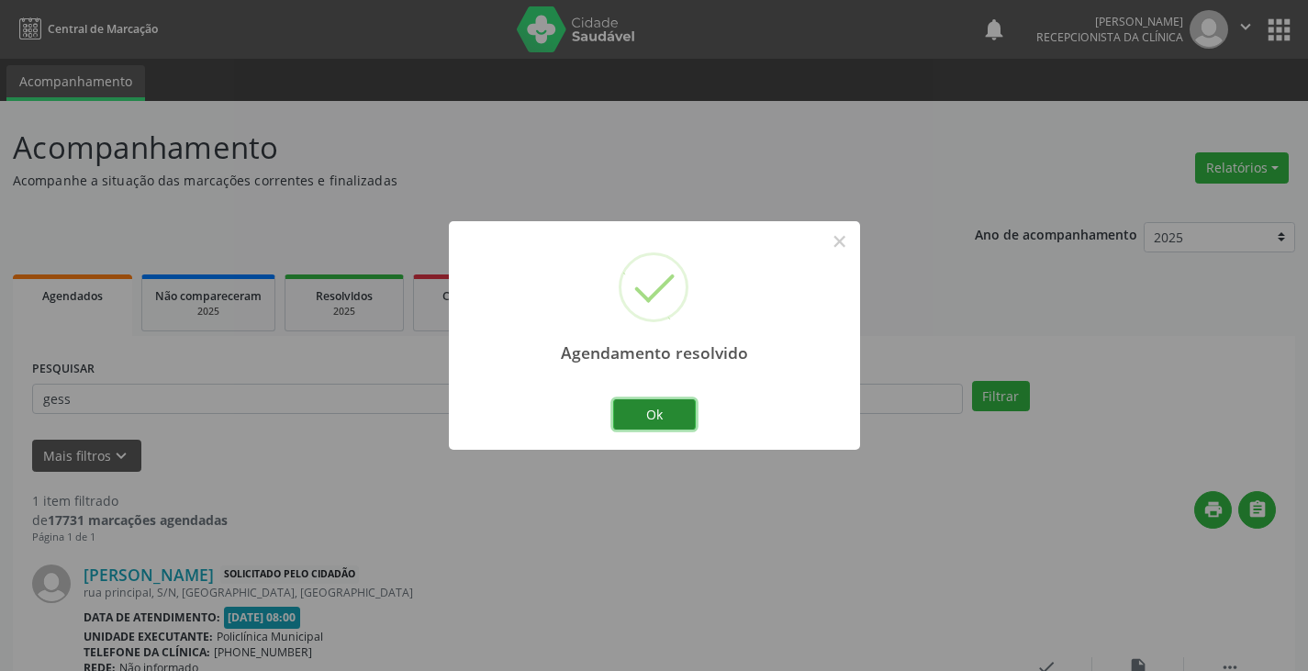
drag, startPoint x: 680, startPoint y: 408, endPoint x: 638, endPoint y: 408, distance: 42.2
click at [678, 408] on button "Ok" at bounding box center [654, 414] width 83 height 31
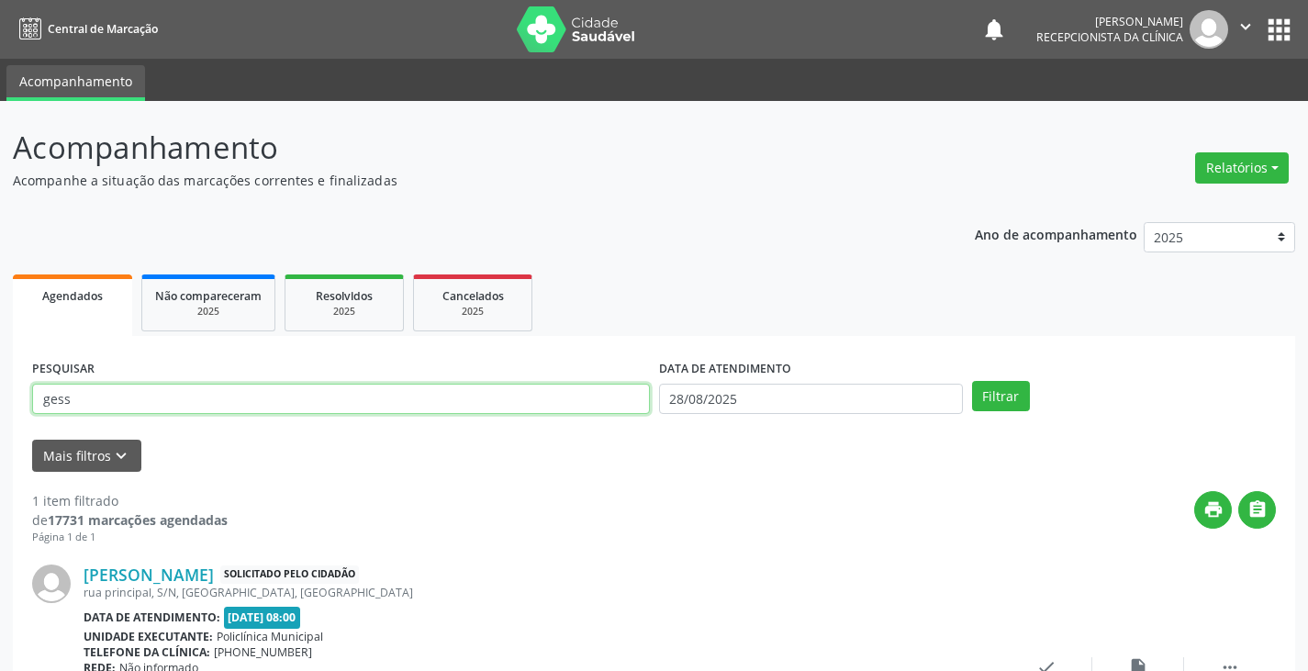
click at [620, 408] on input "gess" at bounding box center [341, 399] width 618 height 31
type input "g"
type input "naia"
click at [972, 381] on button "Filtrar" at bounding box center [1001, 396] width 58 height 31
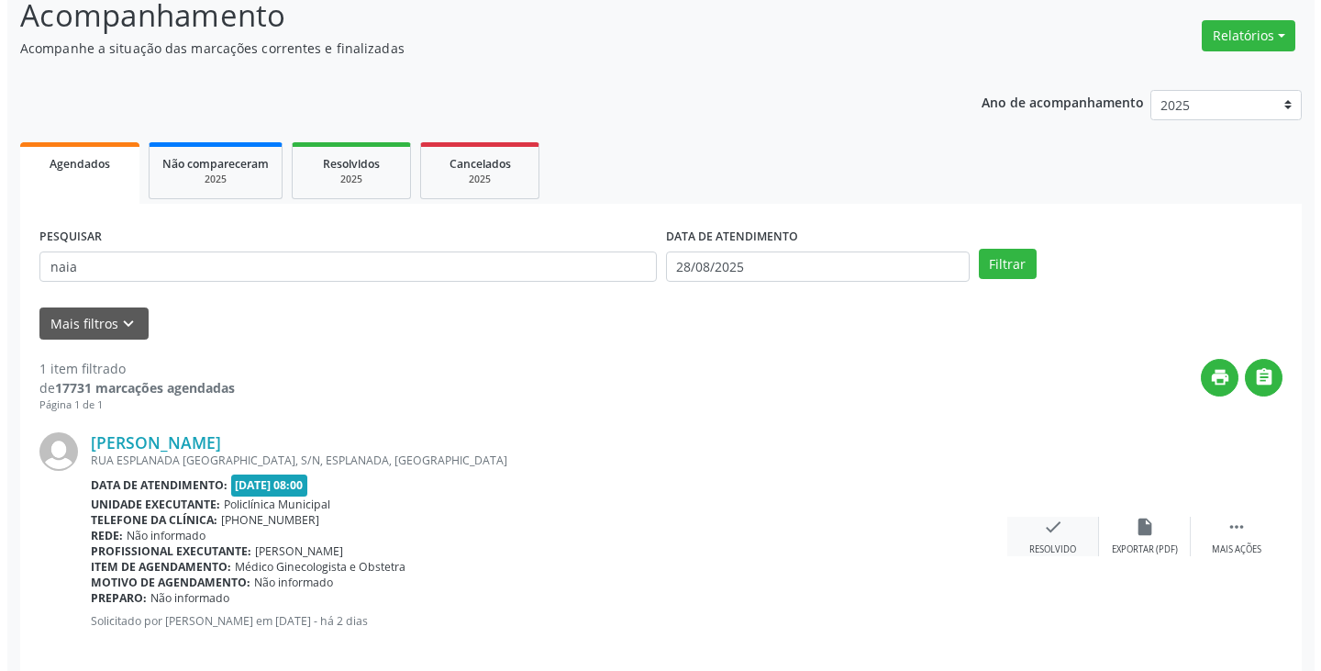
scroll to position [154, 0]
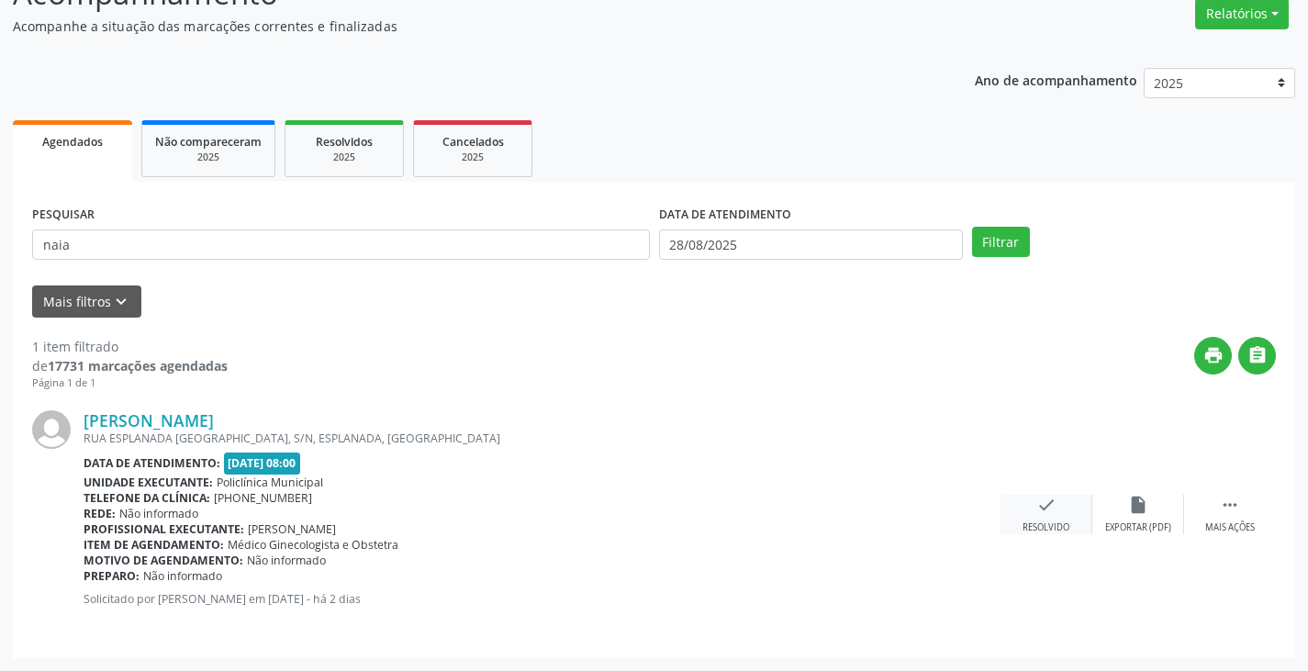
click at [1042, 505] on icon "check" at bounding box center [1046, 505] width 20 height 20
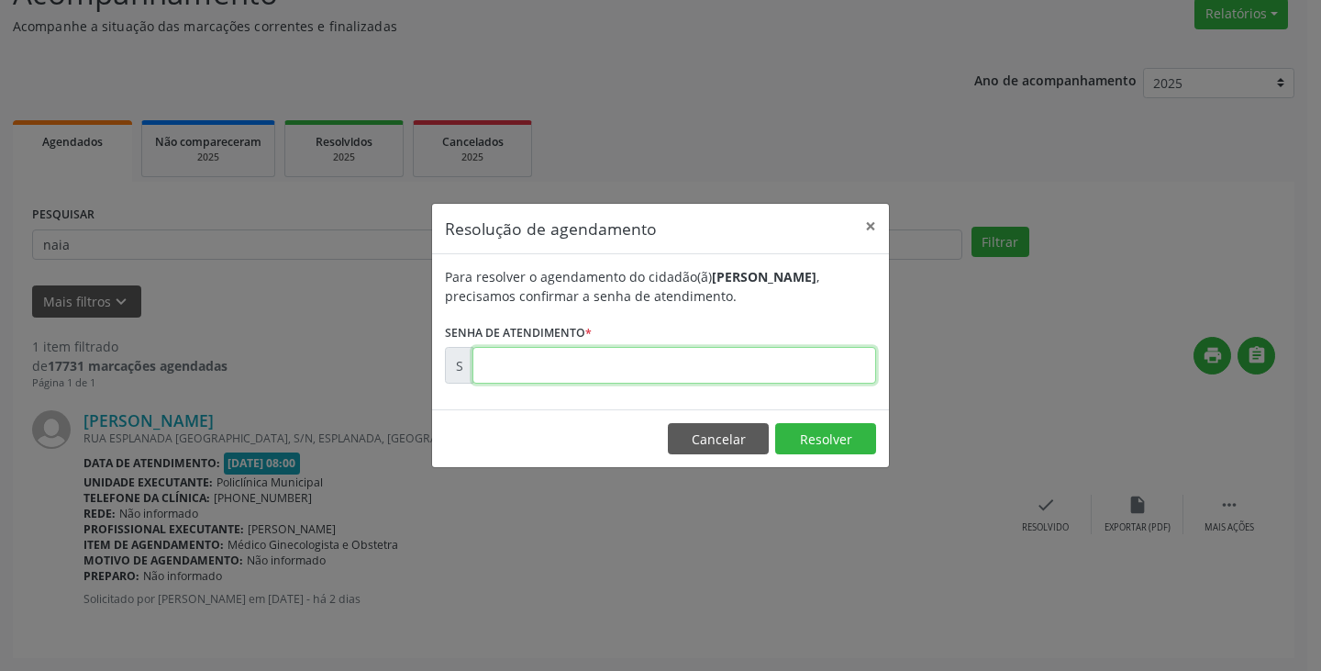
click at [807, 369] on input "text" at bounding box center [675, 365] width 404 height 37
type input "00173680"
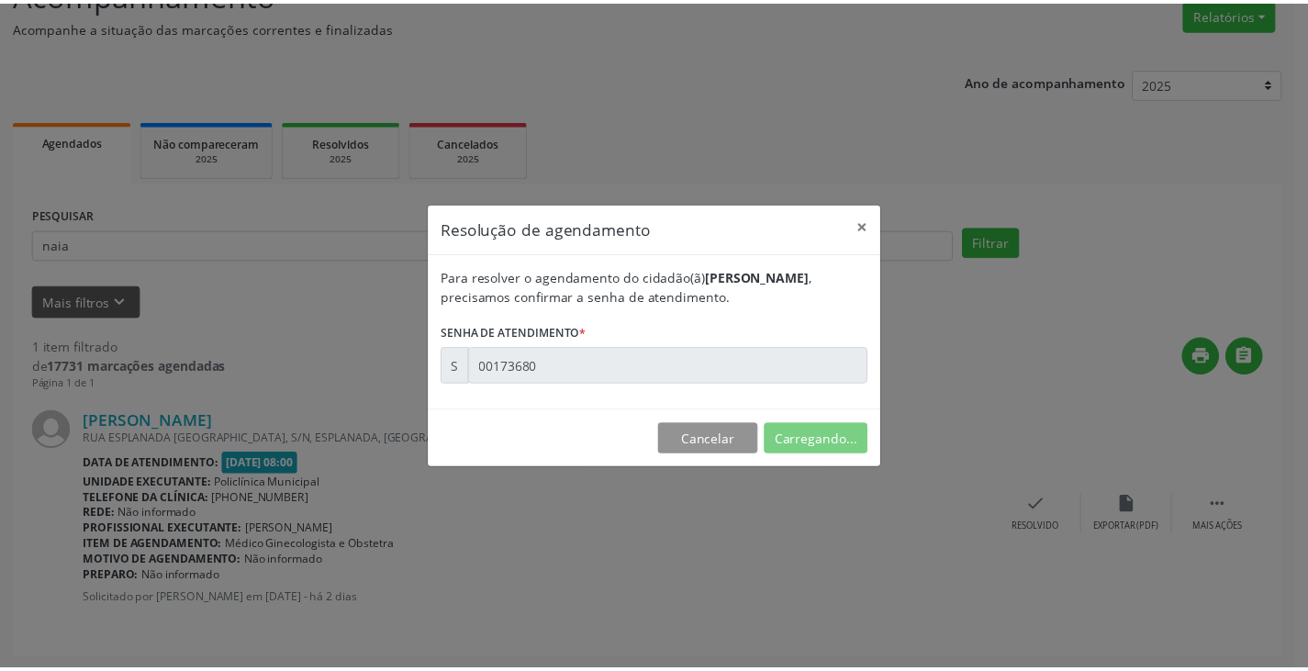
scroll to position [0, 0]
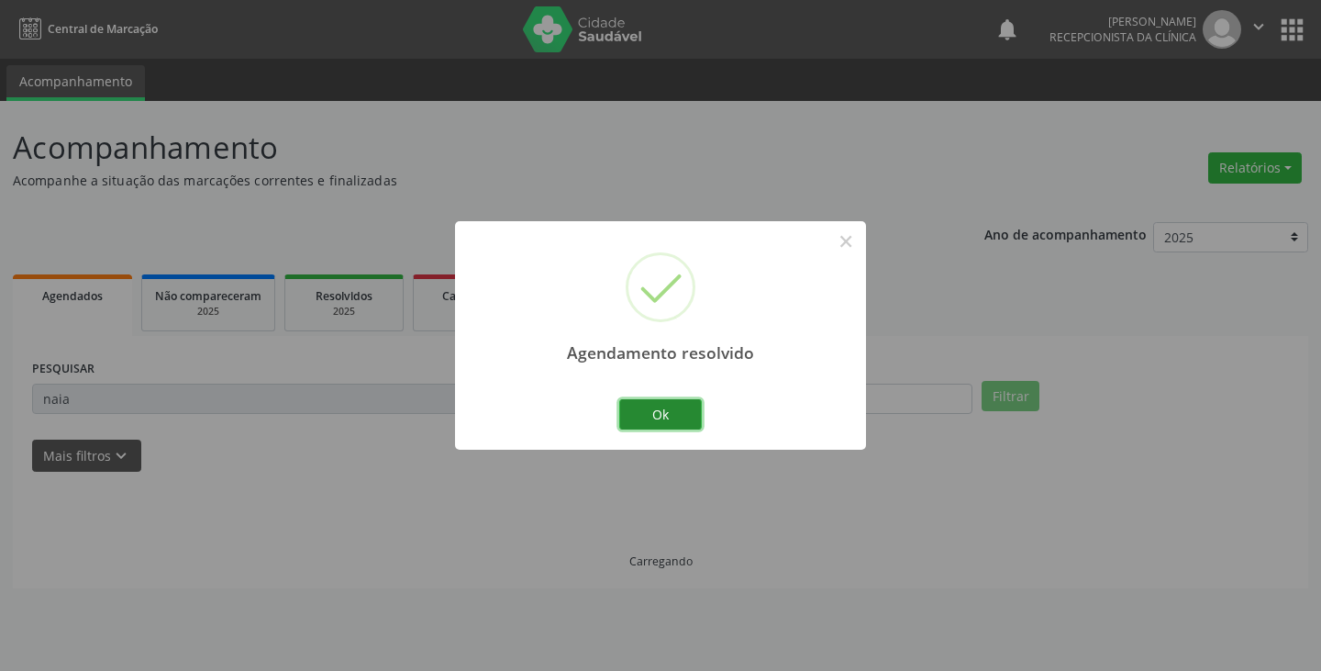
click at [673, 408] on button "Ok" at bounding box center [660, 414] width 83 height 31
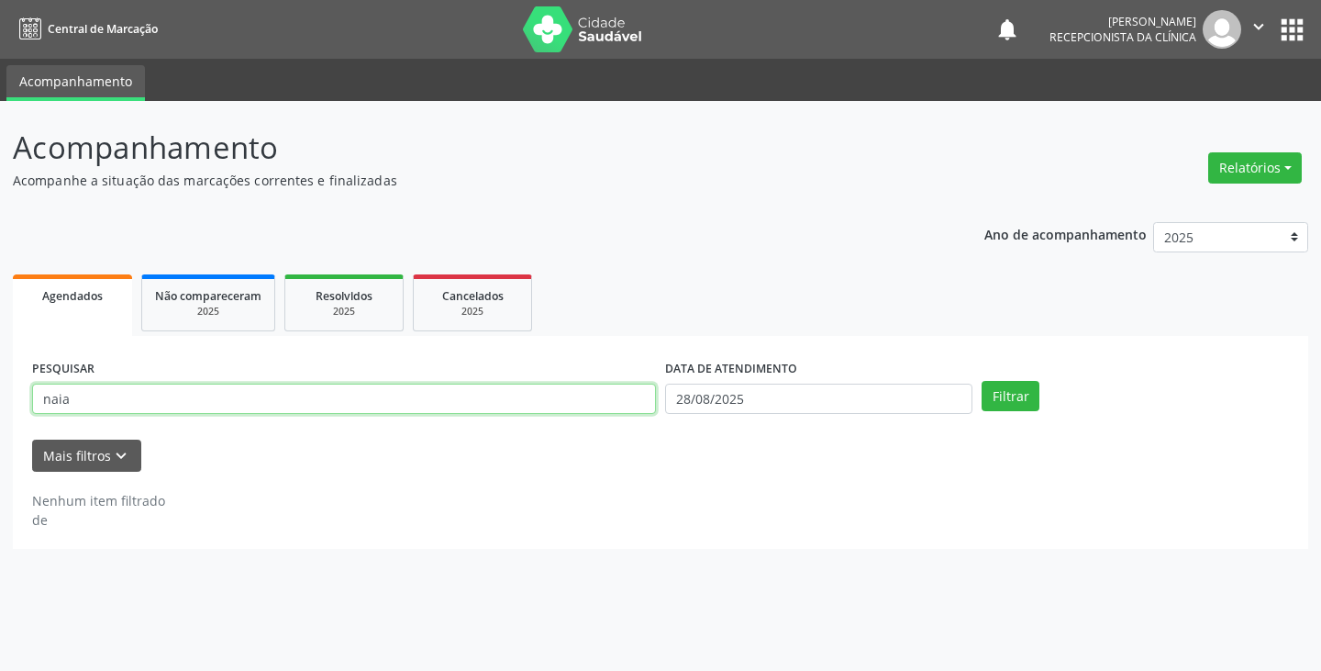
click at [606, 404] on input "naia" at bounding box center [344, 399] width 624 height 31
type input "n"
type input "moni"
click at [982, 381] on button "Filtrar" at bounding box center [1011, 396] width 58 height 31
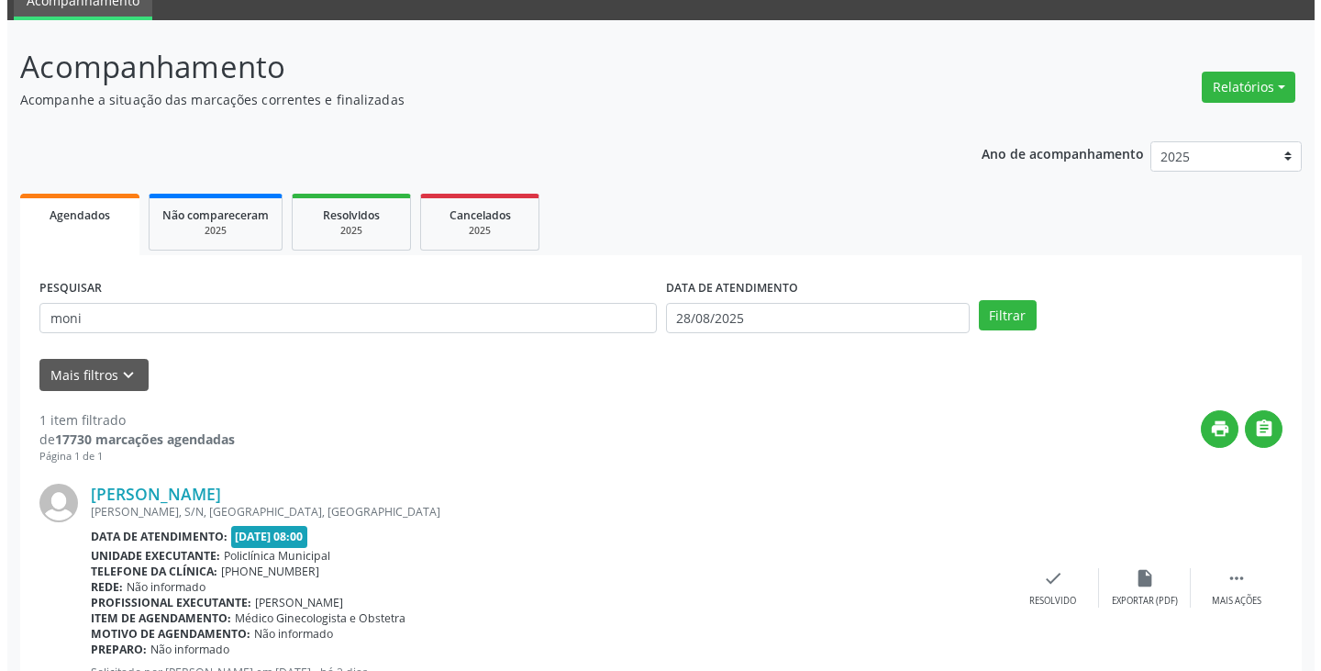
scroll to position [154, 0]
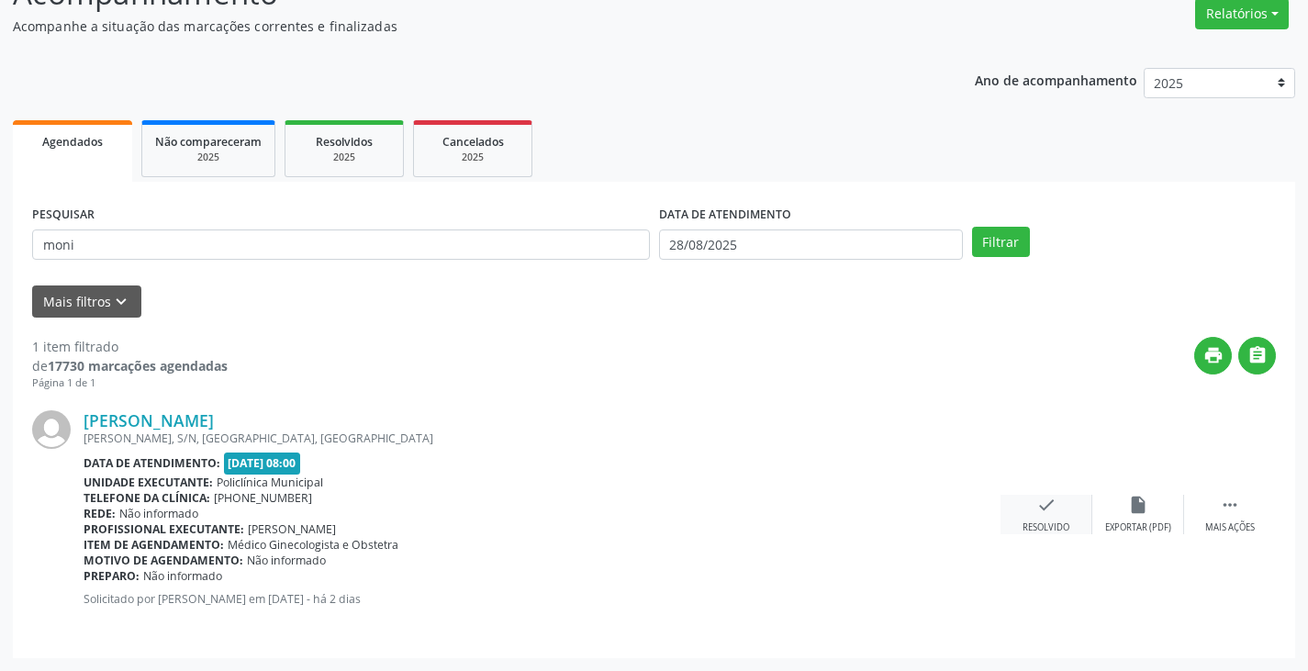
click at [1050, 507] on icon "check" at bounding box center [1046, 505] width 20 height 20
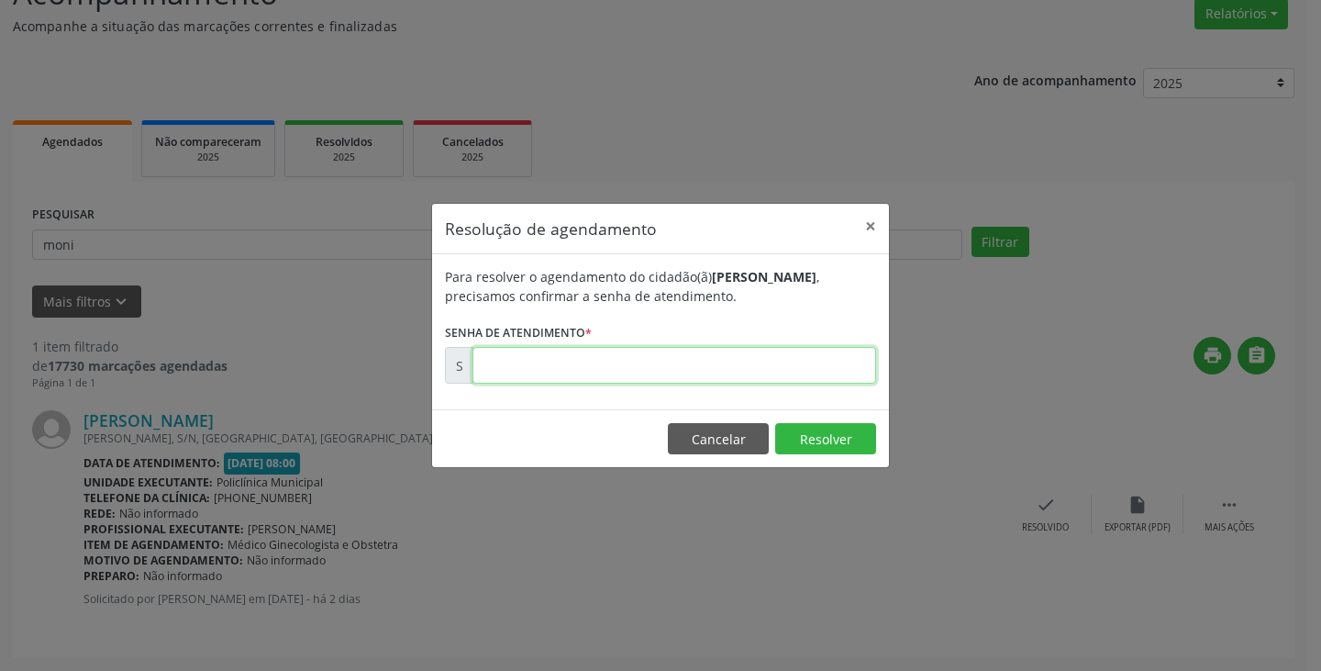
click at [748, 362] on input "text" at bounding box center [675, 365] width 404 height 37
type input "00173739"
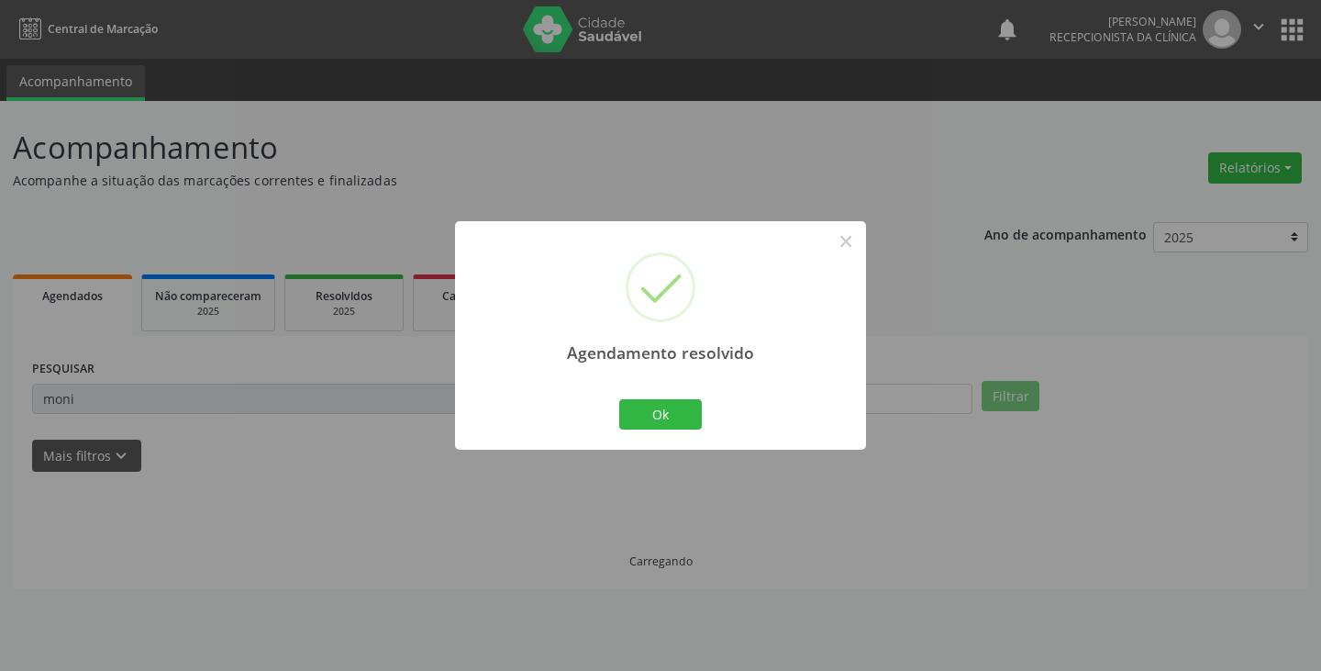
scroll to position [0, 0]
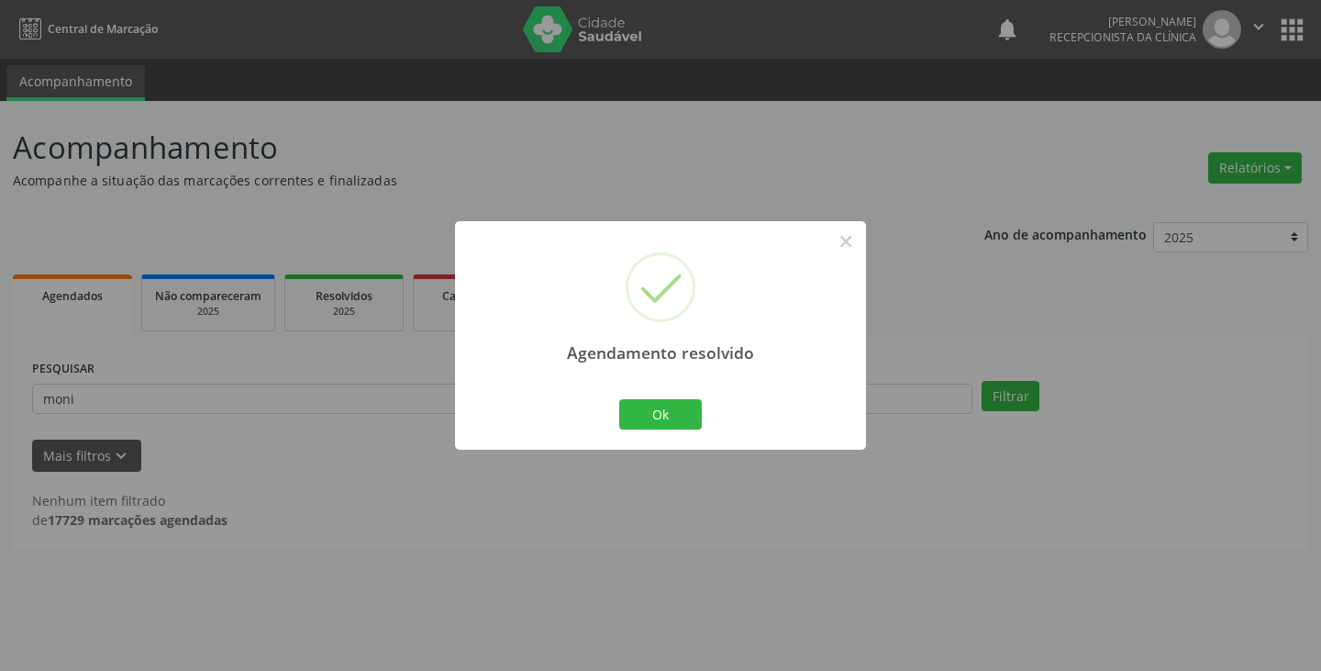
click at [653, 397] on div "Ok Cancel" at bounding box center [661, 414] width 91 height 39
click at [650, 409] on button "Ok" at bounding box center [660, 414] width 83 height 31
